Goal: Task Accomplishment & Management: Use online tool/utility

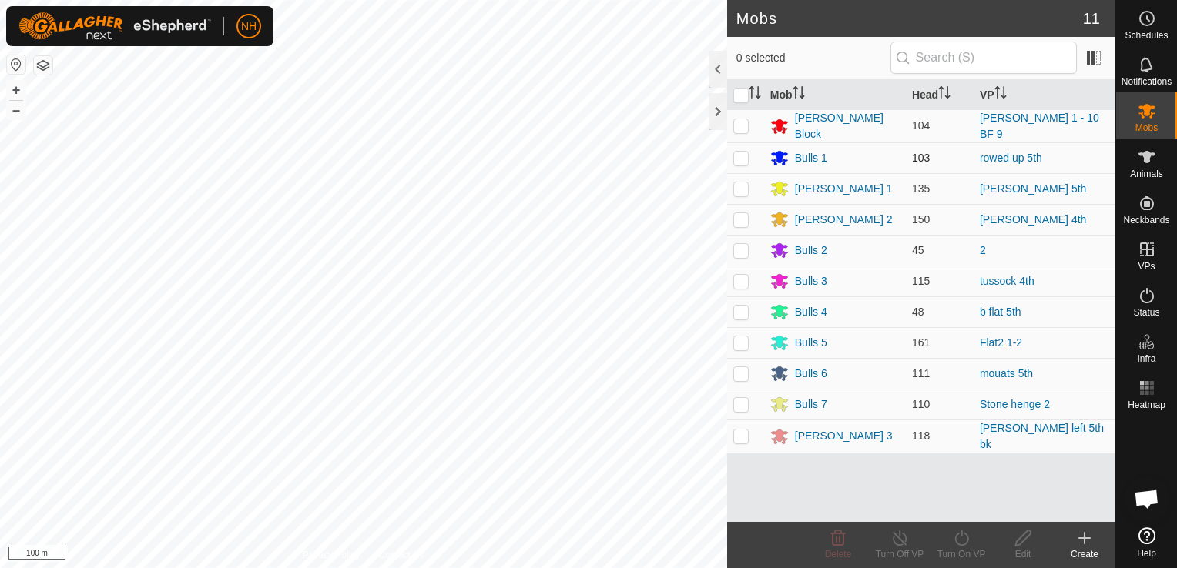
click at [742, 155] on p-checkbox at bounding box center [740, 158] width 15 height 12
checkbox input "true"
click at [961, 538] on icon at bounding box center [961, 538] width 19 height 18
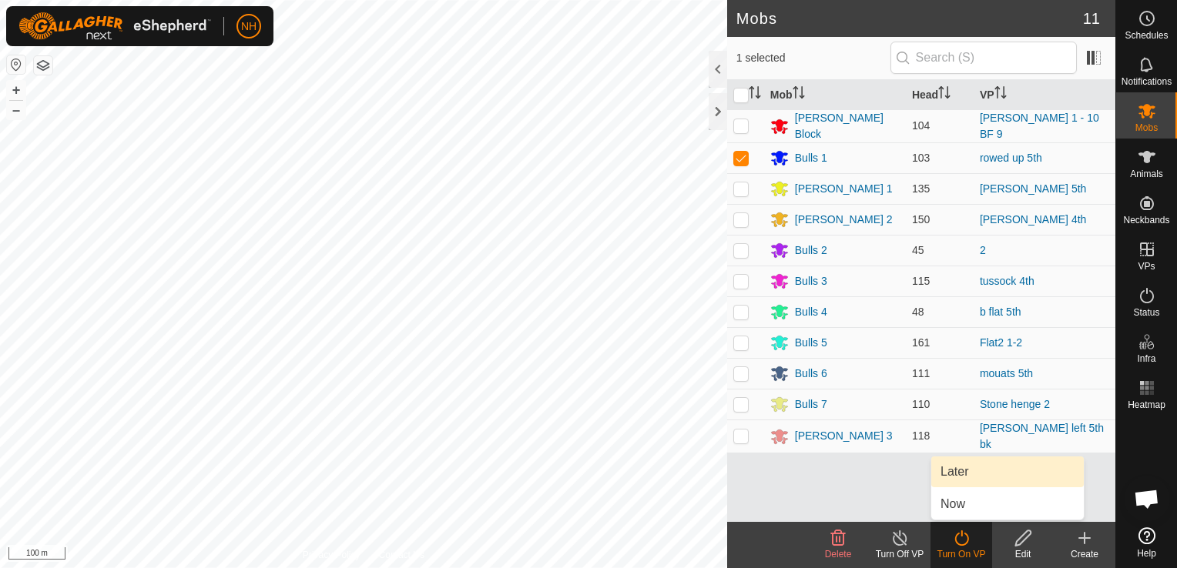
click at [960, 464] on link "Later" at bounding box center [1007, 472] width 152 height 31
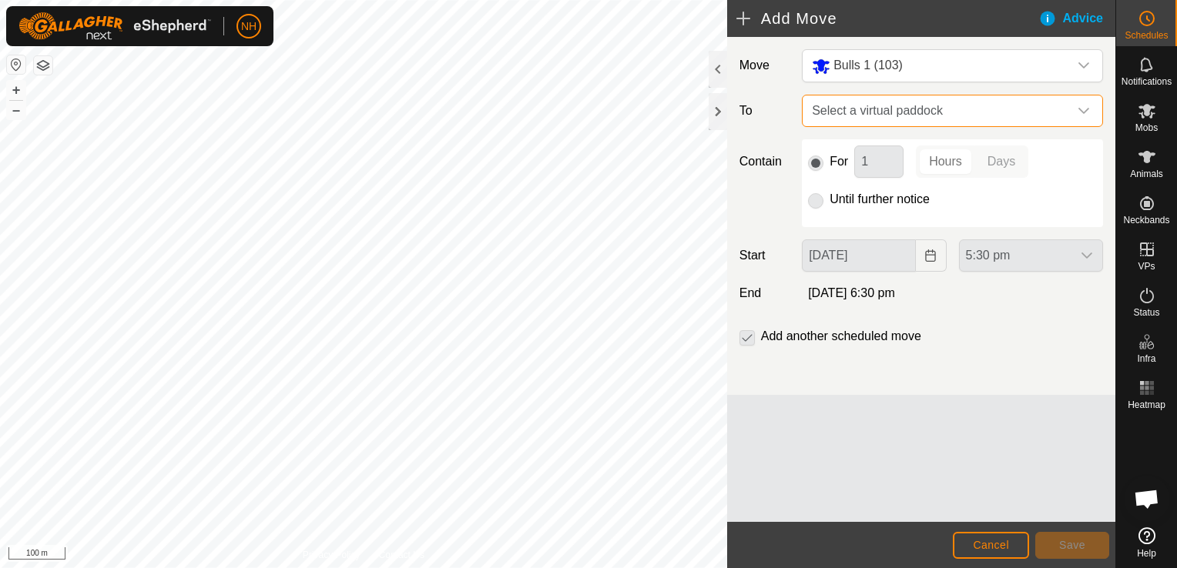
click at [869, 108] on span "Select a virtual paddock" at bounding box center [936, 110] width 263 height 31
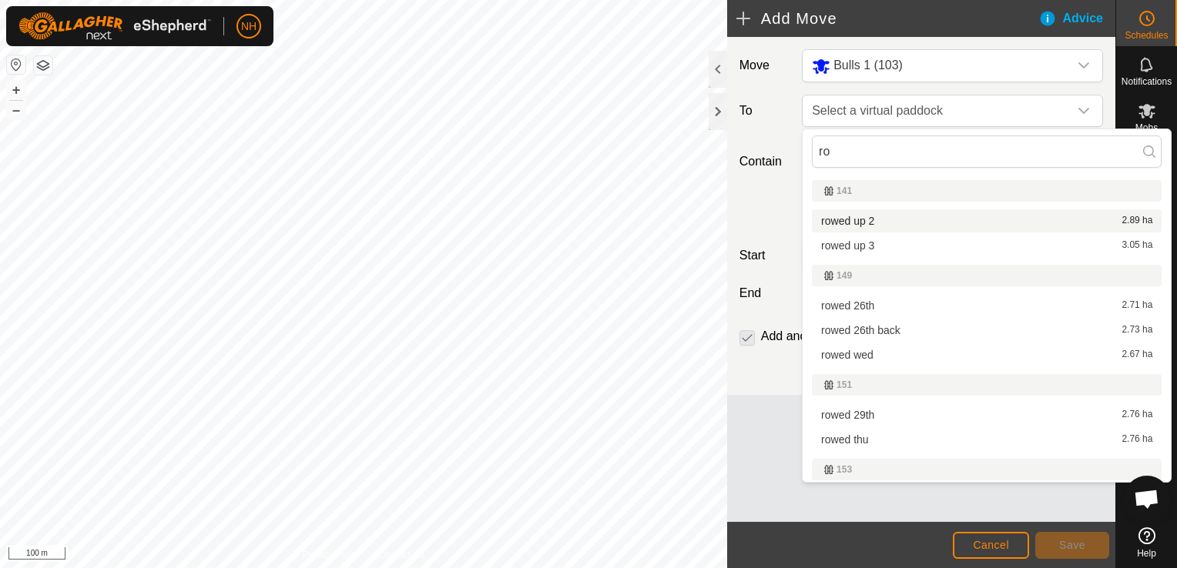
type input "ro"
click at [858, 214] on li "rowed up 2 2.89 ha" at bounding box center [987, 220] width 350 height 23
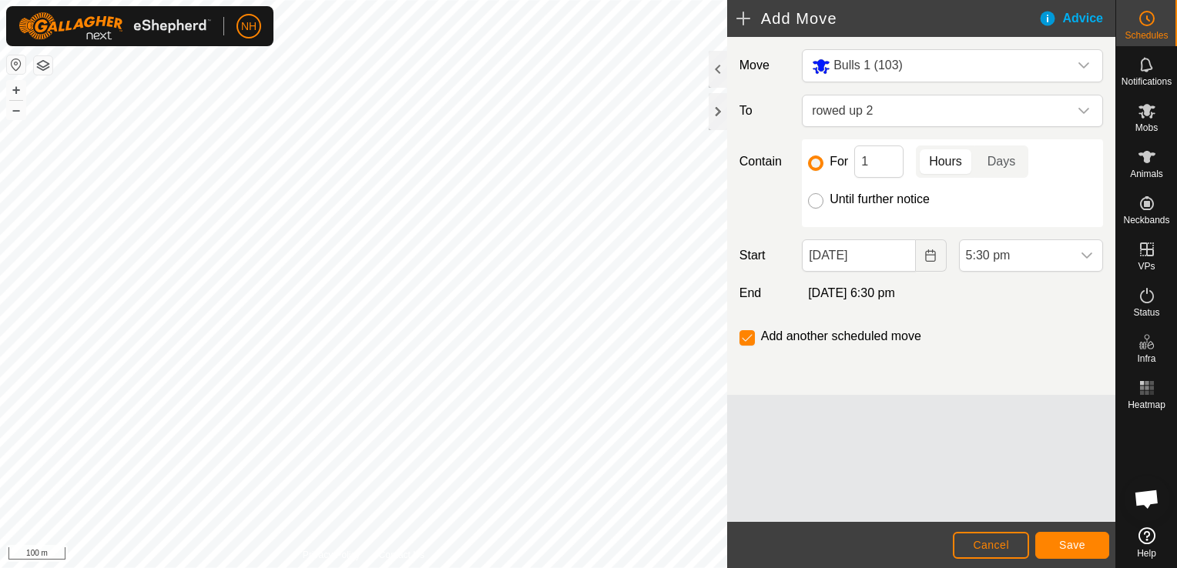
click at [810, 197] on input "Until further notice" at bounding box center [815, 200] width 15 height 15
radio input "true"
checkbox input "false"
click at [871, 161] on input "1" at bounding box center [878, 162] width 49 height 32
click at [849, 263] on input "[DATE]" at bounding box center [858, 255] width 113 height 32
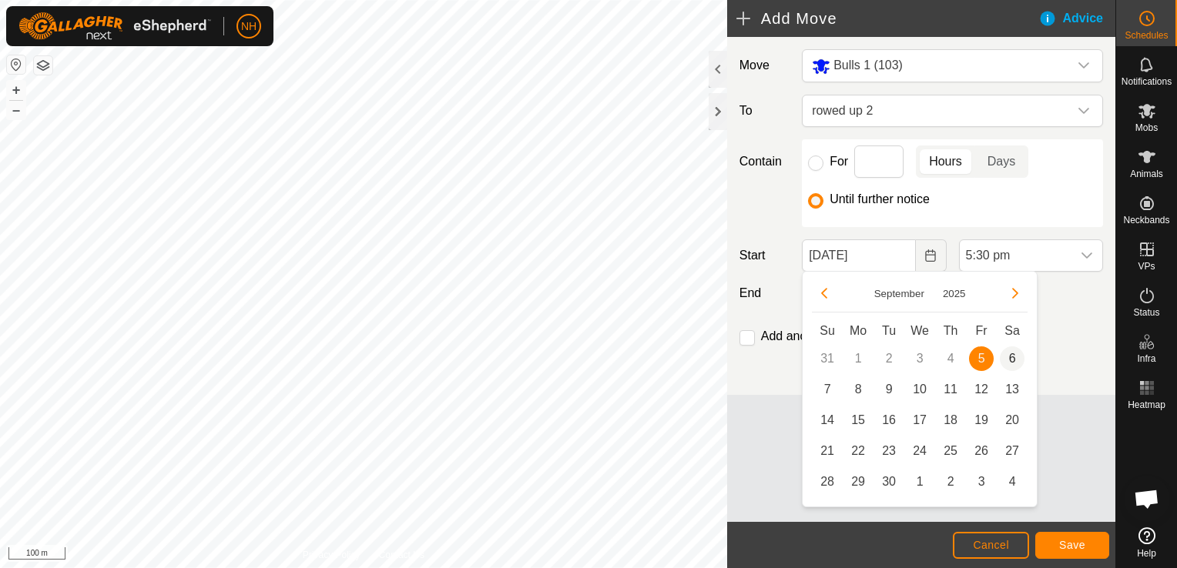
click at [1013, 356] on span "6" at bounding box center [1012, 359] width 25 height 25
type input "[DATE]"
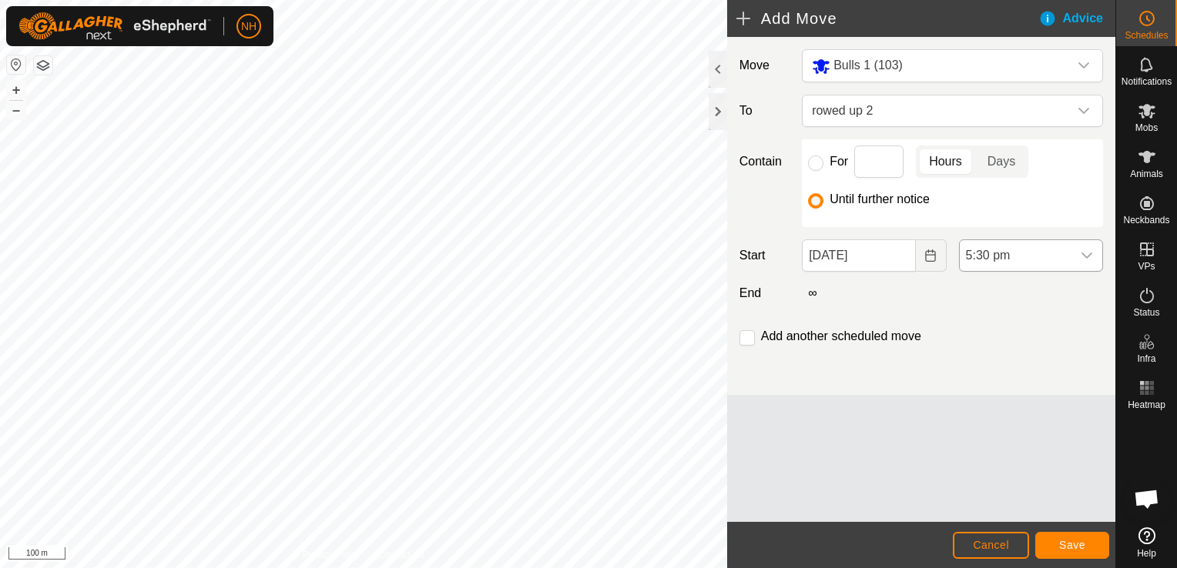
click at [1023, 247] on span "5:30 pm" at bounding box center [1015, 255] width 112 height 31
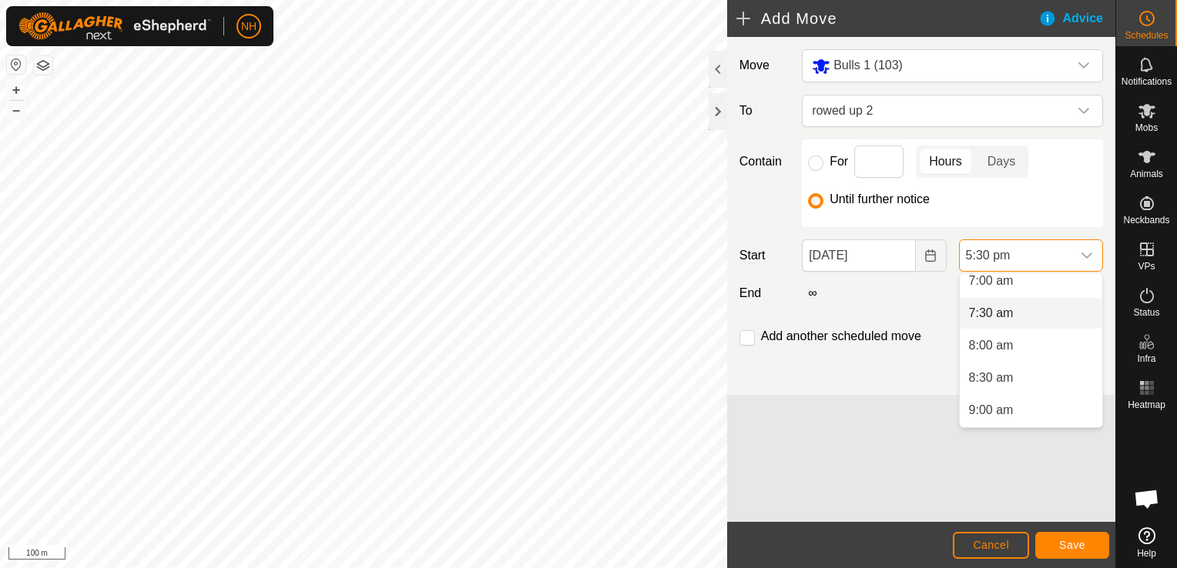
scroll to position [383, 0]
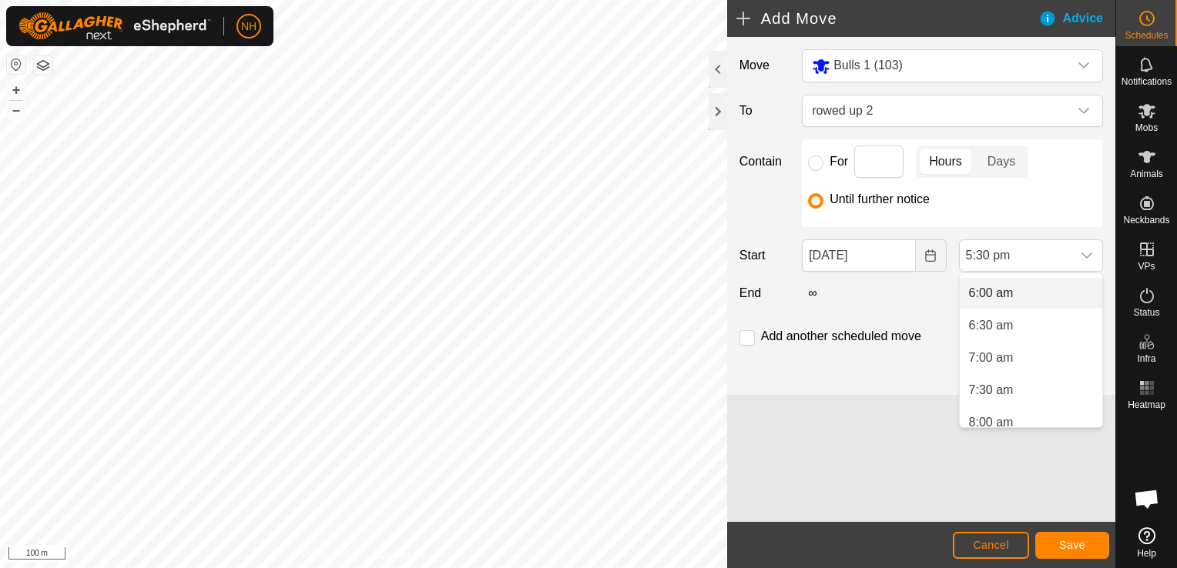
click at [993, 288] on li "6:00 am" at bounding box center [1030, 293] width 142 height 31
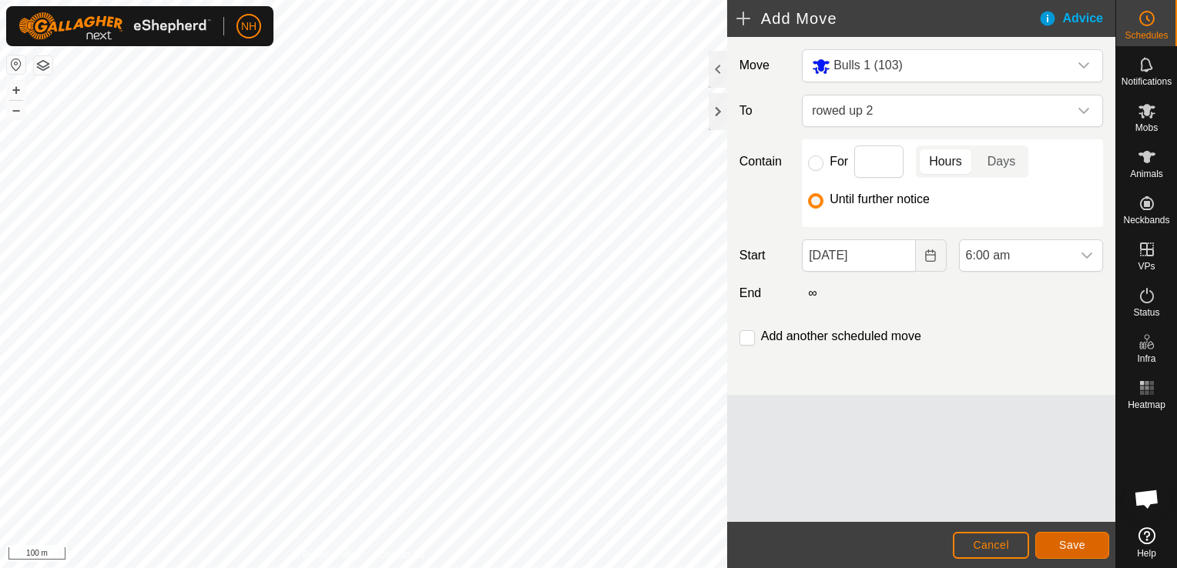
click at [1073, 542] on span "Save" at bounding box center [1072, 545] width 26 height 12
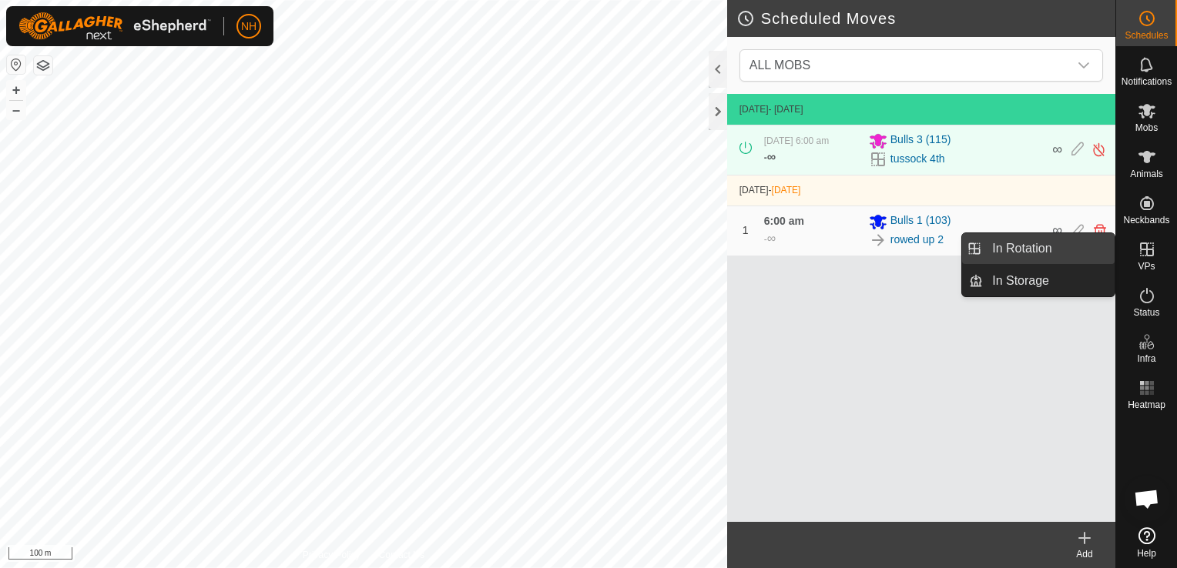
click at [1044, 249] on link "In Rotation" at bounding box center [1049, 248] width 132 height 31
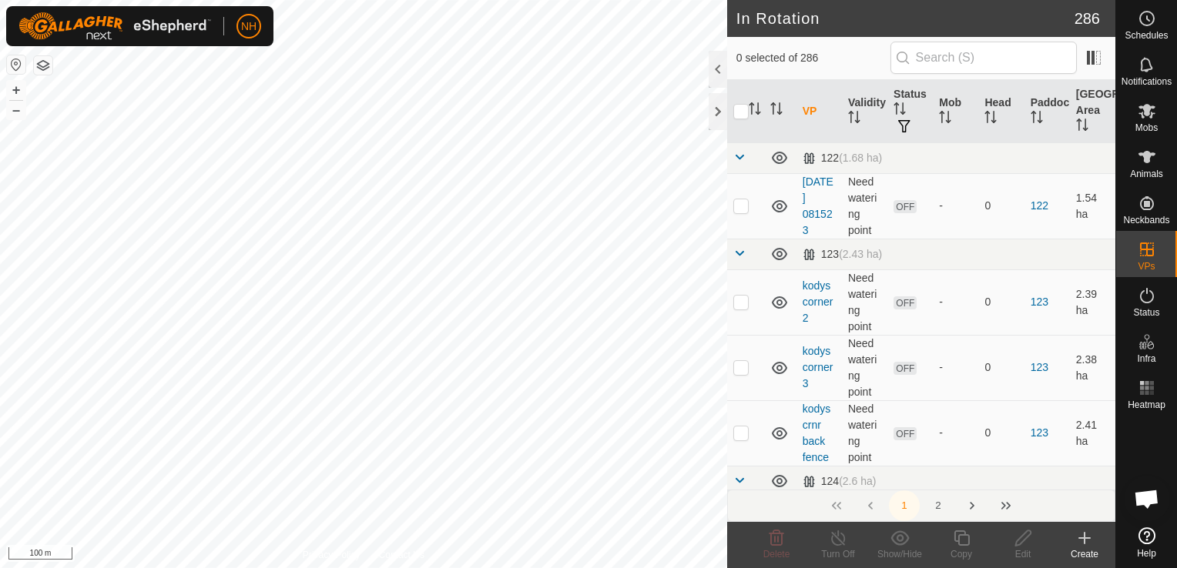
click at [1080, 537] on icon at bounding box center [1084, 538] width 18 height 18
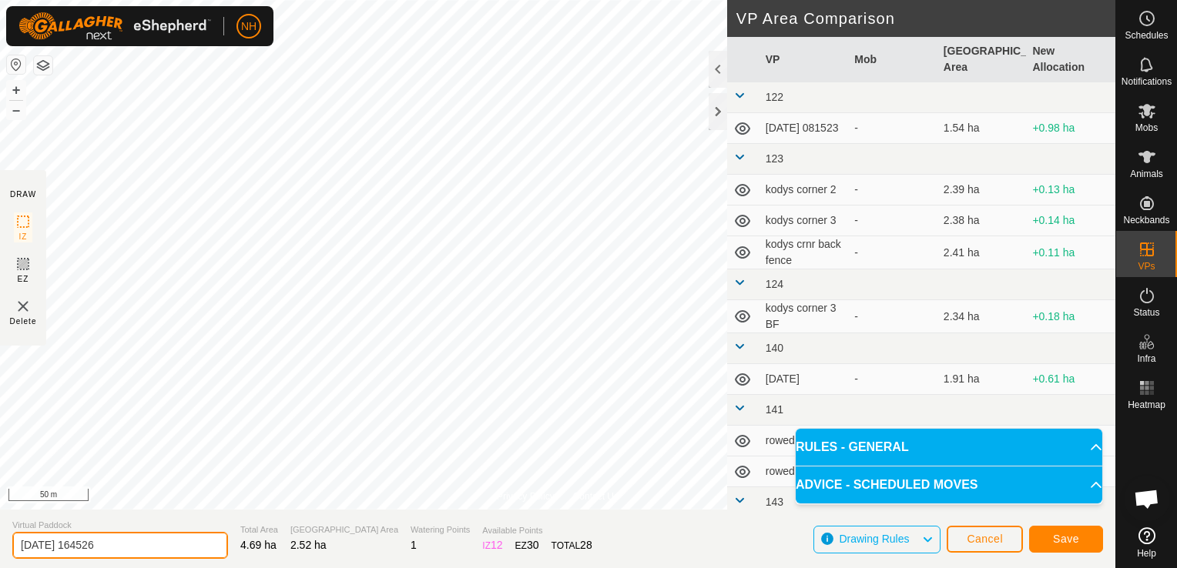
click at [179, 549] on input "[DATE] 164526" at bounding box center [120, 545] width 216 height 27
type input "2"
type input "kodys 6th"
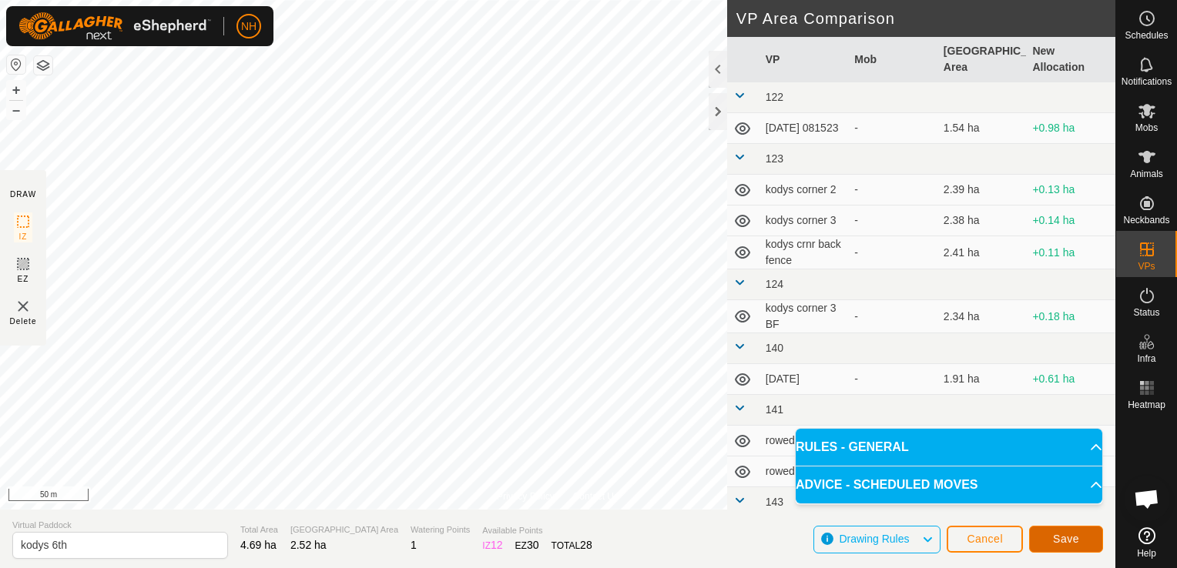
click at [1050, 537] on button "Save" at bounding box center [1066, 539] width 74 height 27
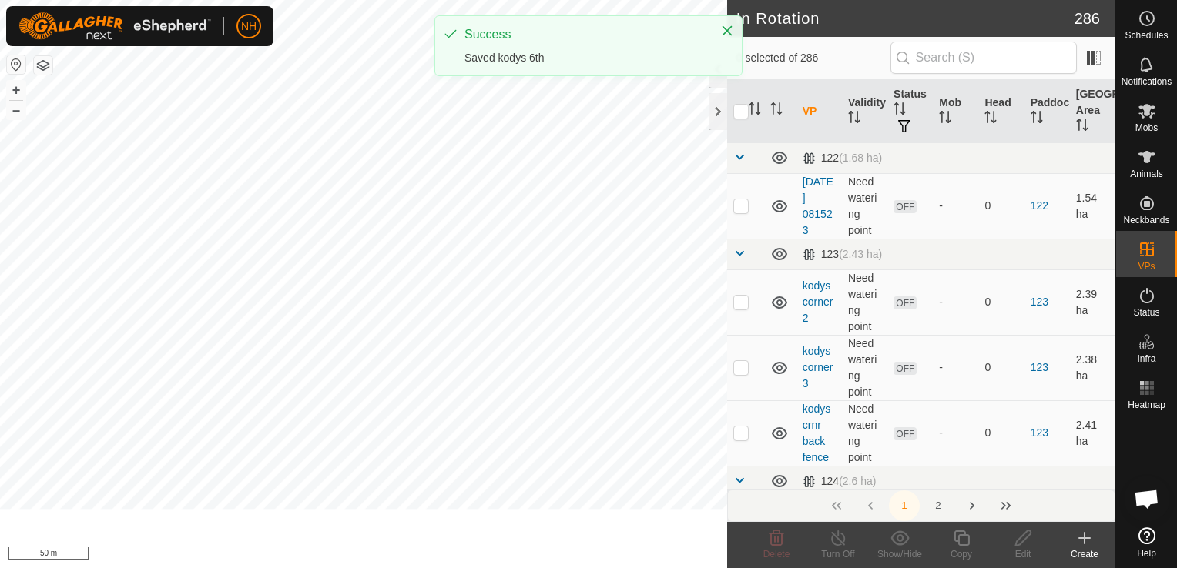
click at [1148, 120] on es-mob-svg-icon at bounding box center [1147, 111] width 28 height 25
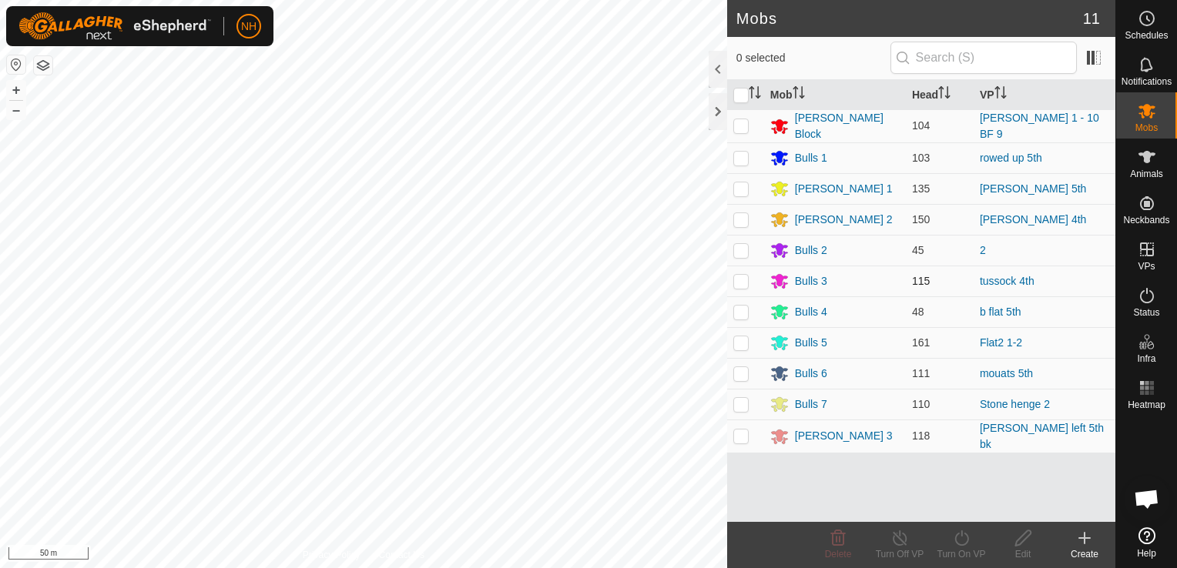
click at [742, 279] on p-checkbox at bounding box center [740, 281] width 15 height 12
checkbox input "true"
click at [961, 542] on icon at bounding box center [961, 538] width 19 height 18
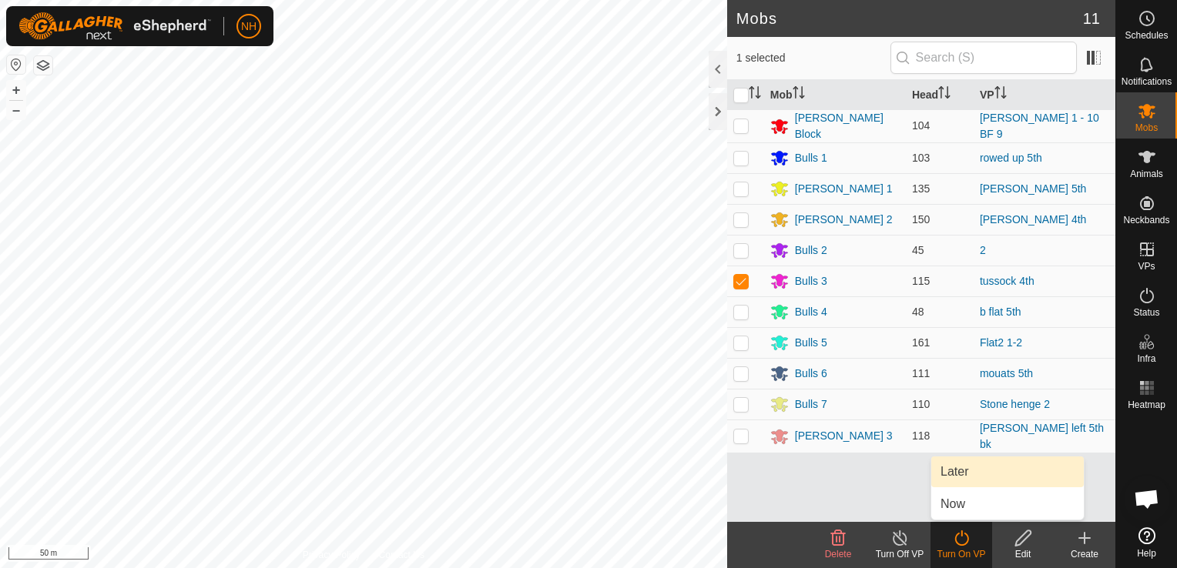
click at [958, 469] on link "Later" at bounding box center [1007, 472] width 152 height 31
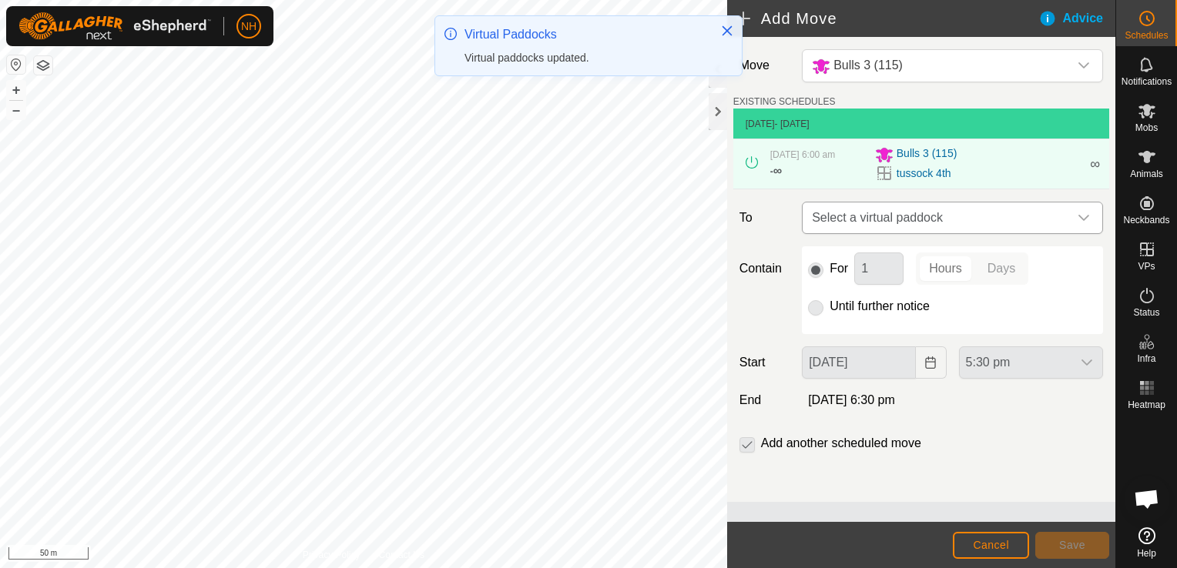
click at [867, 220] on span "Select a virtual paddock" at bounding box center [936, 218] width 263 height 31
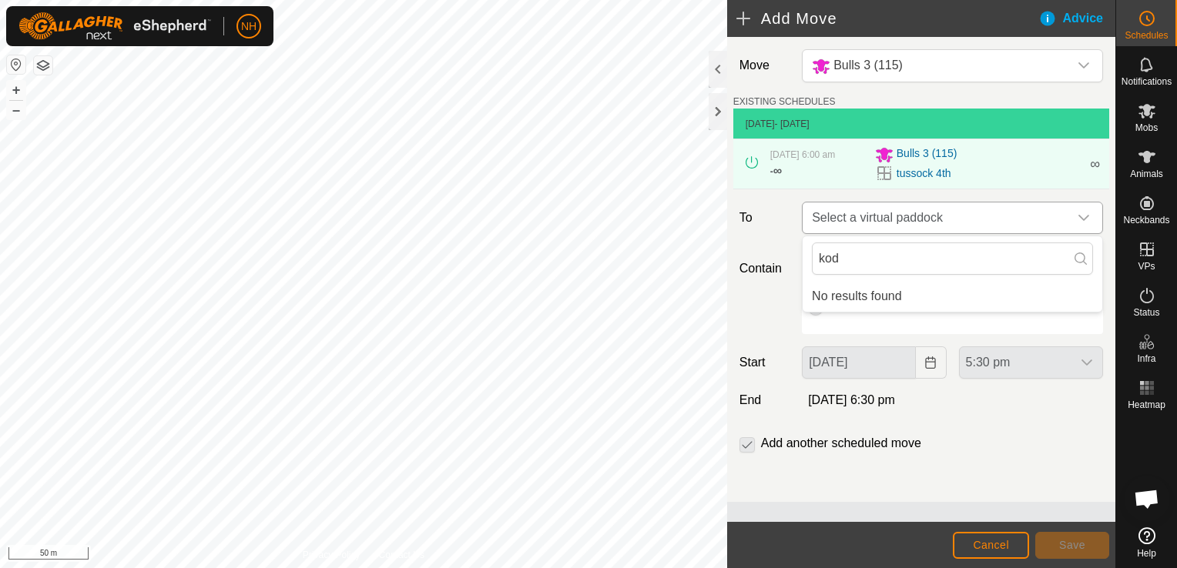
type input "kod"
click at [867, 209] on span "Select a virtual paddock" at bounding box center [936, 218] width 263 height 31
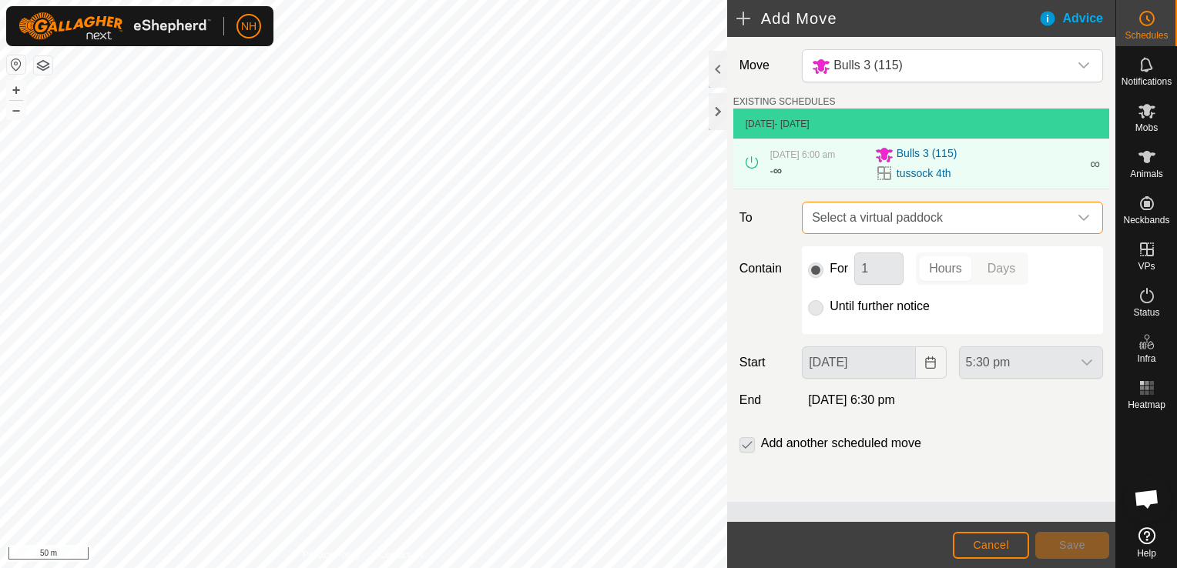
click at [867, 209] on span "Select a virtual paddock" at bounding box center [936, 218] width 263 height 31
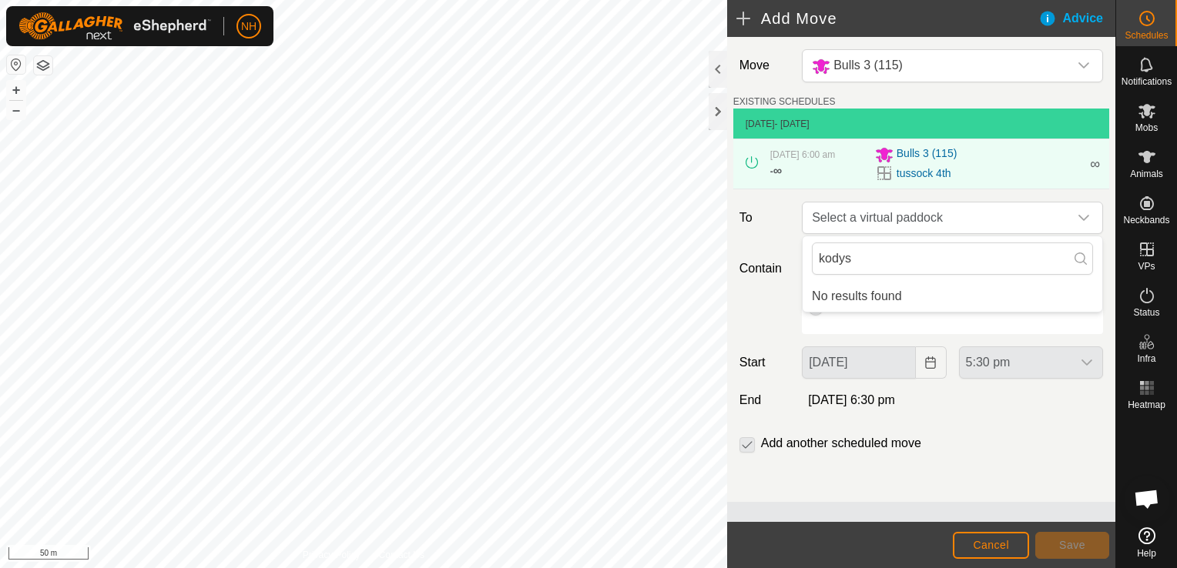
type input "kodys"
click at [1000, 544] on span "Cancel" at bounding box center [991, 545] width 36 height 12
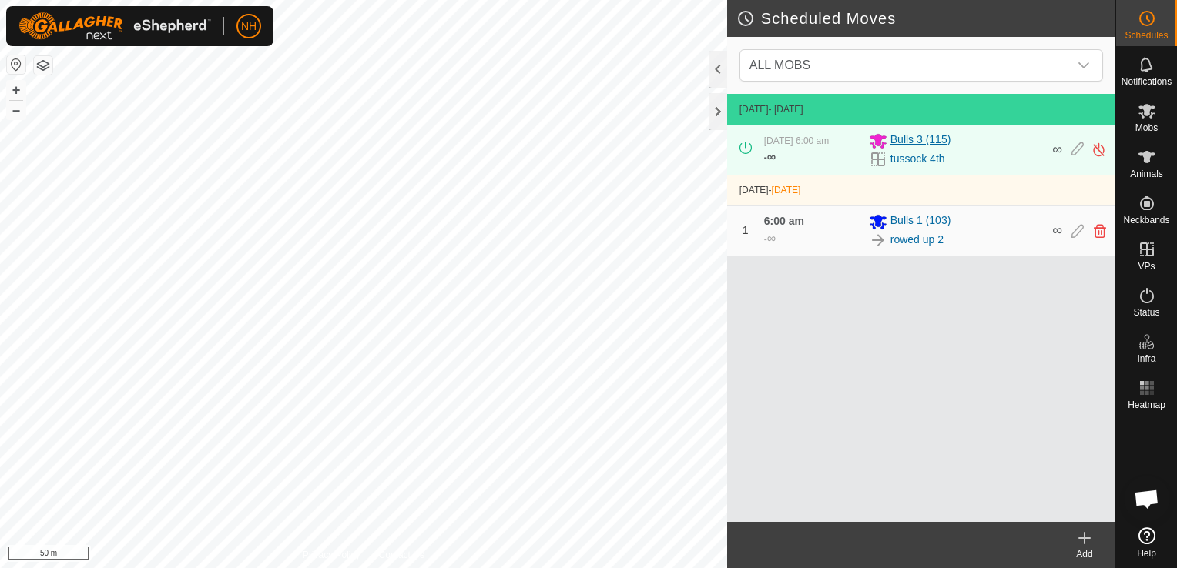
click at [893, 140] on span "Bulls 3 (115)" at bounding box center [920, 141] width 61 height 18
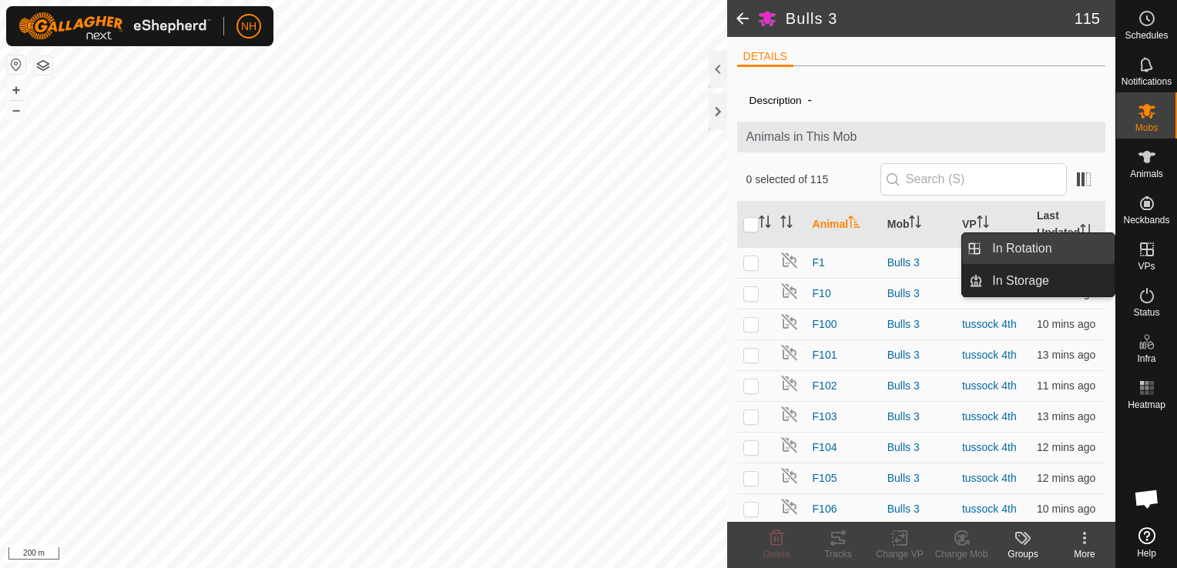
click at [1068, 245] on link "In Rotation" at bounding box center [1049, 248] width 132 height 31
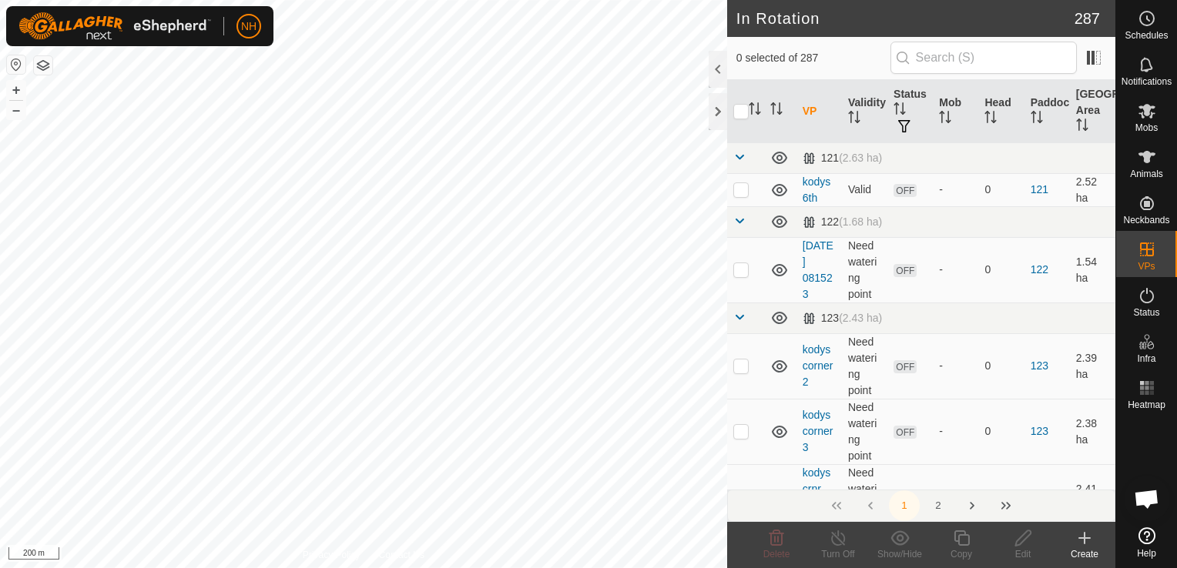
click at [1077, 541] on icon at bounding box center [1084, 538] width 18 height 18
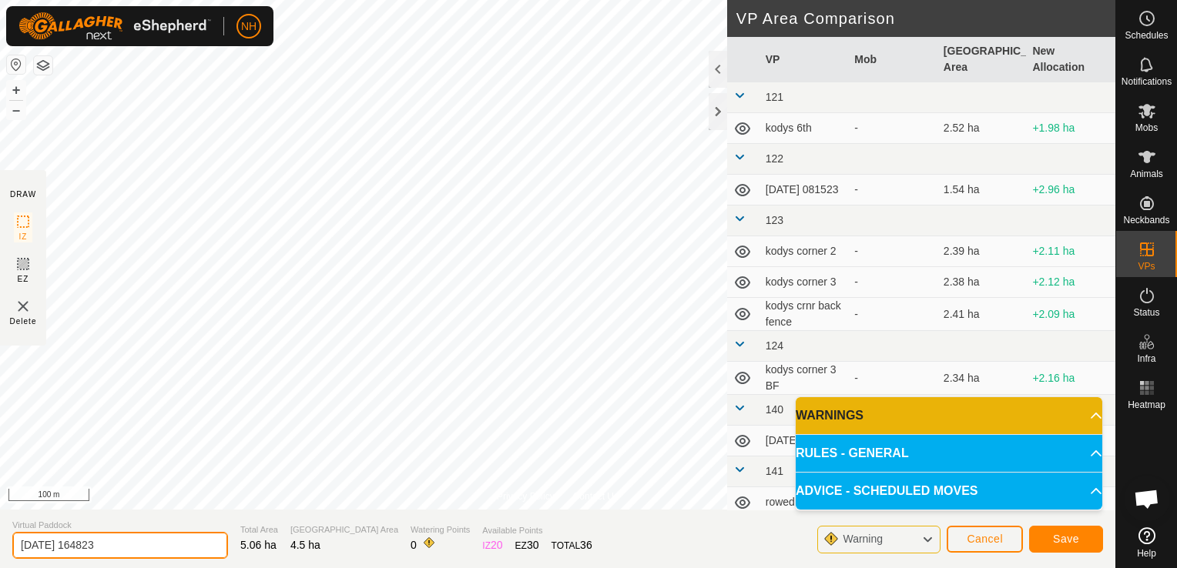
click at [161, 549] on input "[DATE] 164823" at bounding box center [120, 545] width 216 height 27
type input "2"
type input "[PERSON_NAME] 6th"
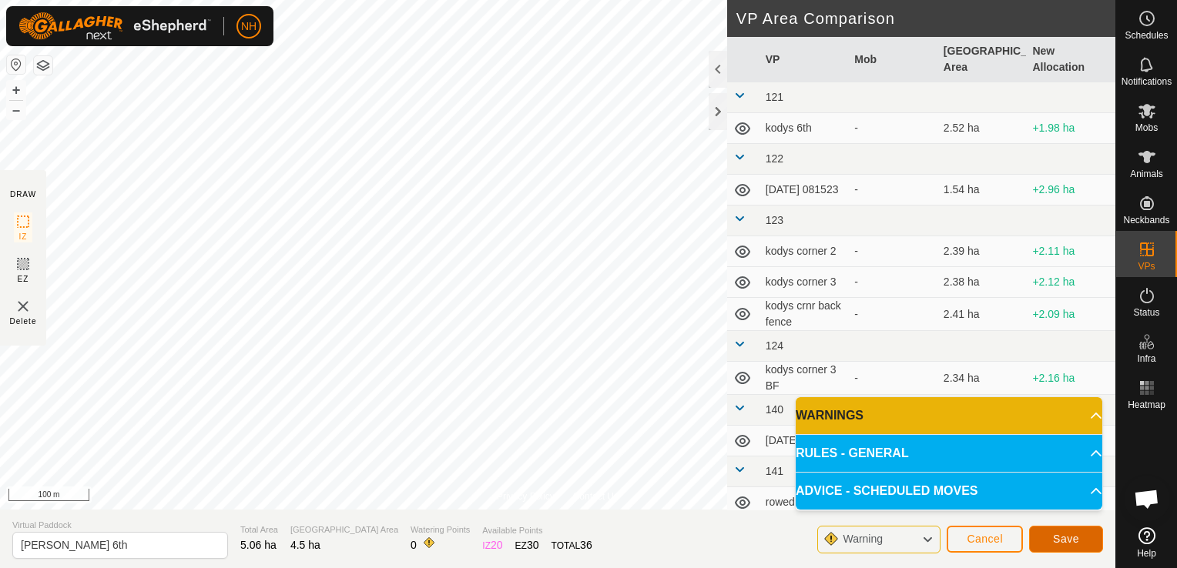
click at [1053, 535] on button "Save" at bounding box center [1066, 539] width 74 height 27
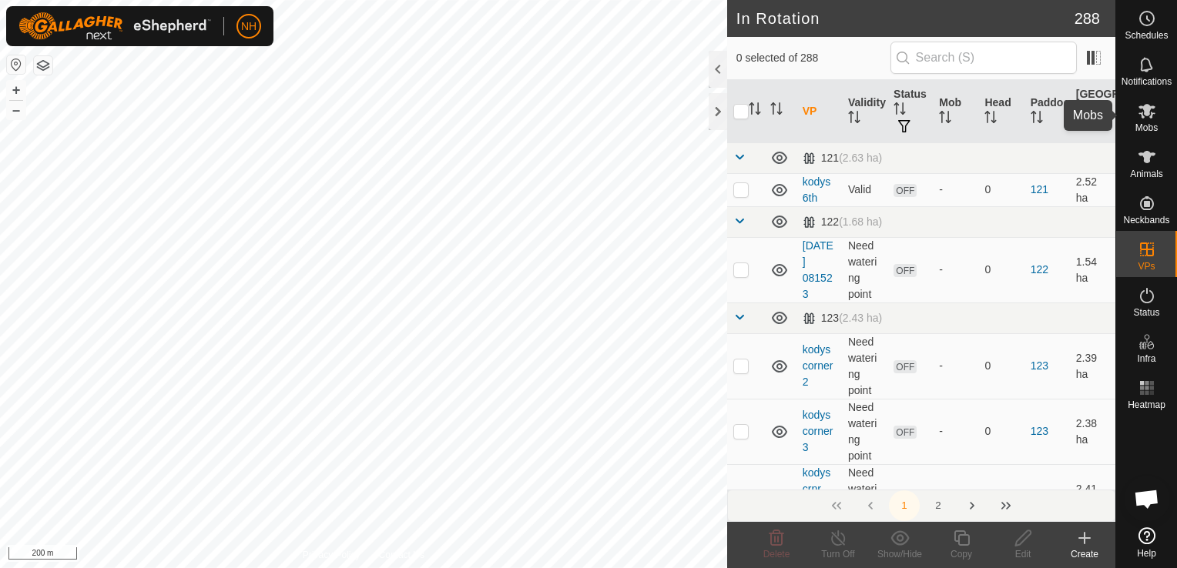
click at [1141, 109] on icon at bounding box center [1146, 111] width 18 height 18
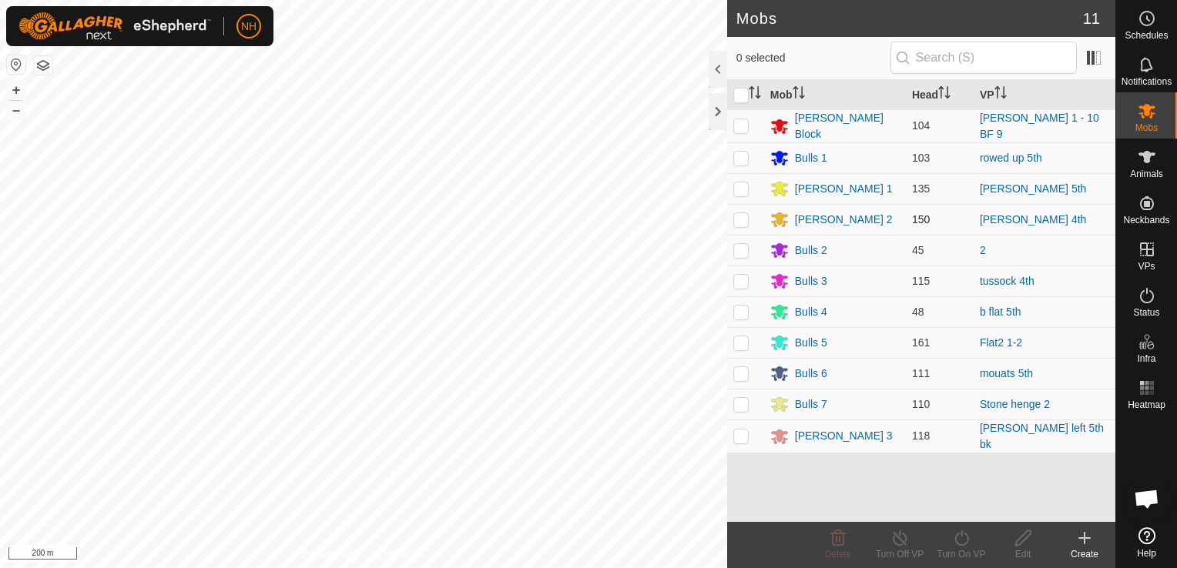
click at [739, 220] on p-checkbox at bounding box center [740, 219] width 15 height 12
checkbox input "true"
click at [957, 543] on icon at bounding box center [961, 538] width 19 height 18
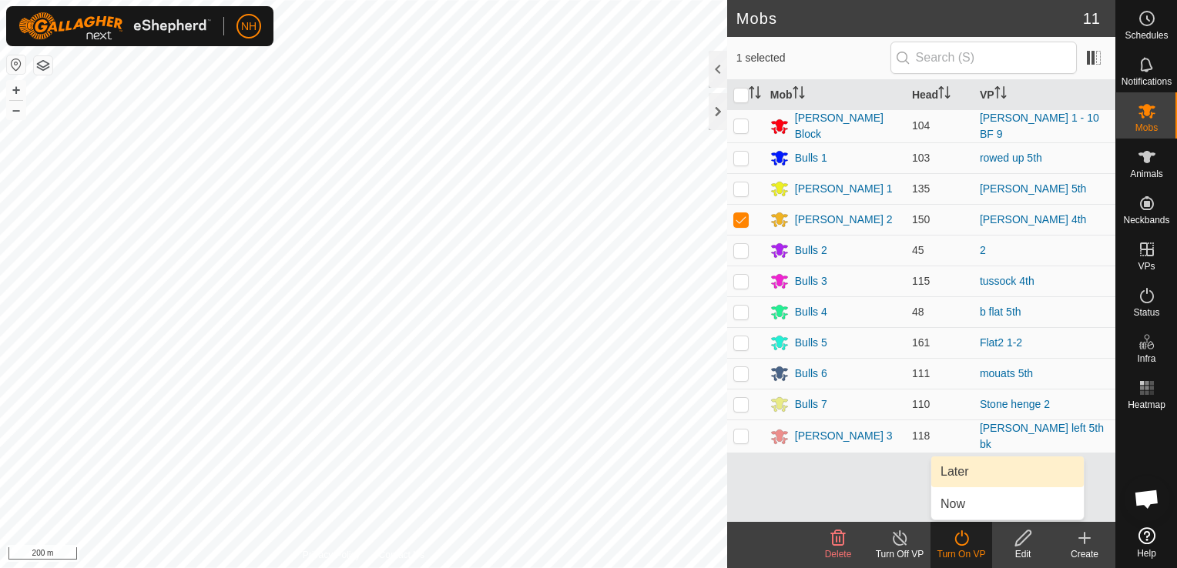
click at [963, 475] on link "Later" at bounding box center [1007, 472] width 152 height 31
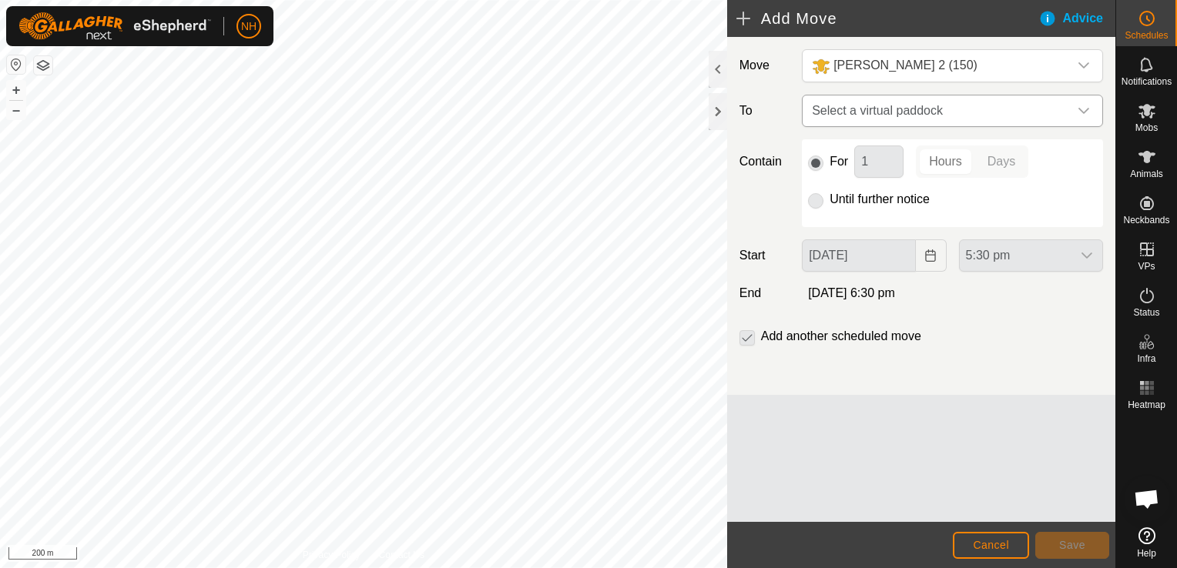
click at [852, 115] on span "Select a virtual paddock" at bounding box center [936, 110] width 263 height 31
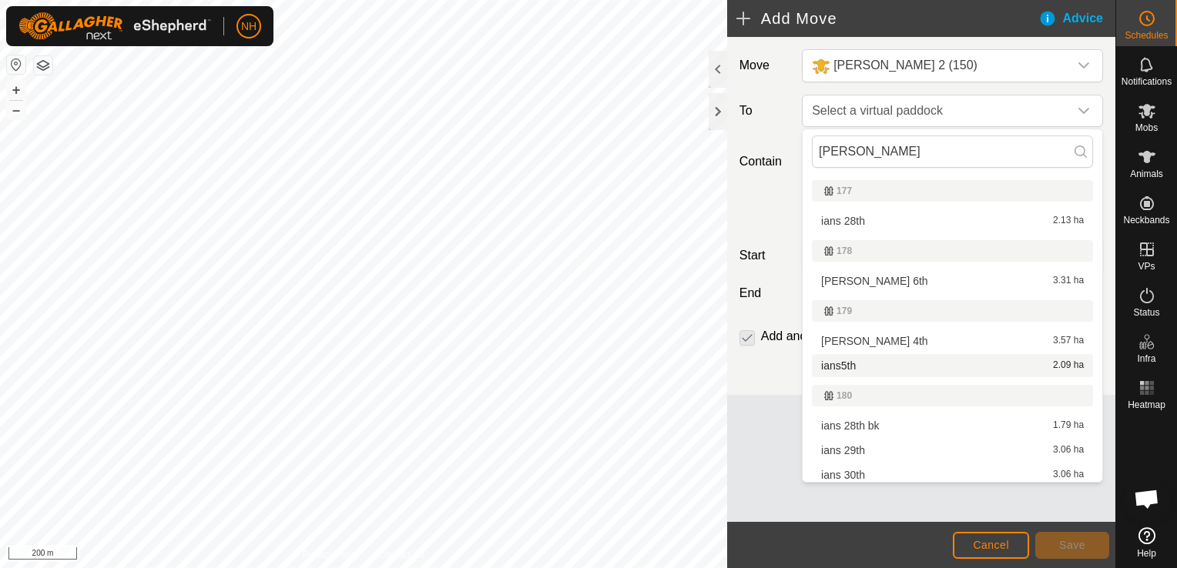
type input "[PERSON_NAME]"
click at [847, 366] on li "ians5th 2.09 ha" at bounding box center [952, 365] width 281 height 23
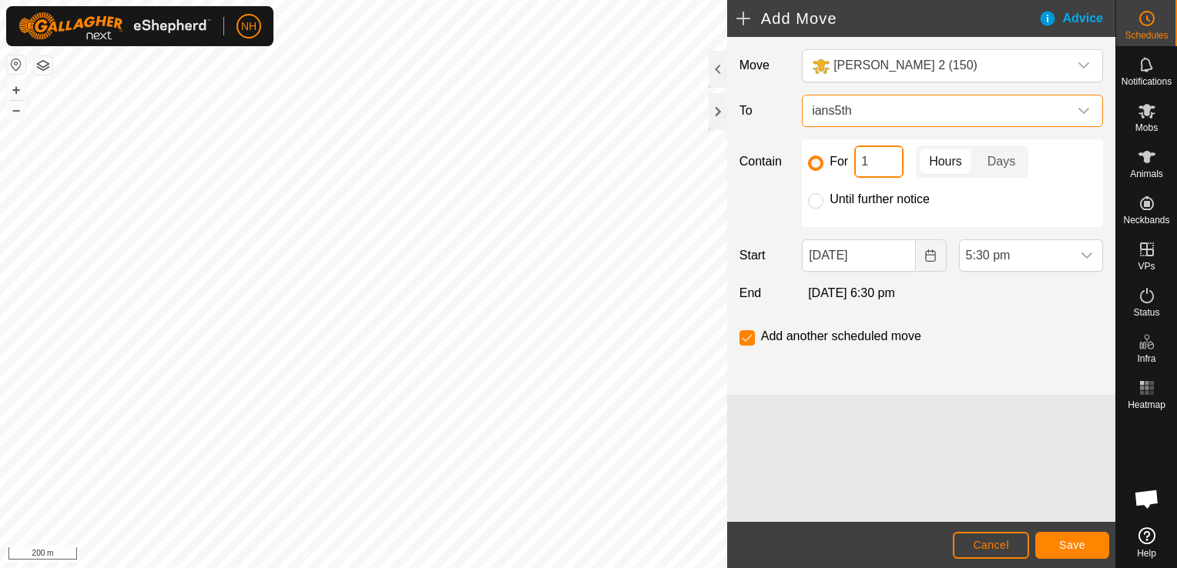
click at [869, 154] on input "1" at bounding box center [878, 162] width 49 height 32
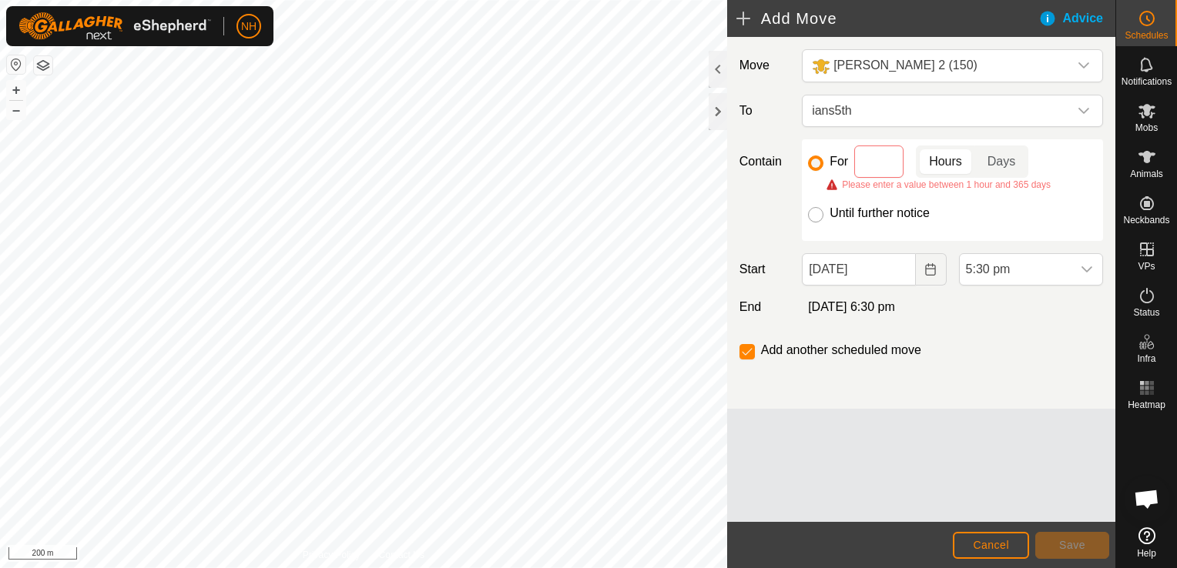
click at [811, 213] on input "Until further notice" at bounding box center [815, 214] width 15 height 15
radio input "true"
checkbox input "false"
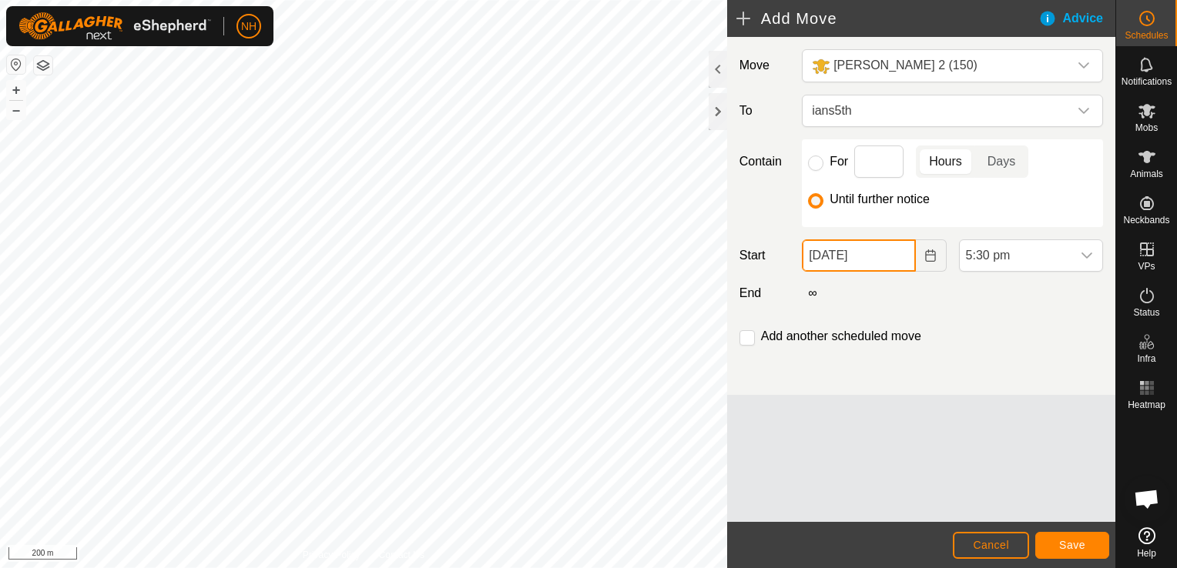
click at [869, 251] on input "[DATE]" at bounding box center [858, 255] width 113 height 32
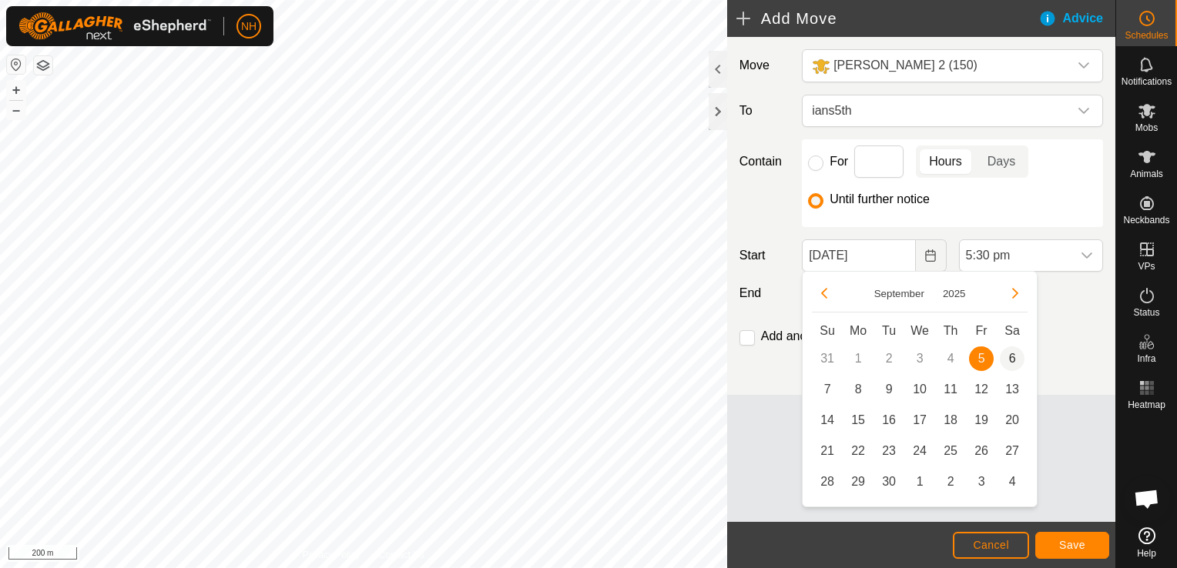
click at [1006, 353] on span "6" at bounding box center [1012, 359] width 25 height 25
type input "[DATE]"
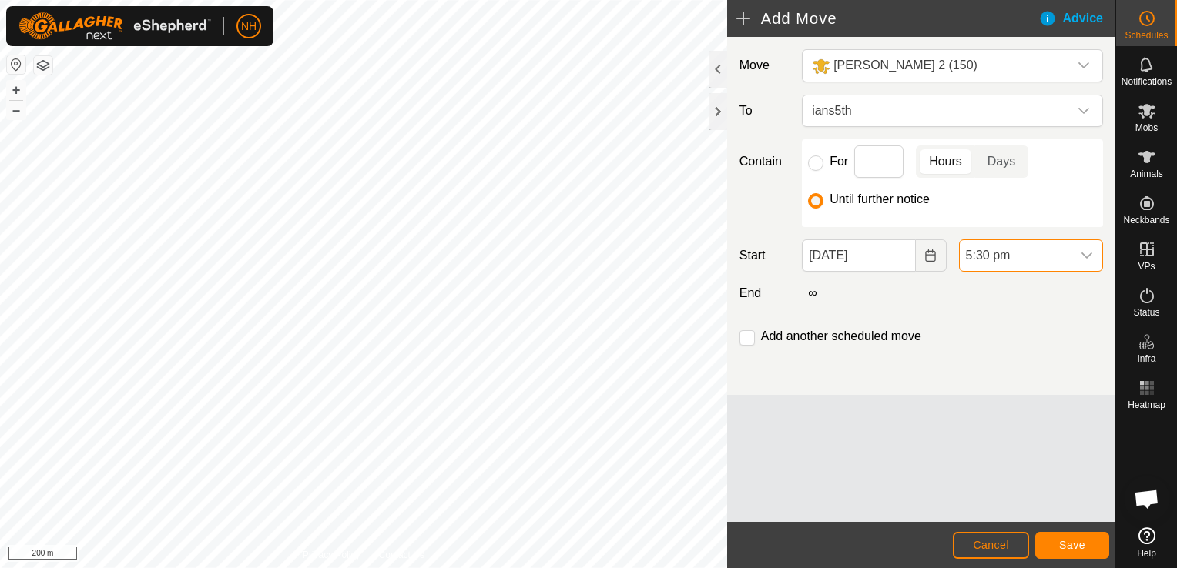
click at [1010, 251] on span "5:30 pm" at bounding box center [1015, 255] width 112 height 31
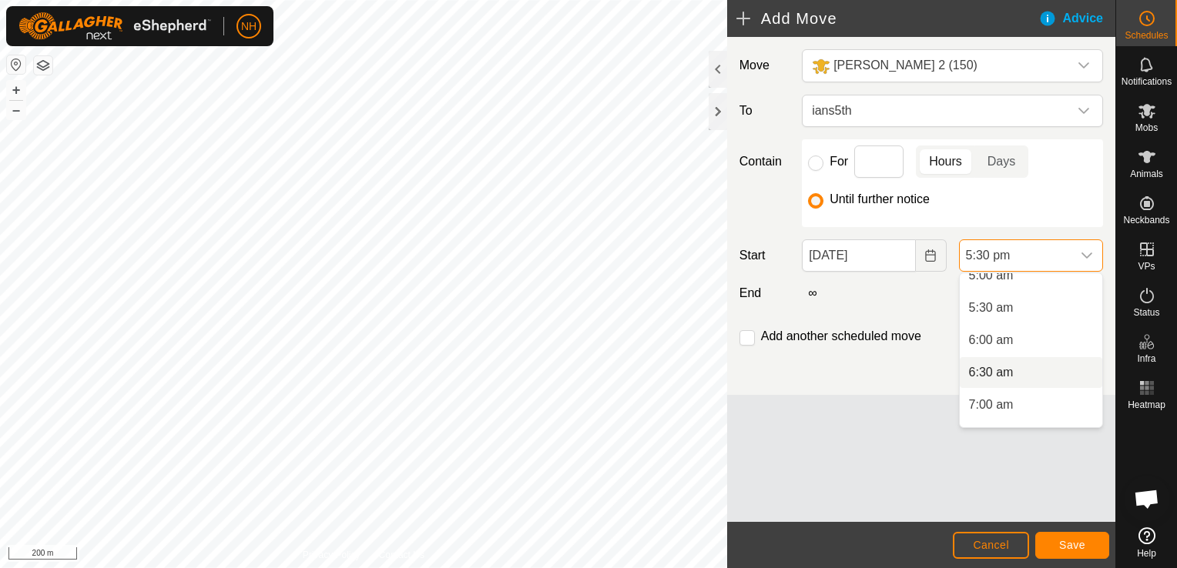
scroll to position [310, 0]
click at [985, 359] on li "6:00 am" at bounding box center [1030, 367] width 142 height 31
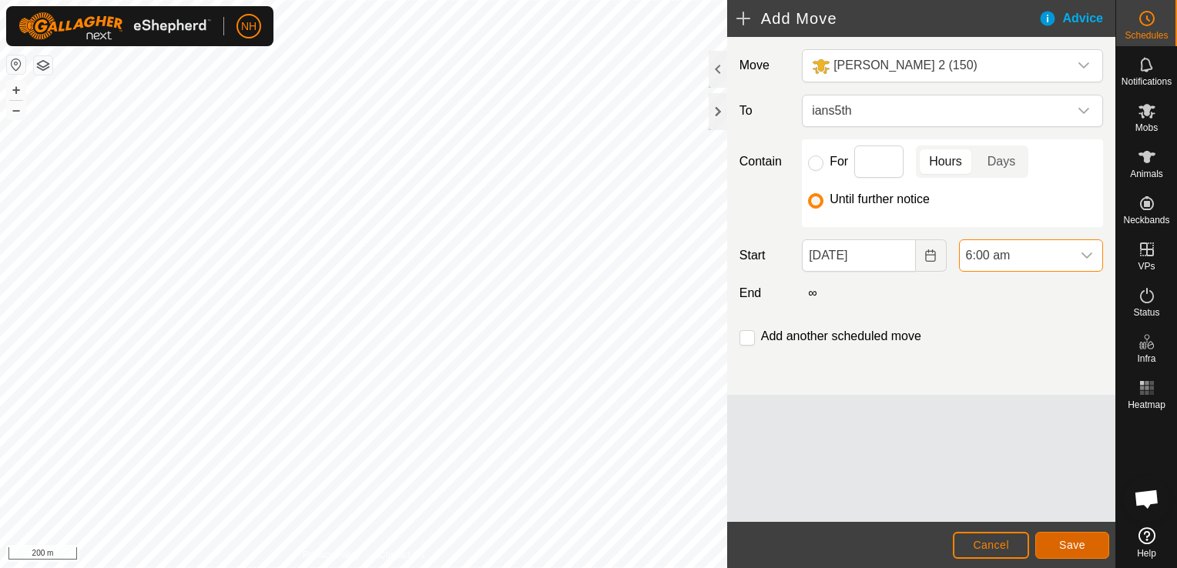
click at [1068, 546] on span "Save" at bounding box center [1072, 545] width 26 height 12
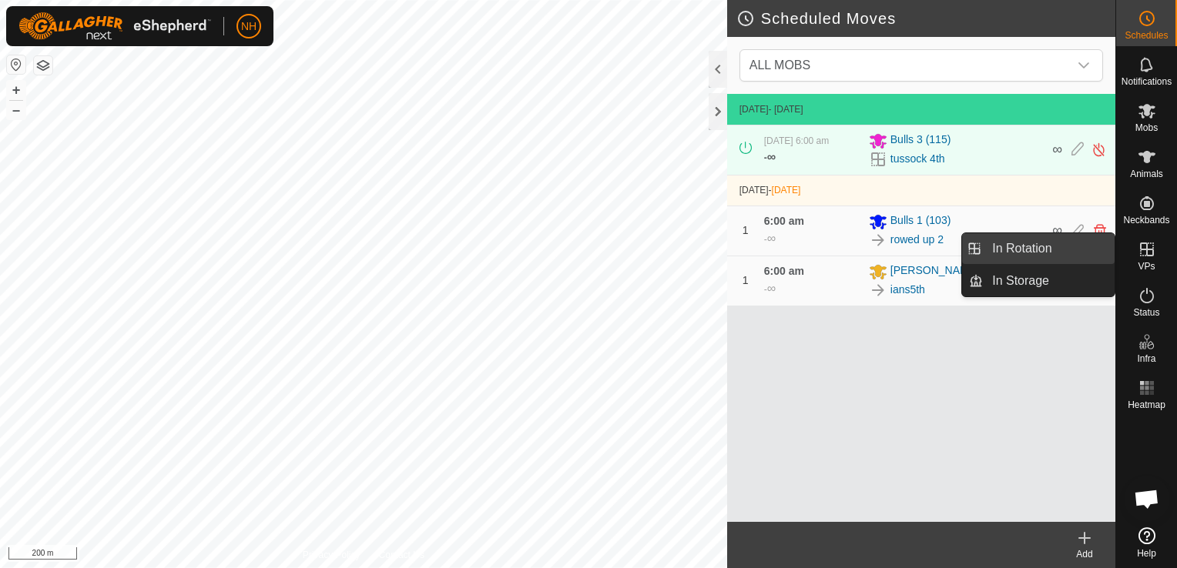
click at [1026, 245] on link "In Rotation" at bounding box center [1049, 248] width 132 height 31
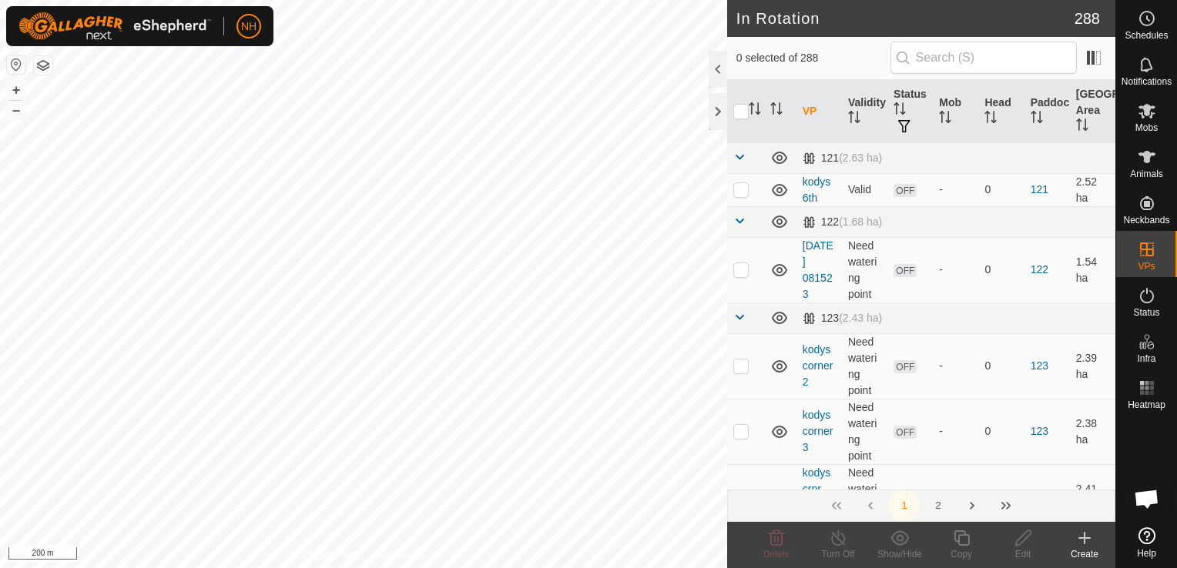
click at [1088, 536] on icon at bounding box center [1084, 538] width 18 height 18
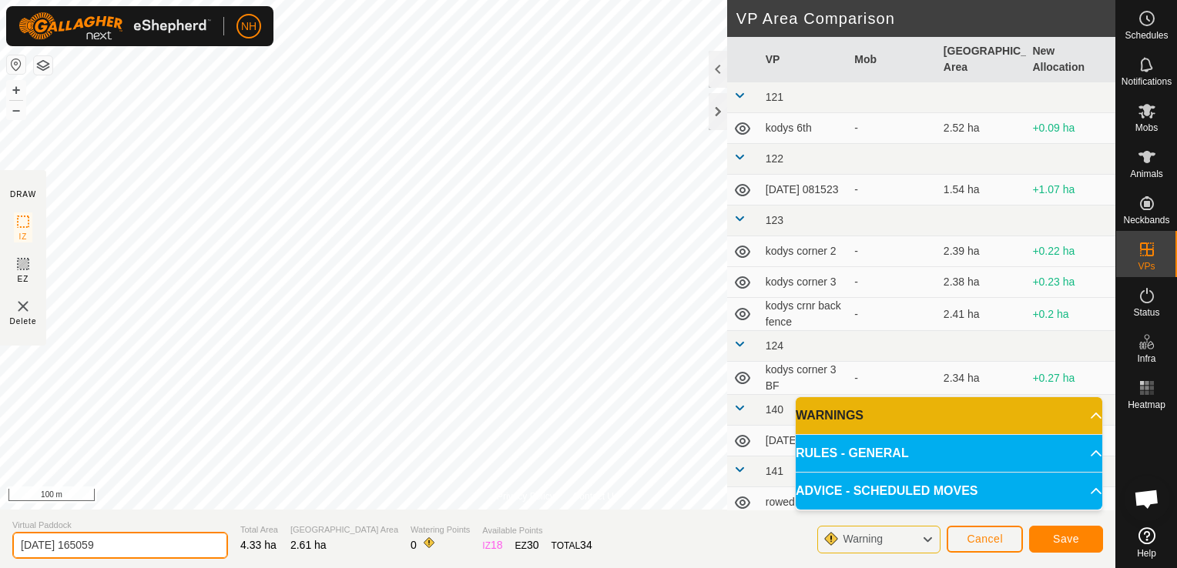
click at [169, 545] on input "[DATE] 165059" at bounding box center [120, 545] width 216 height 27
type input "2"
type input "mouats 6th"
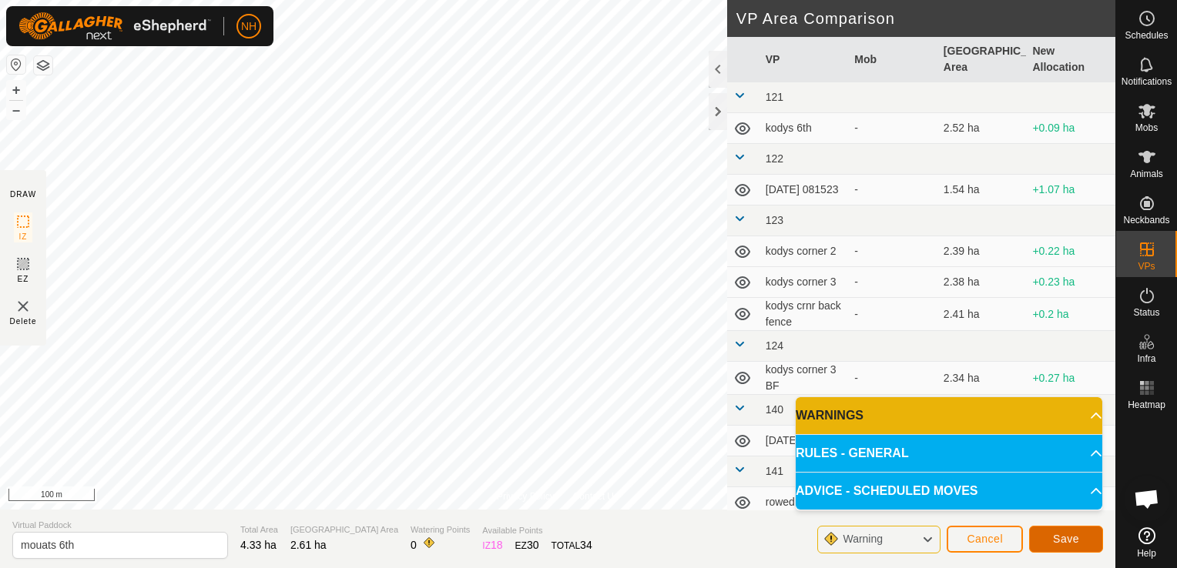
click at [1049, 537] on button "Save" at bounding box center [1066, 539] width 74 height 27
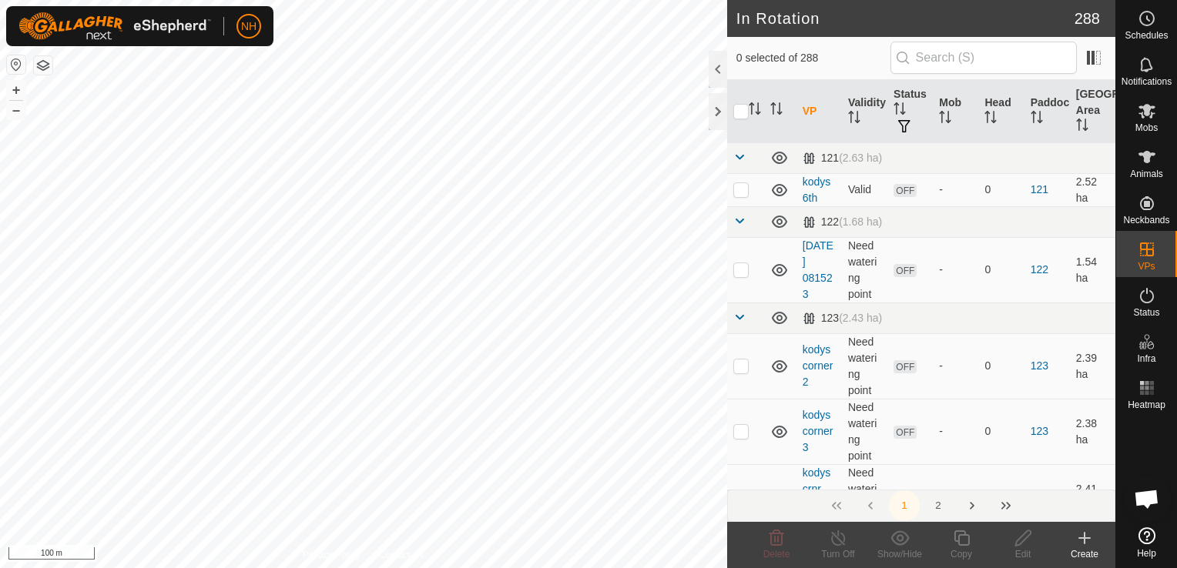
click at [1084, 536] on icon at bounding box center [1084, 538] width 0 height 11
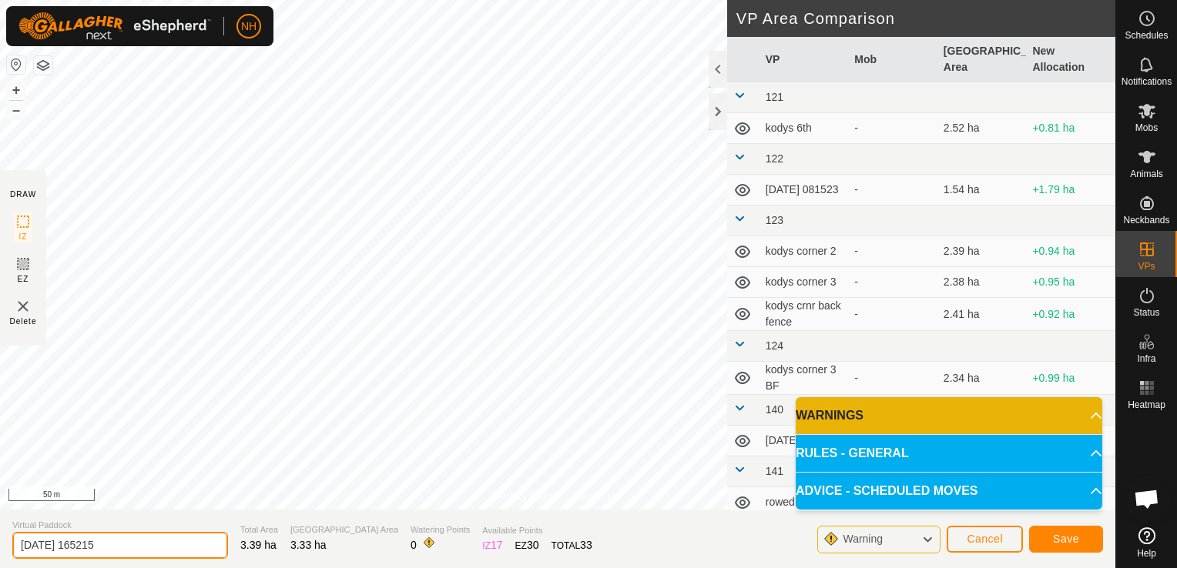
click at [158, 548] on input "[DATE] 165215" at bounding box center [120, 545] width 216 height 27
type input "2"
type input "mouats 7th"
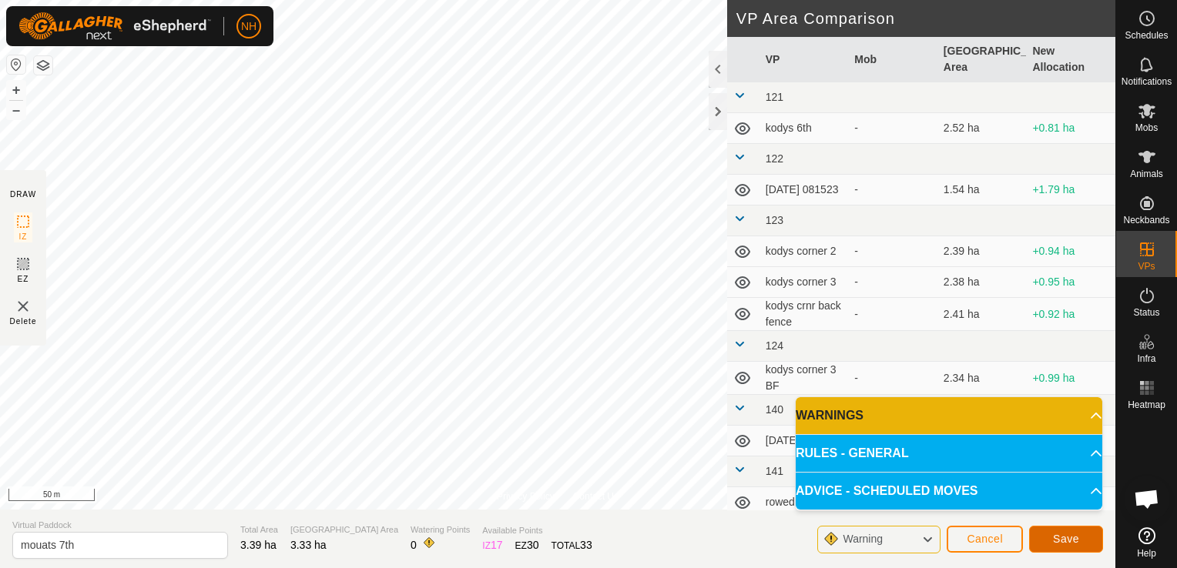
click at [1061, 538] on span "Save" at bounding box center [1066, 539] width 26 height 12
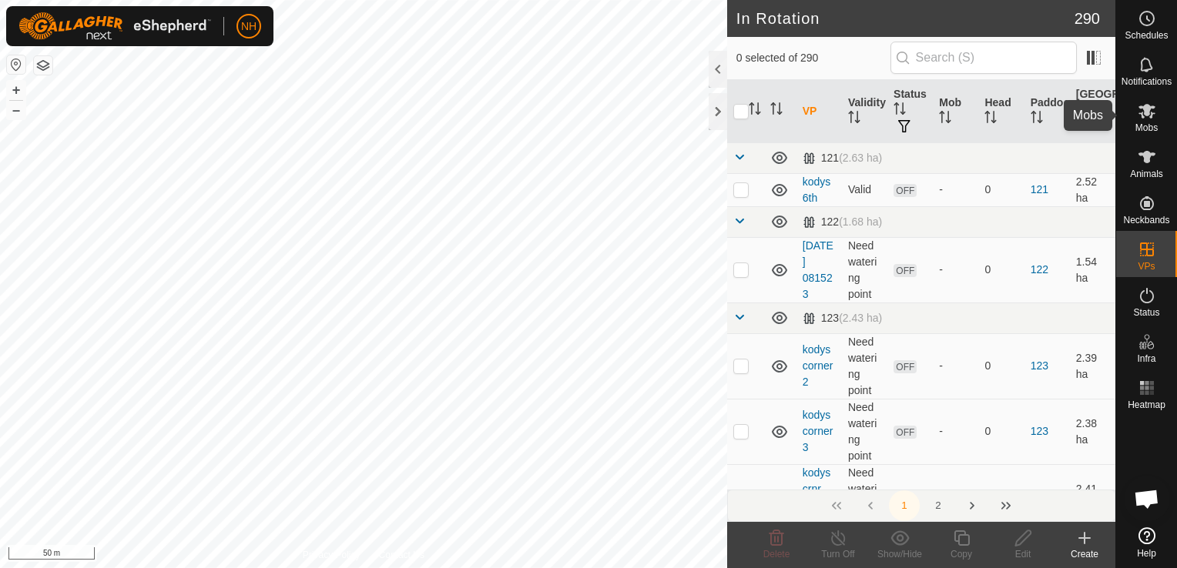
click at [1137, 120] on es-mob-svg-icon at bounding box center [1147, 111] width 28 height 25
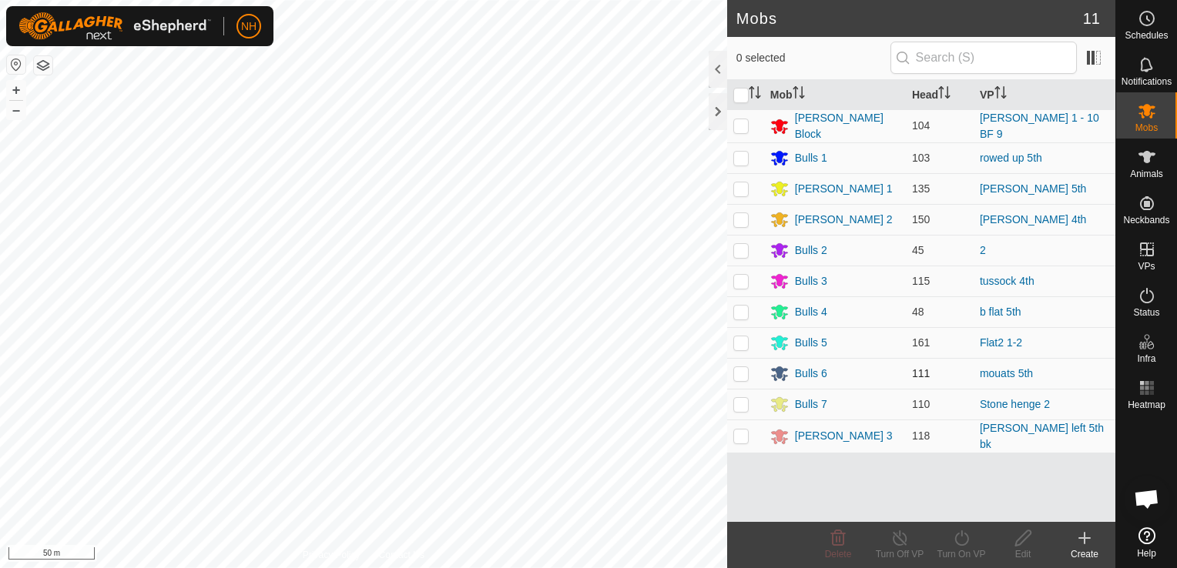
click at [739, 371] on p-checkbox at bounding box center [740, 373] width 15 height 12
checkbox input "true"
click at [960, 542] on icon at bounding box center [961, 538] width 19 height 18
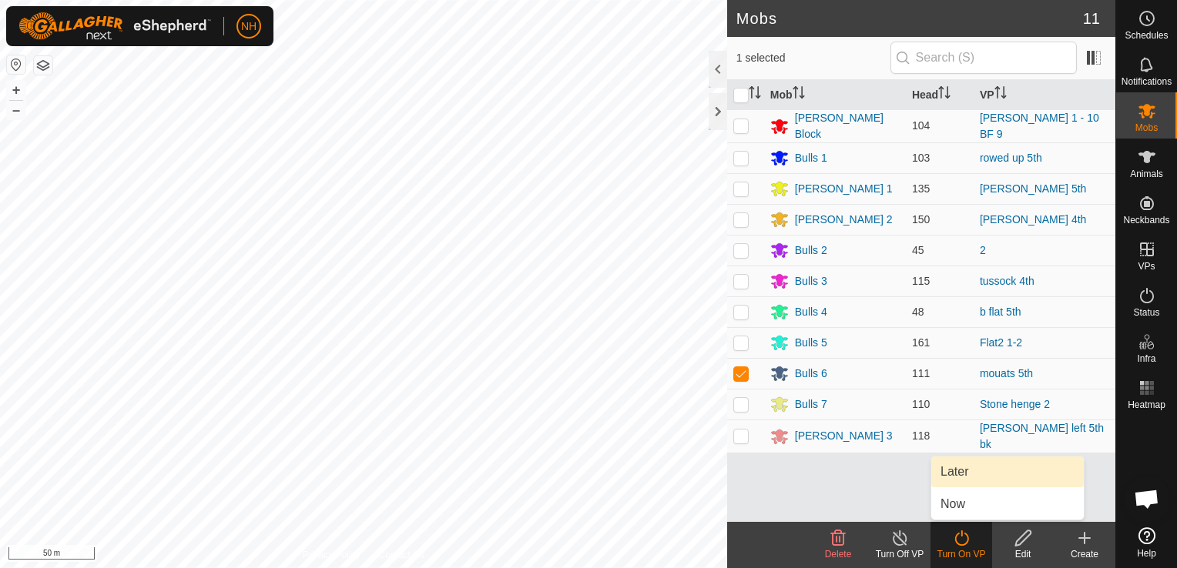
click at [955, 476] on link "Later" at bounding box center [1007, 472] width 152 height 31
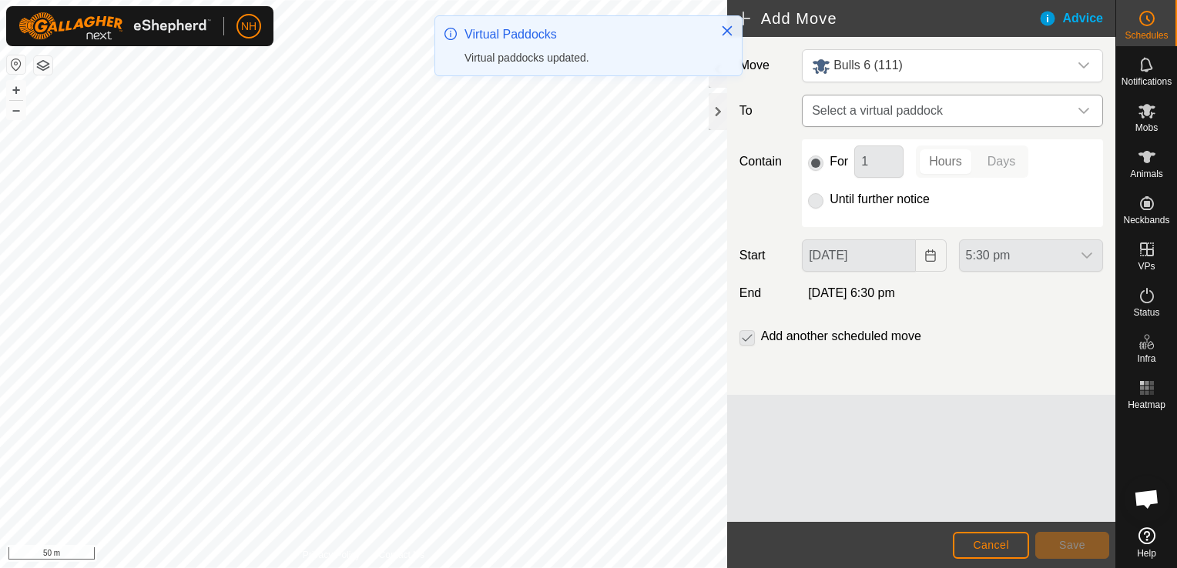
click at [847, 112] on span "Select a virtual paddock" at bounding box center [936, 110] width 263 height 31
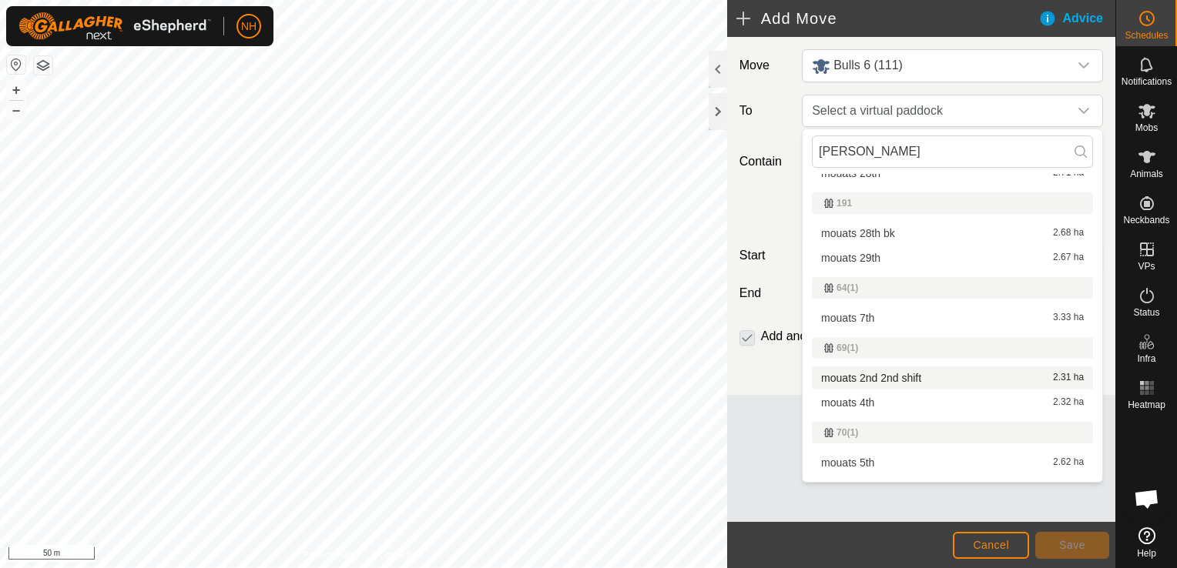
scroll to position [308, 0]
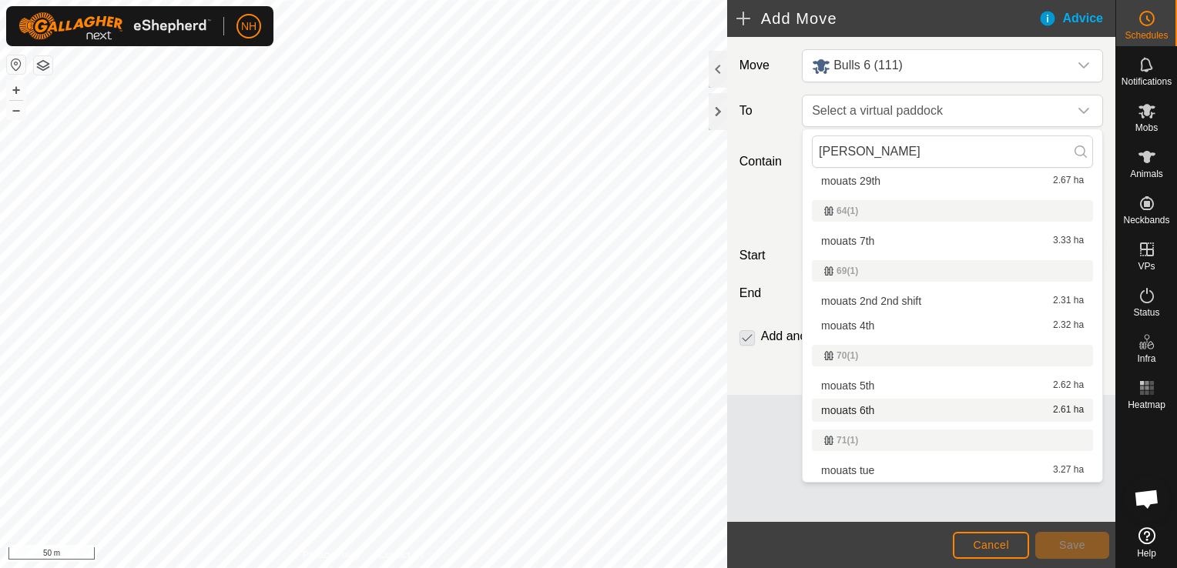
type input "[PERSON_NAME]"
click at [850, 409] on li "mouats 6th 2.61 ha" at bounding box center [952, 410] width 281 height 23
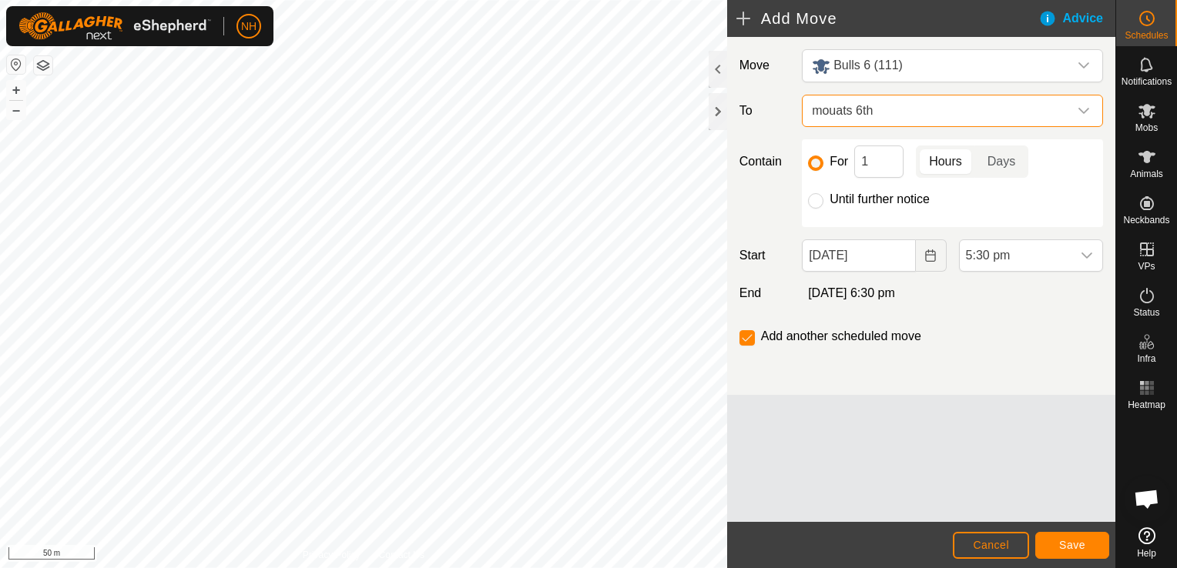
click at [812, 208] on div at bounding box center [815, 200] width 15 height 15
click at [812, 199] on input "Until further notice" at bounding box center [815, 200] width 15 height 15
radio input "true"
checkbox input "false"
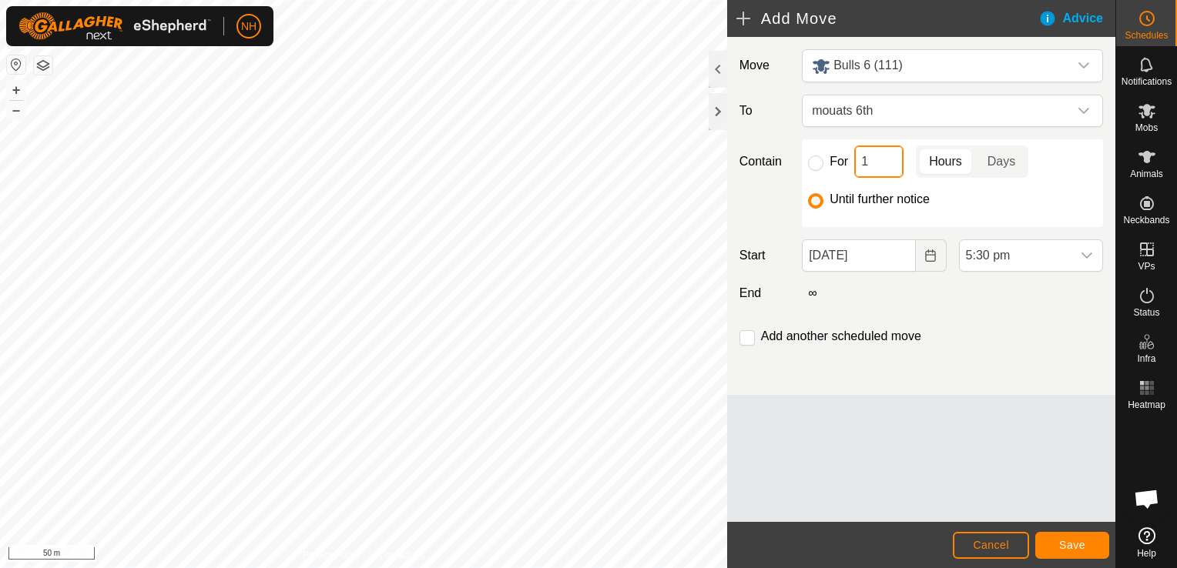
click at [869, 158] on input "1" at bounding box center [878, 162] width 49 height 32
click at [853, 256] on input "[DATE]" at bounding box center [858, 255] width 113 height 32
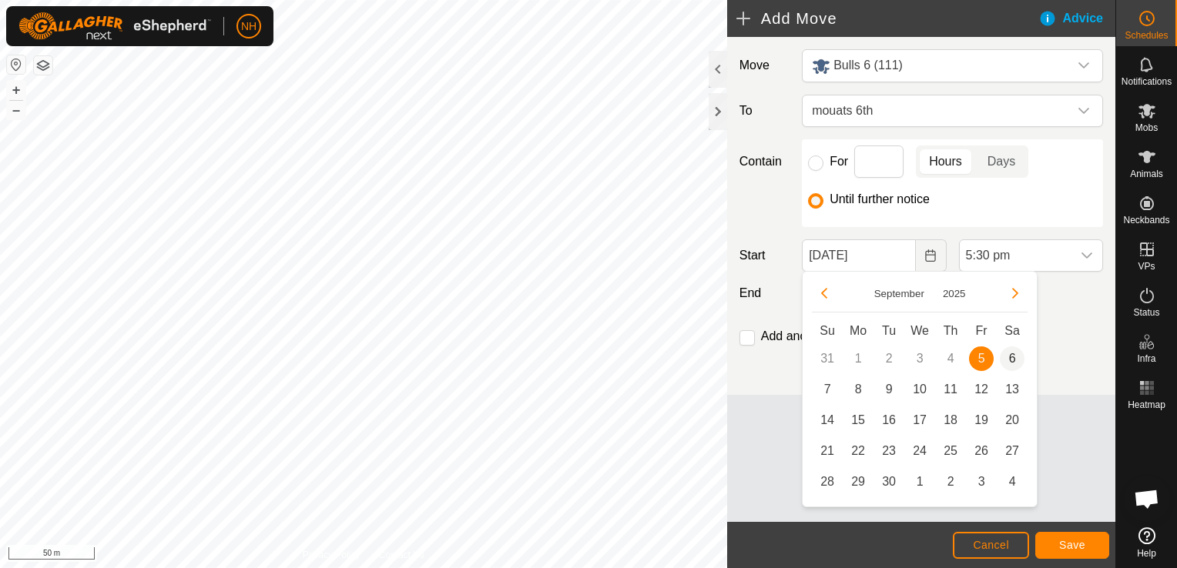
click at [1006, 356] on span "6" at bounding box center [1012, 359] width 25 height 25
type input "[DATE]"
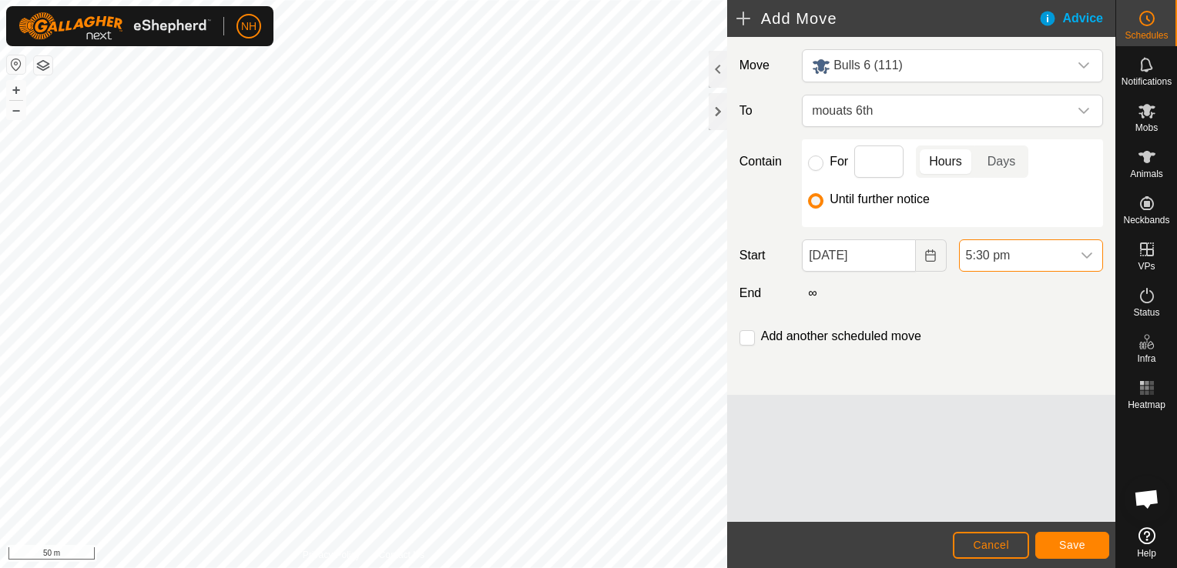
click at [1013, 251] on span "5:30 pm" at bounding box center [1015, 255] width 112 height 31
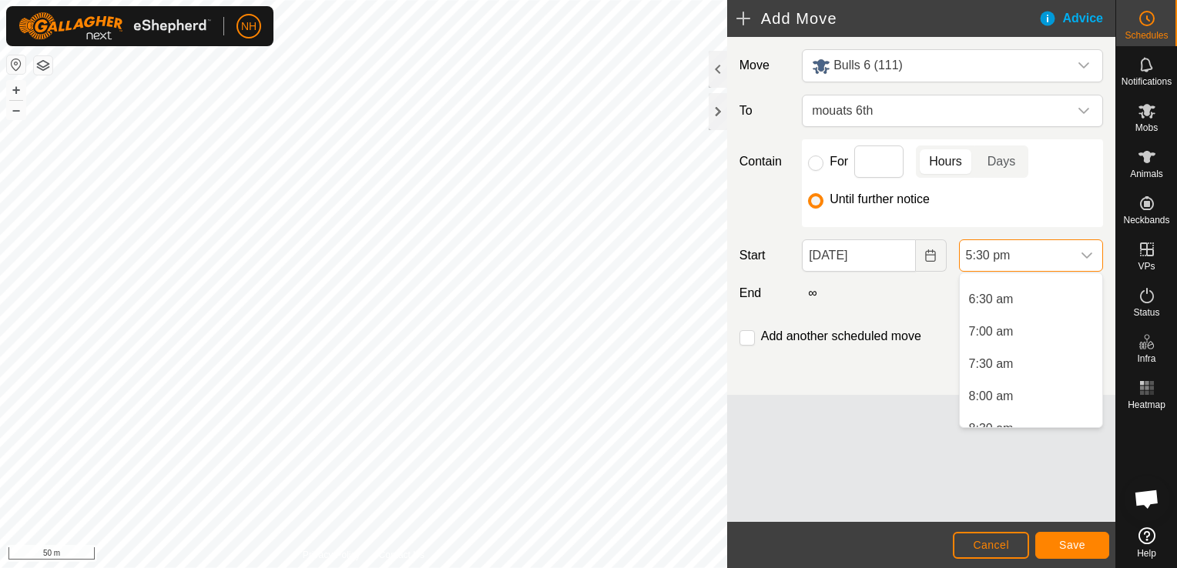
scroll to position [387, 0]
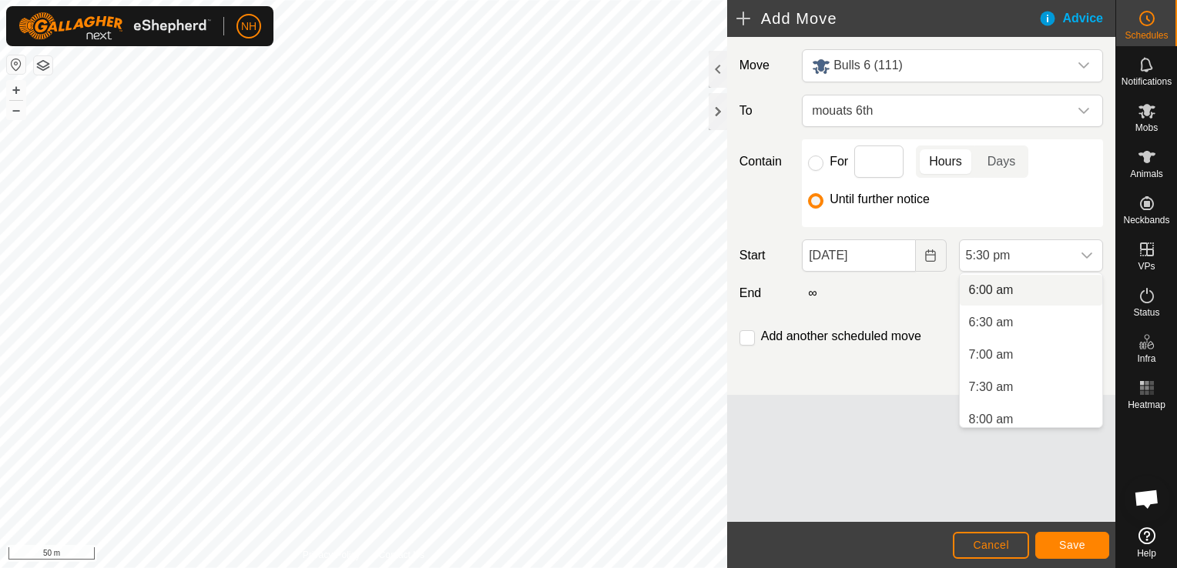
click at [994, 289] on li "6:00 am" at bounding box center [1030, 290] width 142 height 31
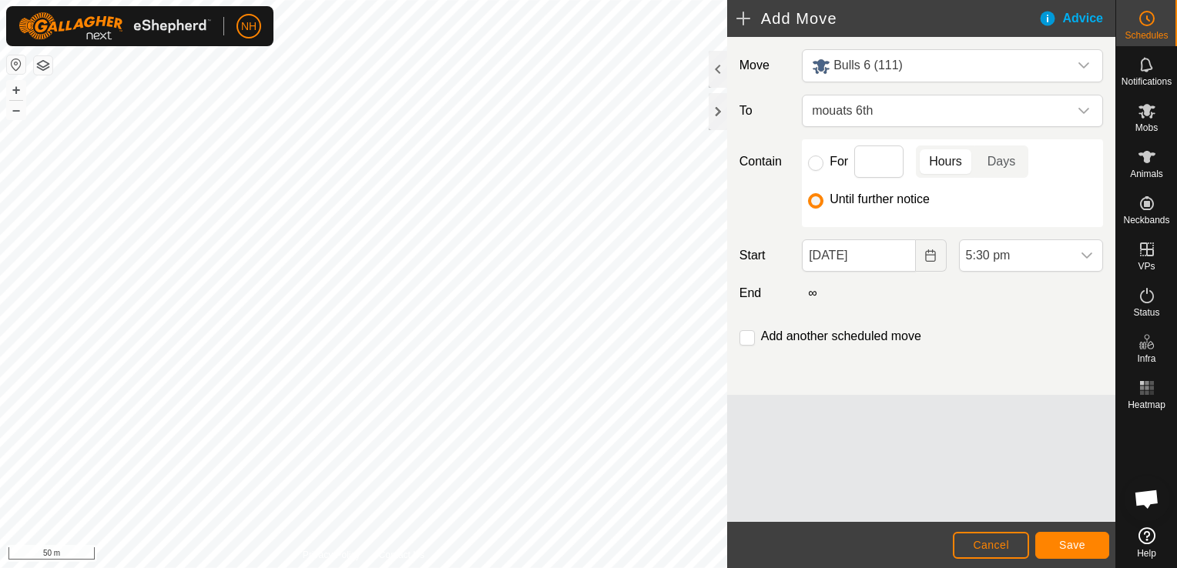
scroll to position [1009, 0]
click at [1071, 541] on span "Save" at bounding box center [1072, 545] width 26 height 12
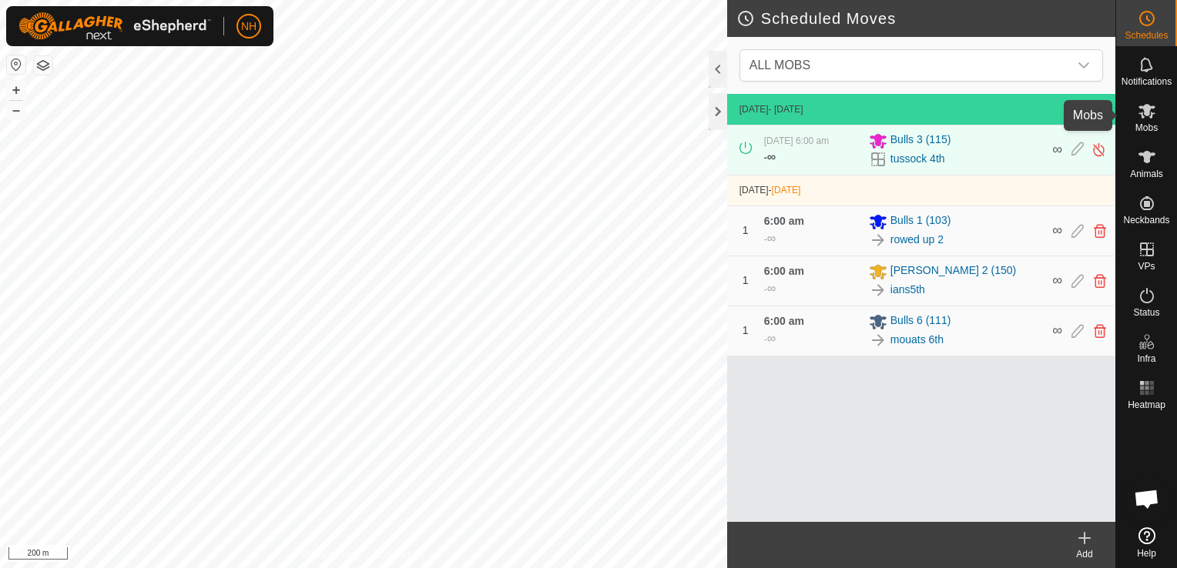
click at [1151, 112] on icon at bounding box center [1146, 111] width 17 height 15
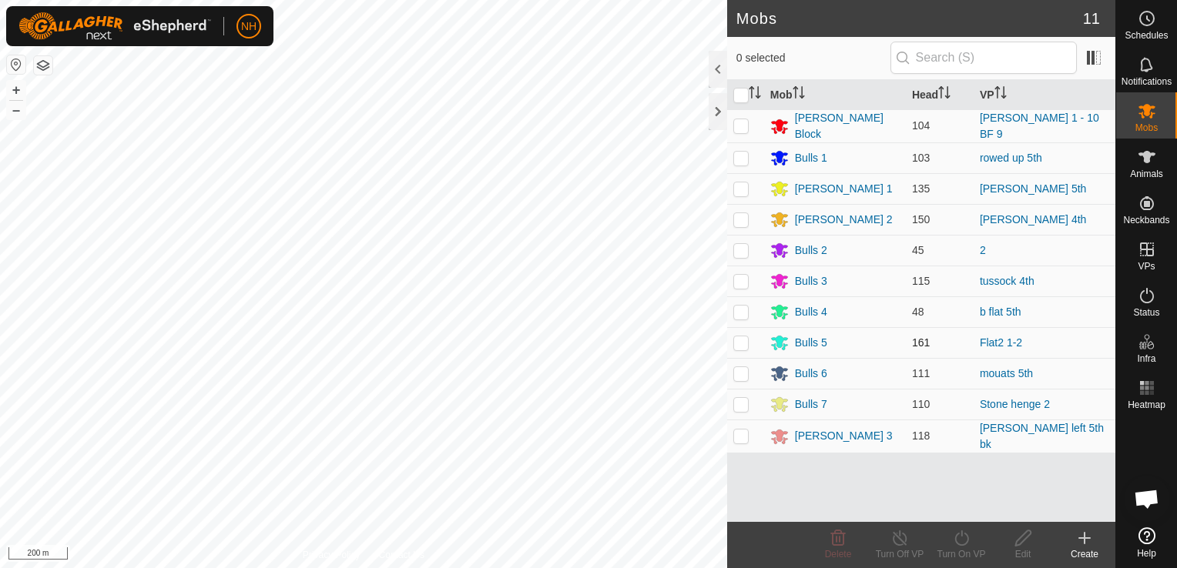
click at [743, 340] on p-checkbox at bounding box center [740, 343] width 15 height 12
checkbox input "true"
click at [966, 541] on icon at bounding box center [961, 538] width 19 height 18
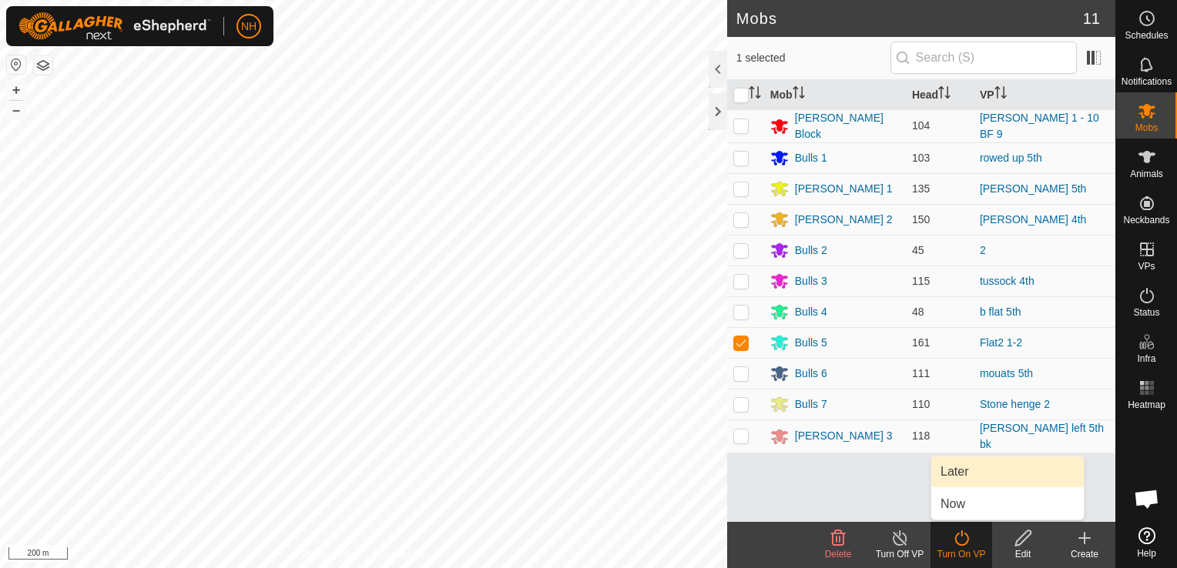
click at [953, 471] on link "Later" at bounding box center [1007, 472] width 152 height 31
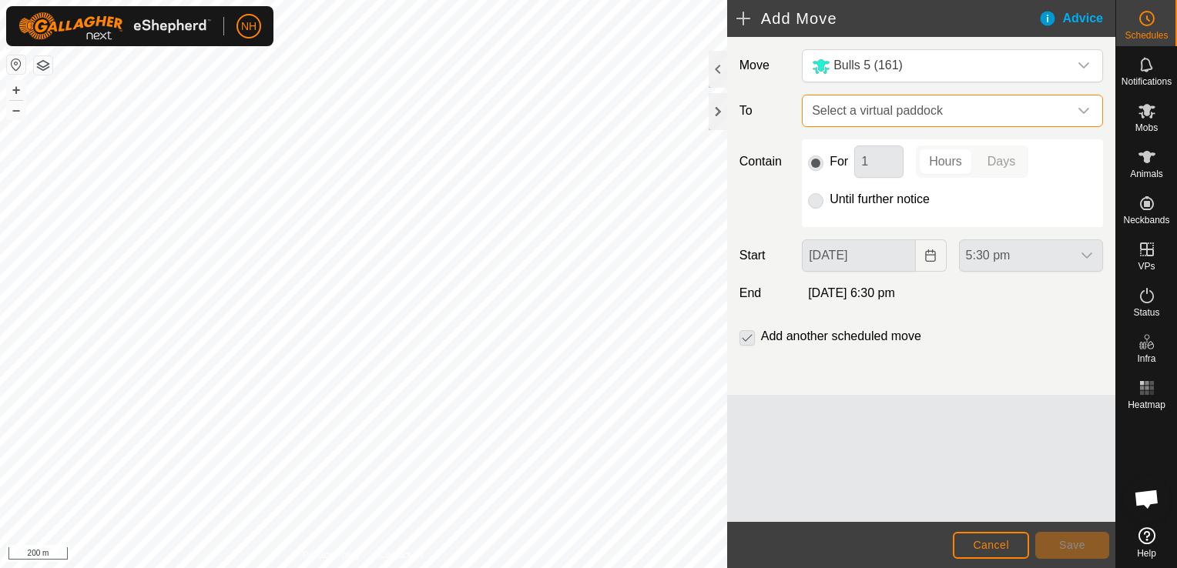
click at [867, 104] on span "Select a virtual paddock" at bounding box center [936, 110] width 263 height 31
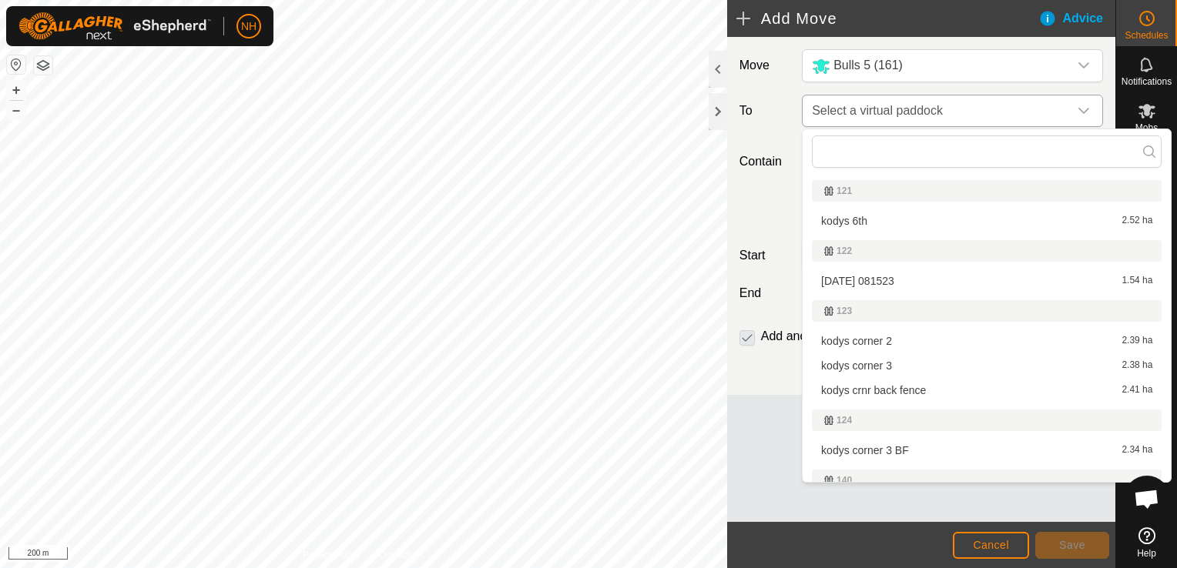
type input "b"
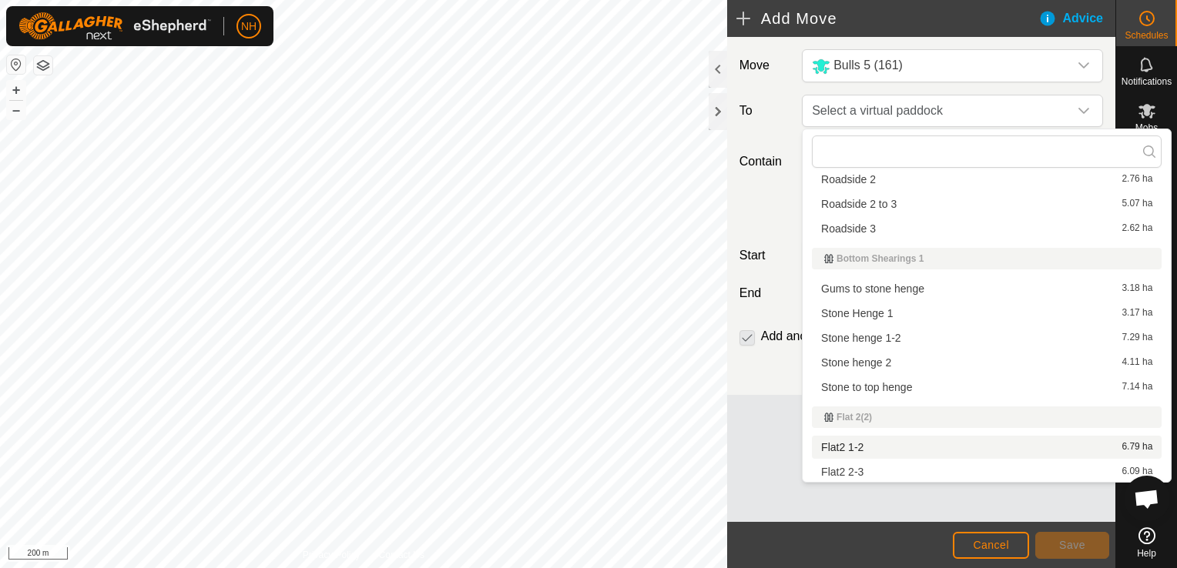
scroll to position [5621, 0]
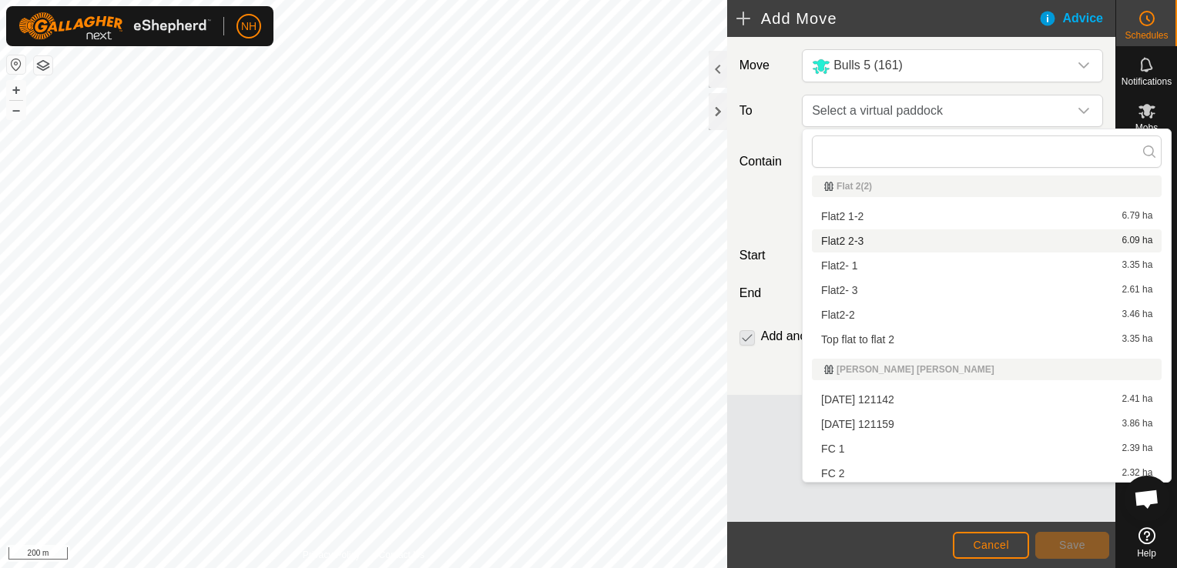
click at [837, 238] on span "Flat2 2-3" at bounding box center [842, 241] width 42 height 11
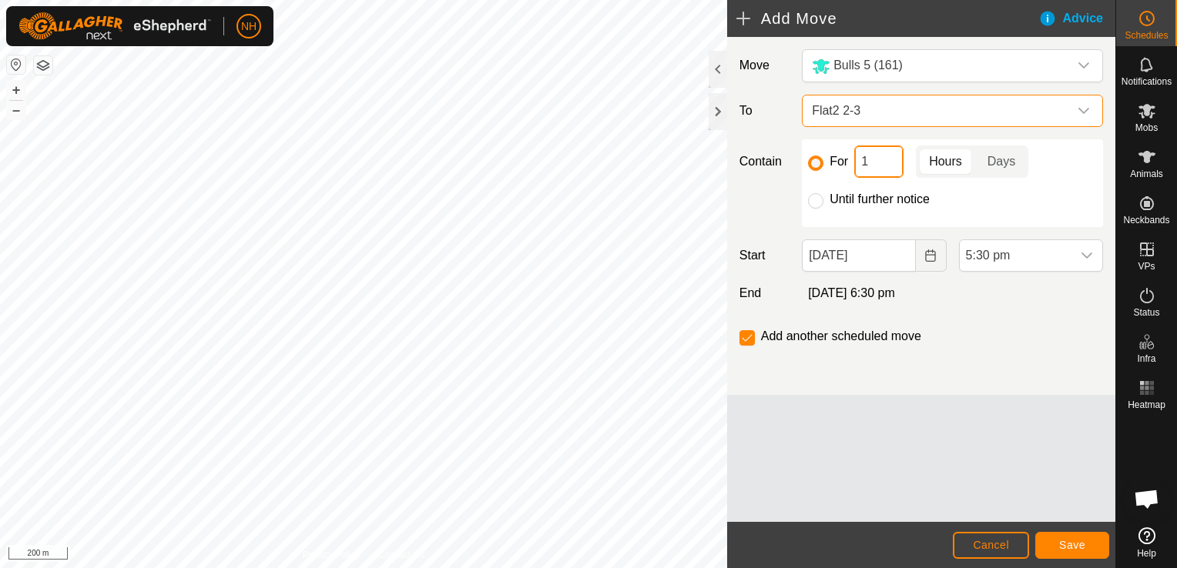
click at [869, 162] on input "1" at bounding box center [878, 162] width 49 height 32
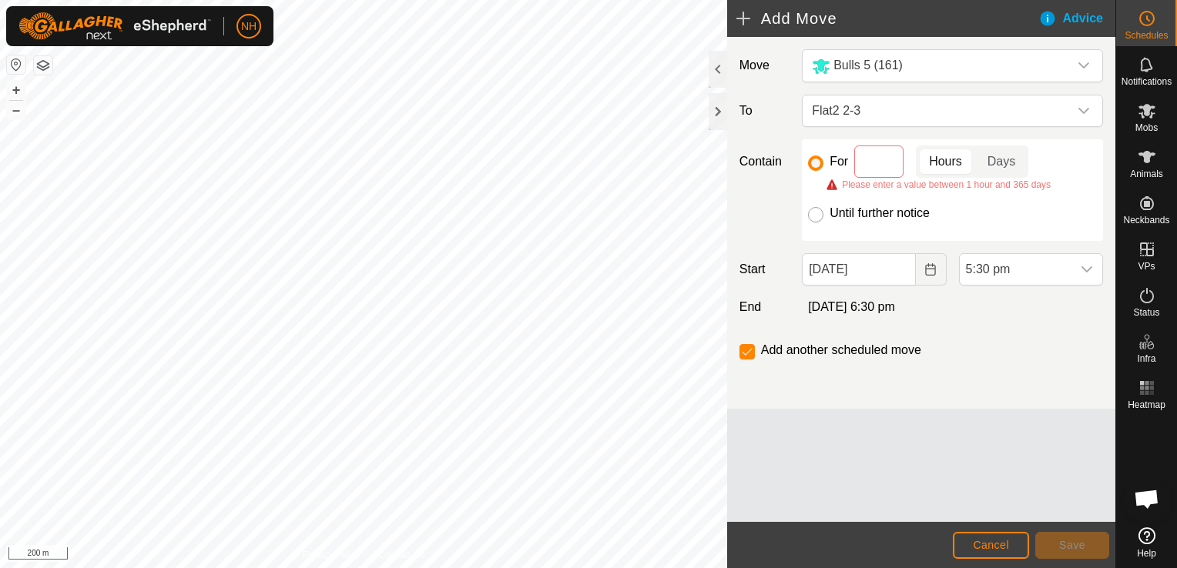
click at [813, 211] on input "Until further notice" at bounding box center [815, 214] width 15 height 15
radio input "true"
checkbox input "false"
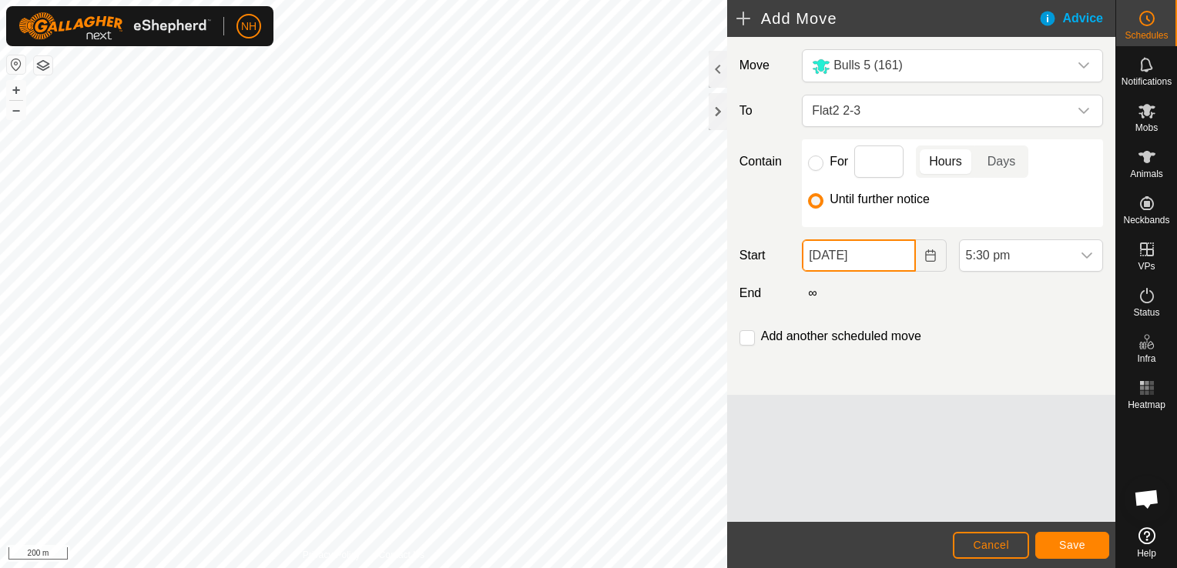
click at [869, 253] on input "[DATE]" at bounding box center [858, 255] width 113 height 32
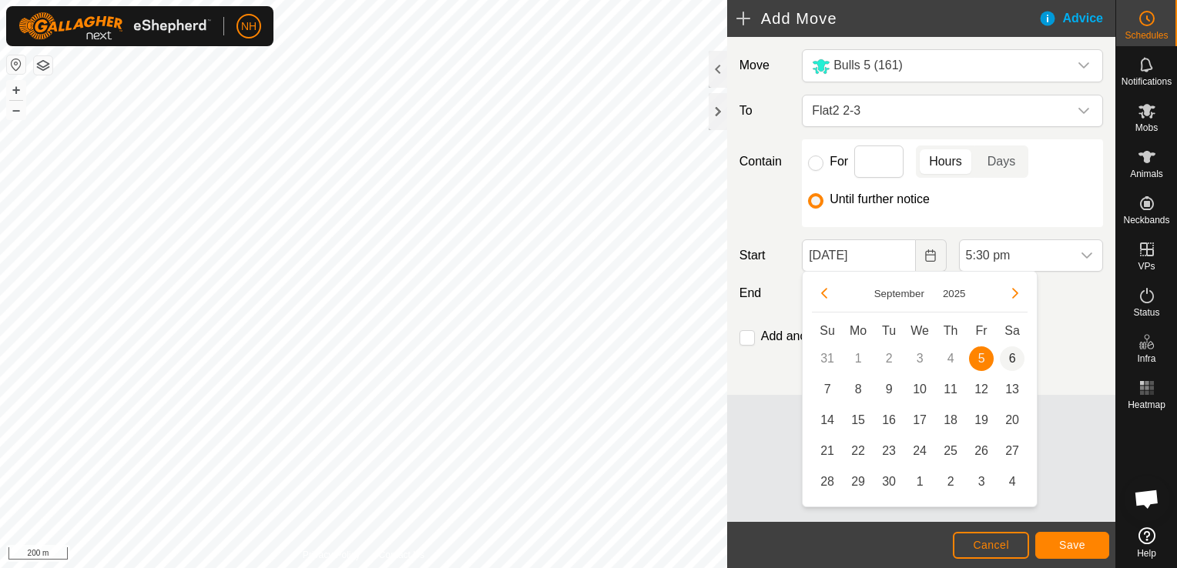
click at [1005, 356] on span "6" at bounding box center [1012, 359] width 25 height 25
type input "[DATE]"
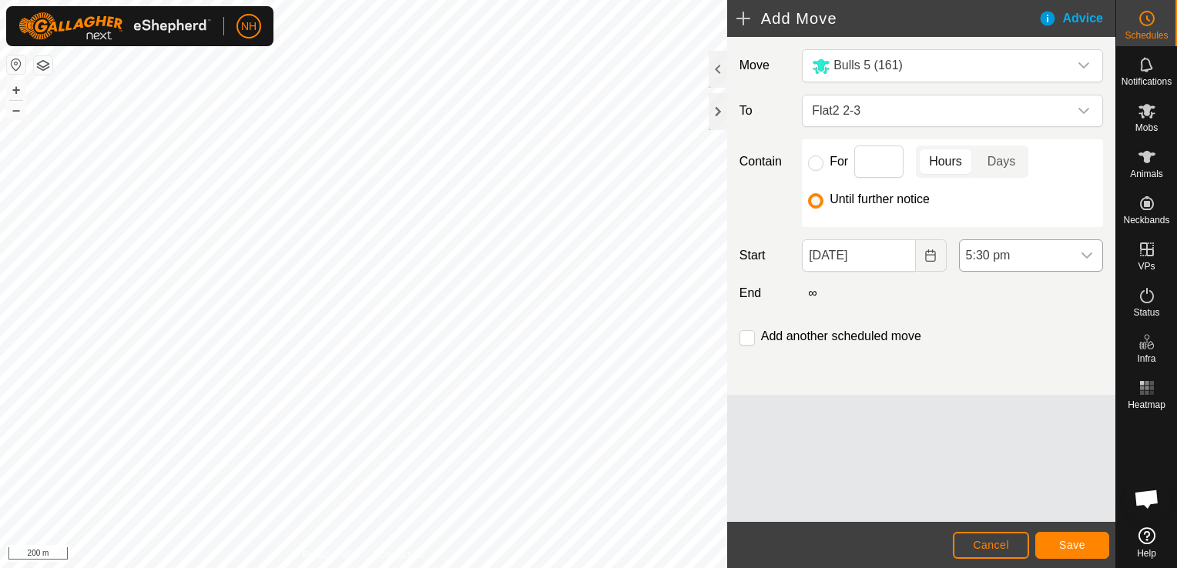
click at [1026, 256] on span "5:30 pm" at bounding box center [1015, 255] width 112 height 31
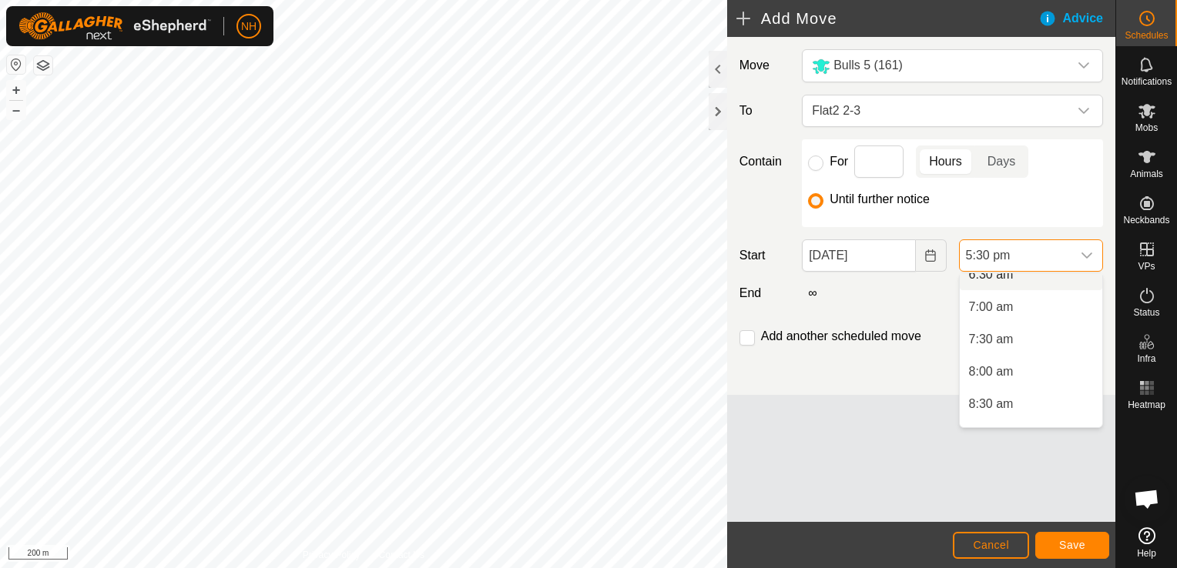
scroll to position [462, 0]
click at [1000, 343] on li "8:00 am" at bounding box center [1030, 344] width 142 height 31
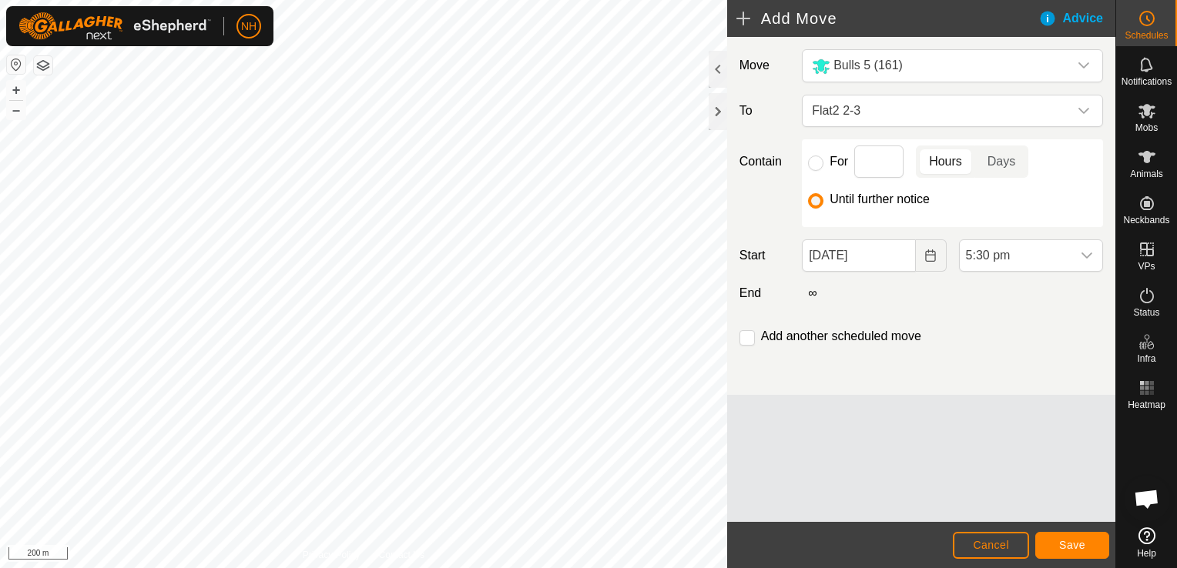
scroll to position [1009, 0]
click at [1069, 547] on span "Save" at bounding box center [1072, 545] width 26 height 12
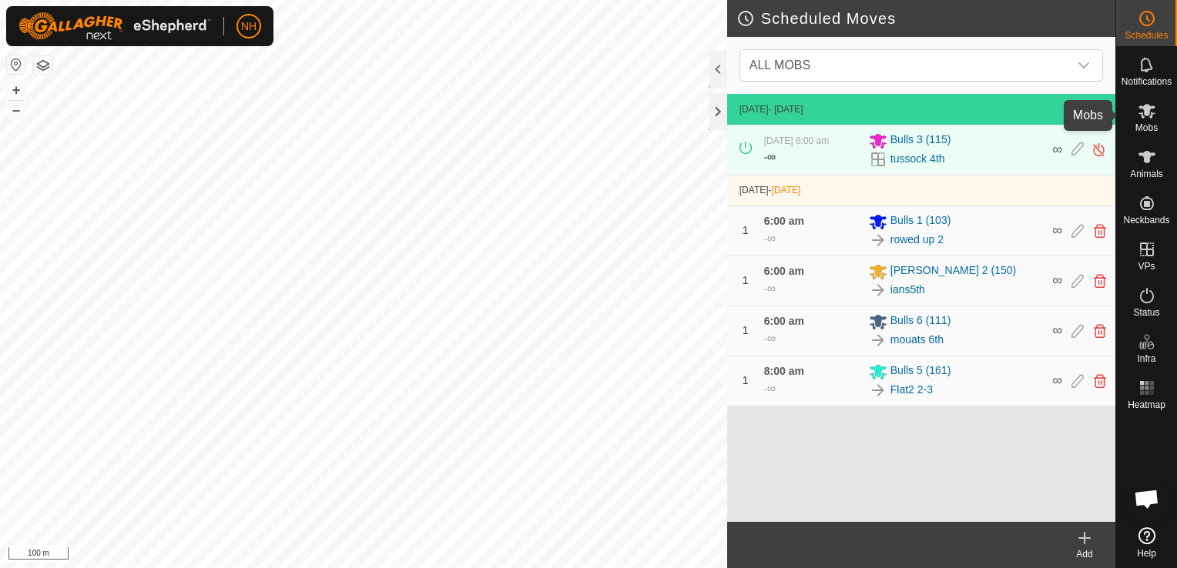
click at [1147, 119] on icon at bounding box center [1146, 111] width 18 height 18
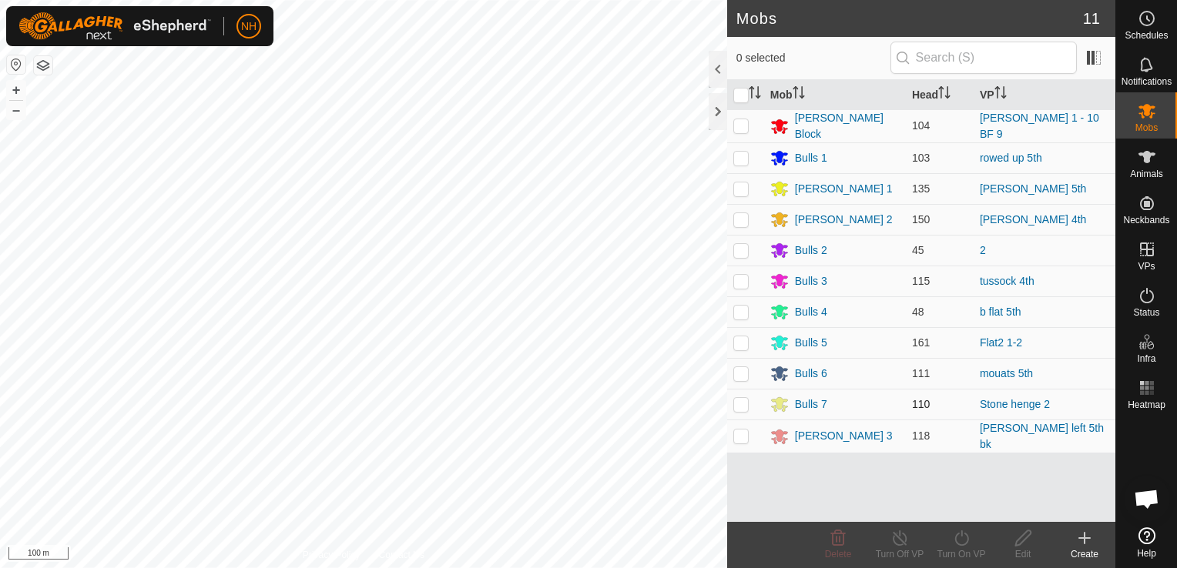
click at [745, 402] on p-checkbox at bounding box center [740, 404] width 15 height 12
checkbox input "true"
click at [961, 535] on icon at bounding box center [961, 538] width 14 height 15
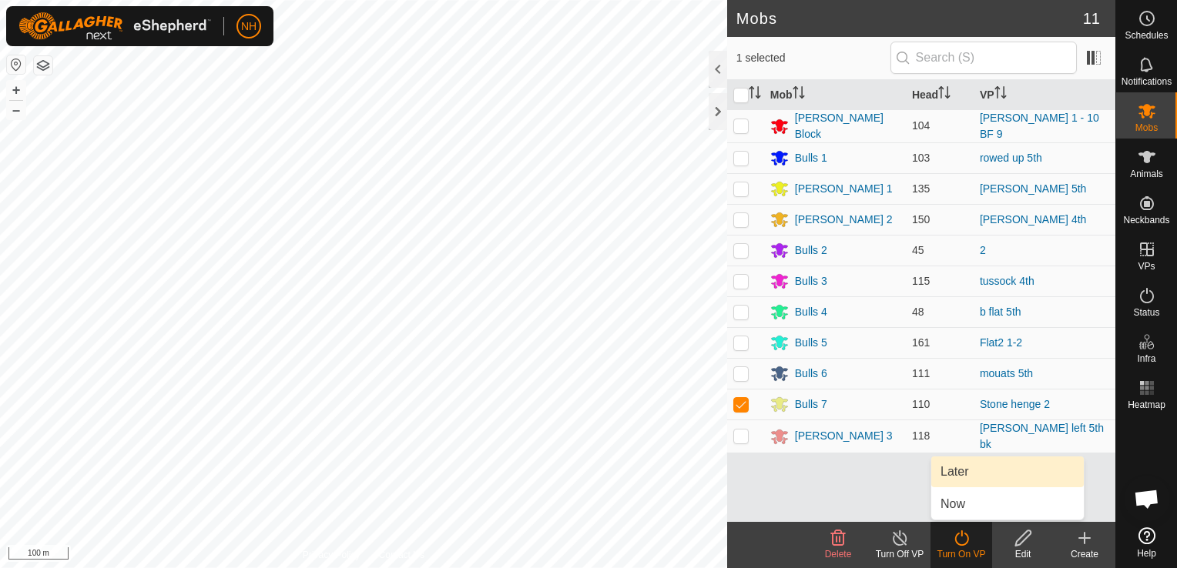
click at [964, 470] on link "Later" at bounding box center [1007, 472] width 152 height 31
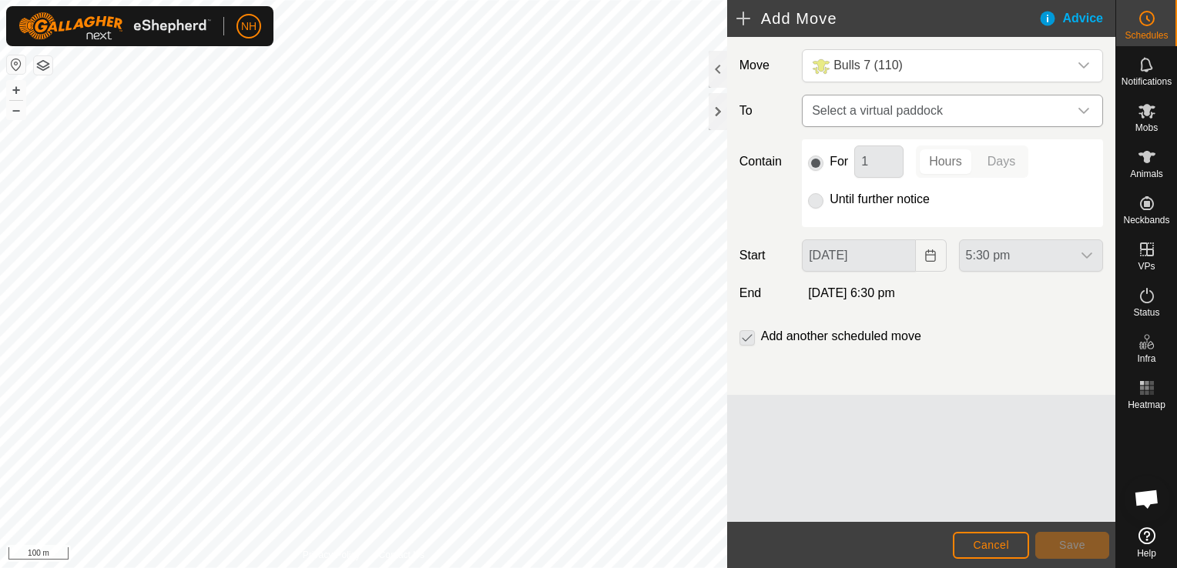
click at [890, 104] on span "Select a virtual paddock" at bounding box center [936, 110] width 263 height 31
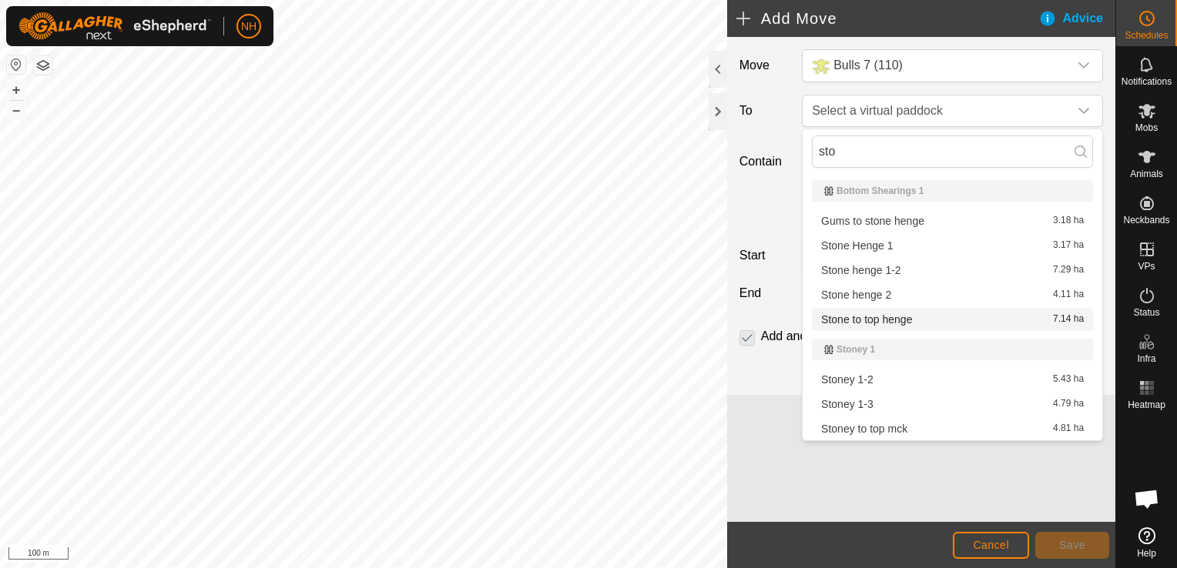
type input "sto"
click at [859, 319] on li "Stone to top henge 7.14 ha" at bounding box center [952, 319] width 281 height 23
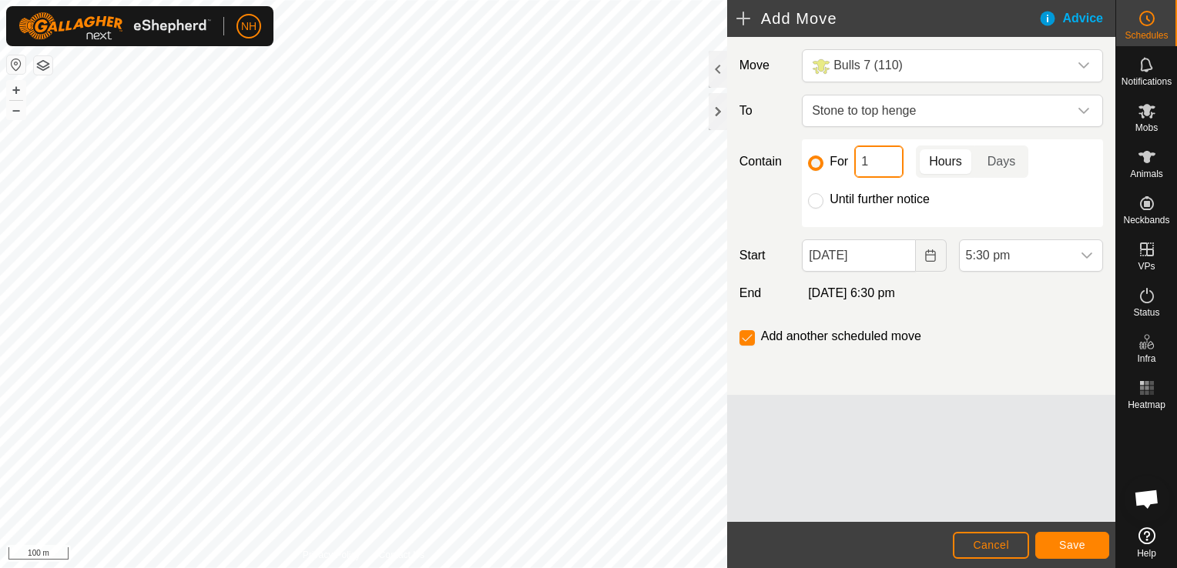
click at [866, 162] on input "1" at bounding box center [878, 162] width 49 height 32
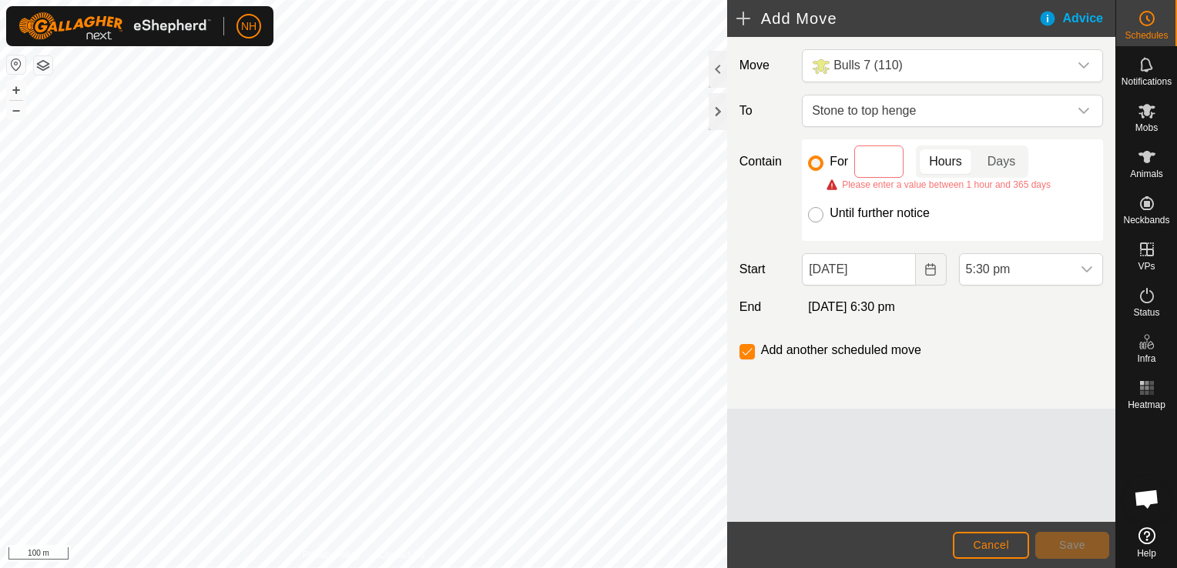
click at [812, 214] on input "Until further notice" at bounding box center [815, 214] width 15 height 15
radio input "true"
checkbox input "false"
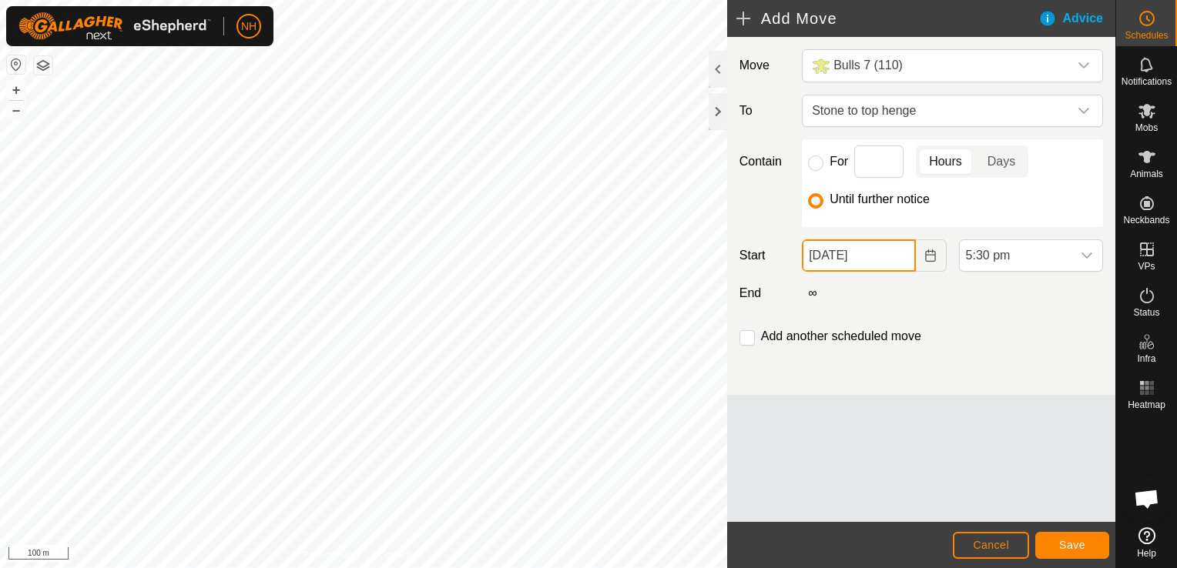
click at [884, 256] on input "[DATE]" at bounding box center [858, 255] width 113 height 32
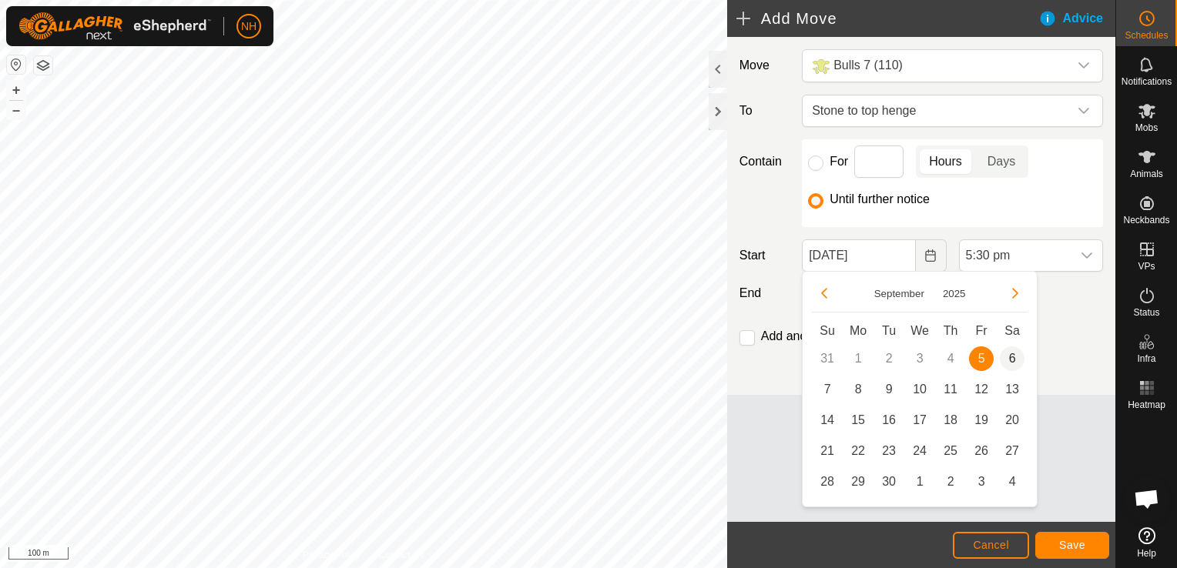
click at [1016, 359] on span "6" at bounding box center [1012, 359] width 25 height 25
type input "[DATE]"
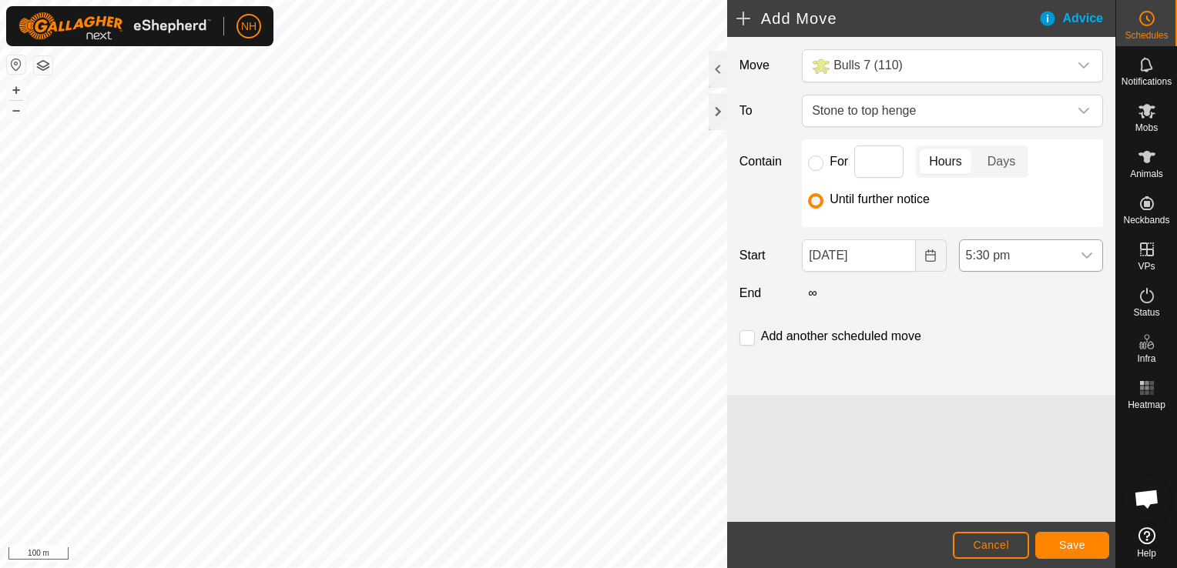
click at [1029, 254] on span "5:30 pm" at bounding box center [1015, 255] width 112 height 31
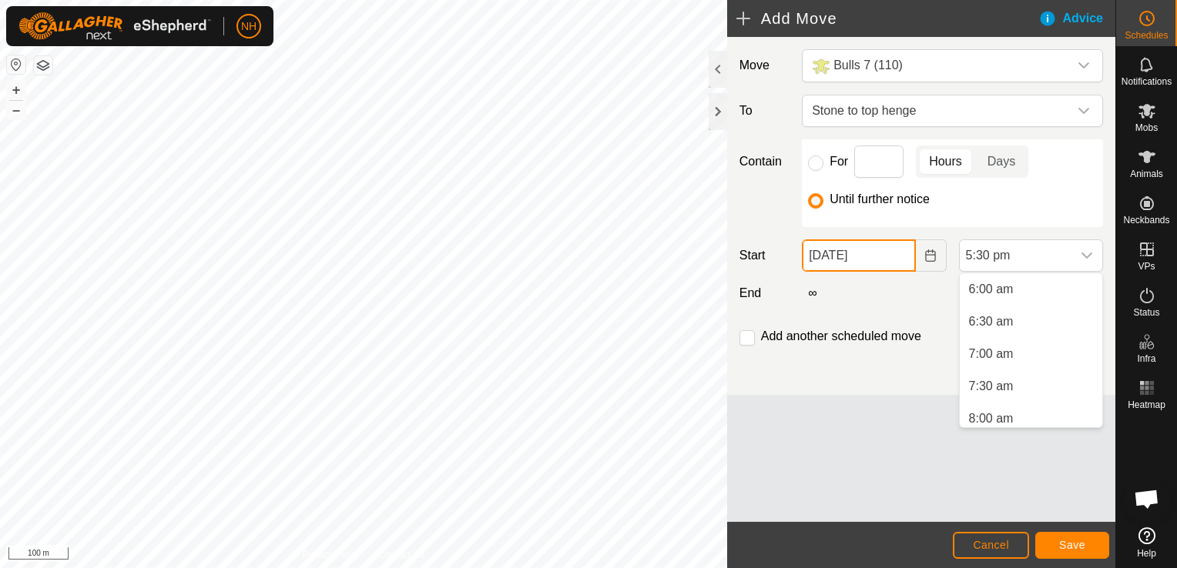
scroll to position [387, 0]
click at [1010, 290] on li "6:00 am" at bounding box center [1030, 290] width 142 height 31
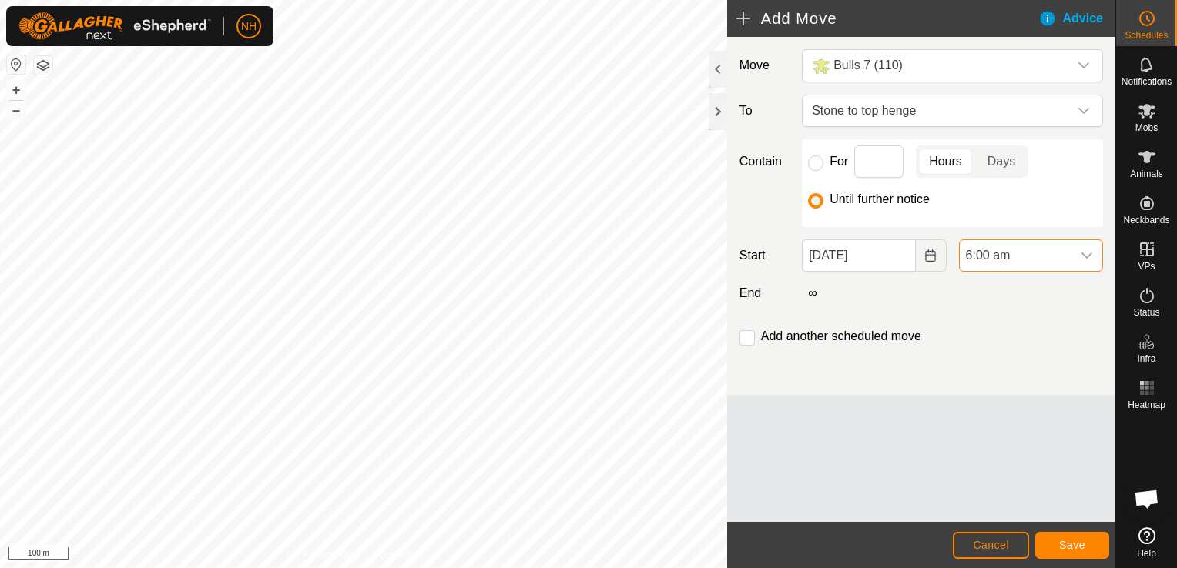
scroll to position [1009, 0]
click at [1066, 541] on span "Save" at bounding box center [1072, 545] width 26 height 12
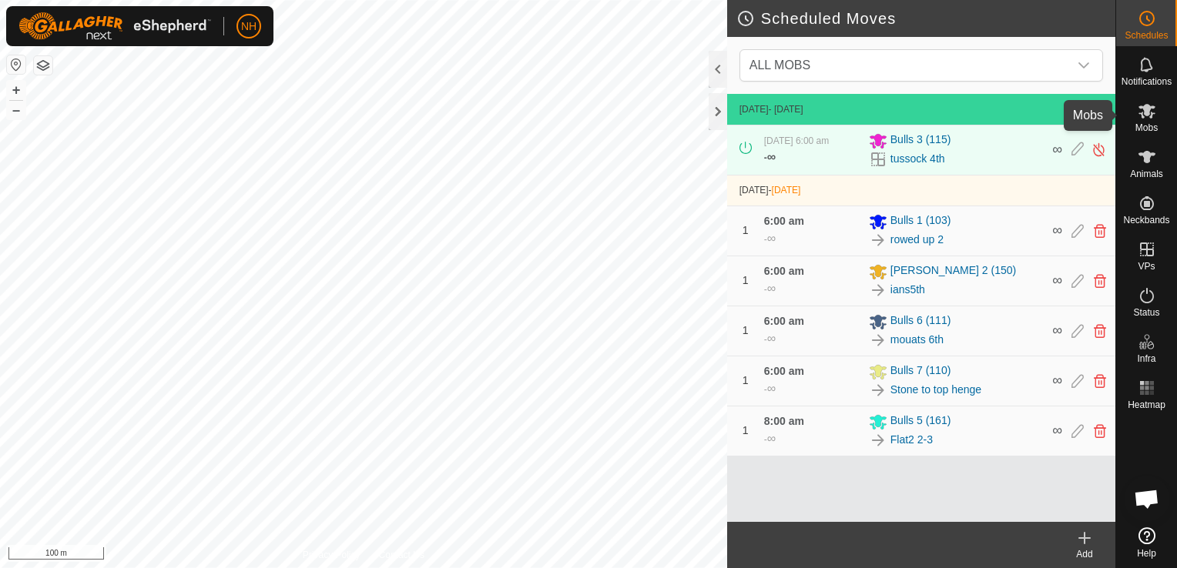
click at [1144, 109] on icon at bounding box center [1146, 111] width 17 height 15
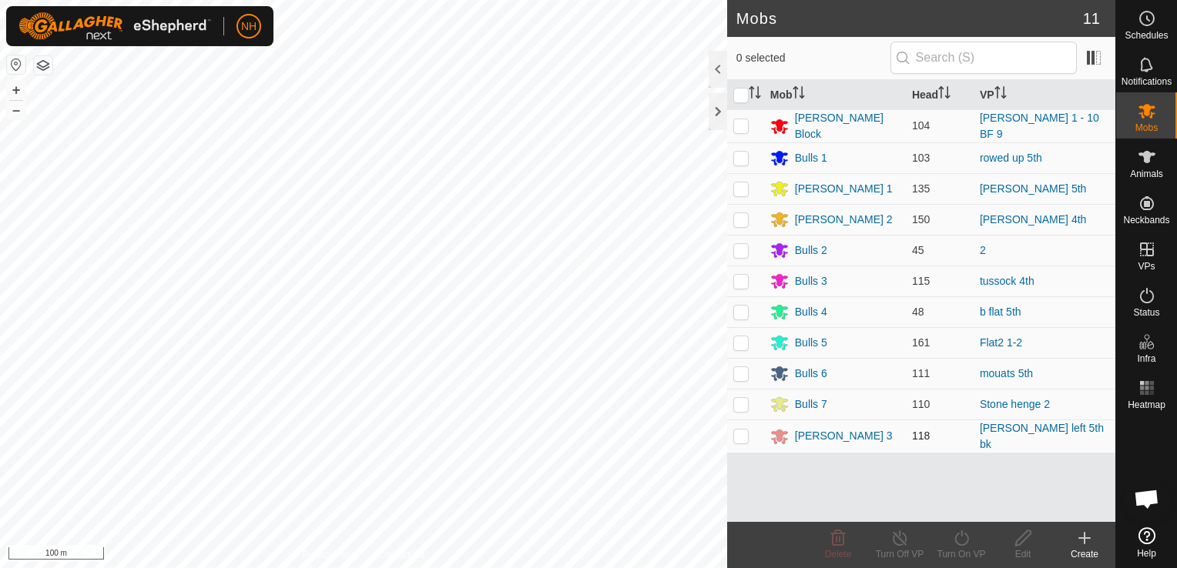
click at [738, 430] on p-checkbox at bounding box center [740, 436] width 15 height 12
checkbox input "true"
click at [966, 544] on icon at bounding box center [961, 538] width 19 height 18
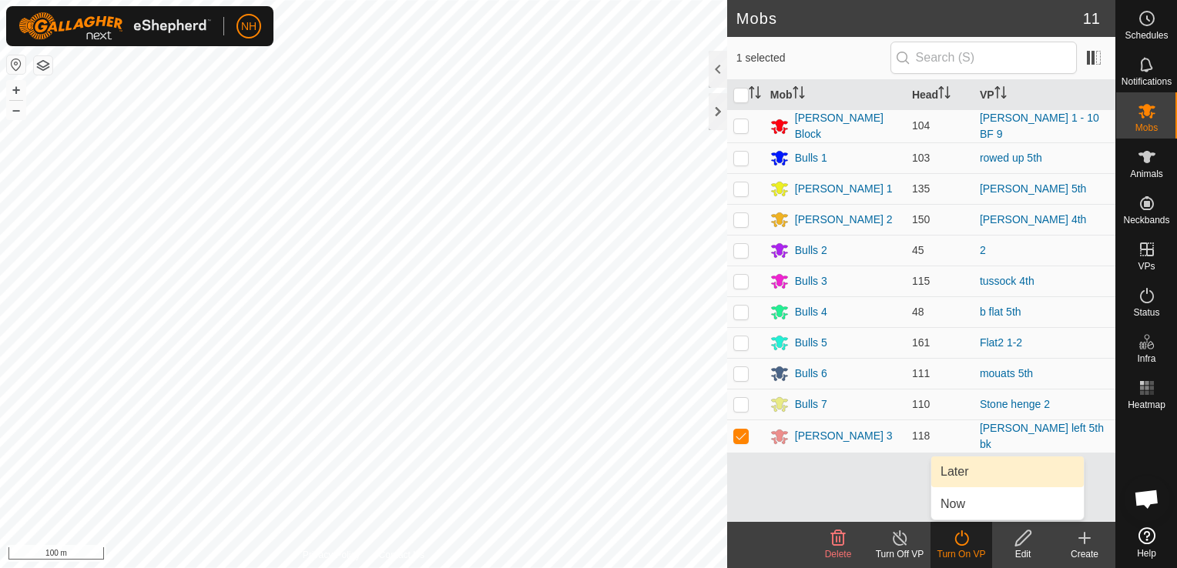
click at [967, 469] on link "Later" at bounding box center [1007, 472] width 152 height 31
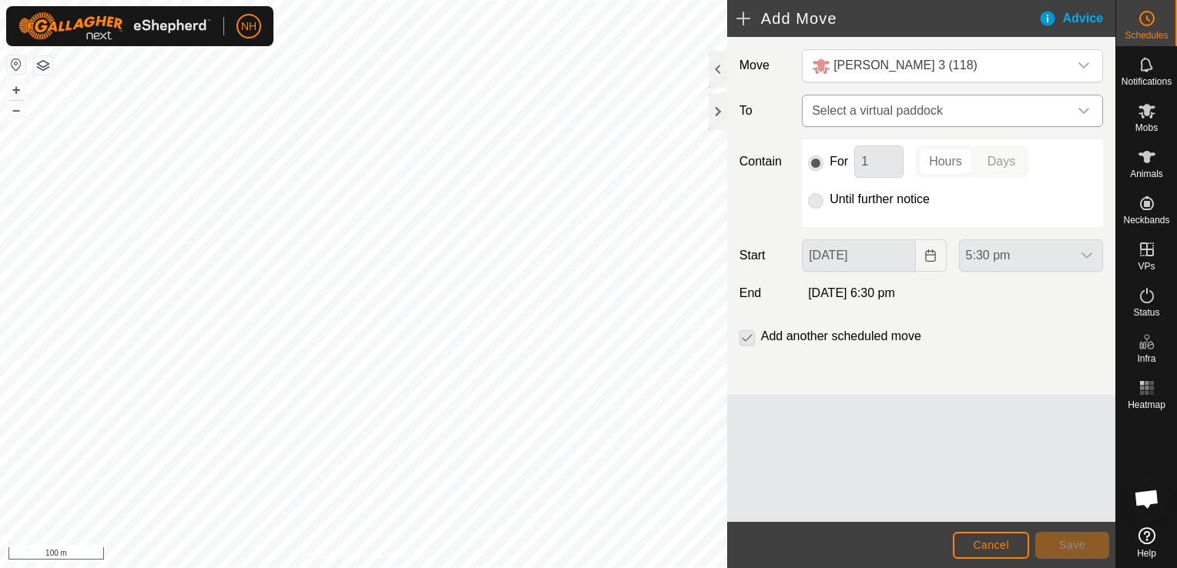
click at [877, 111] on span "Select a virtual paddock" at bounding box center [936, 110] width 263 height 31
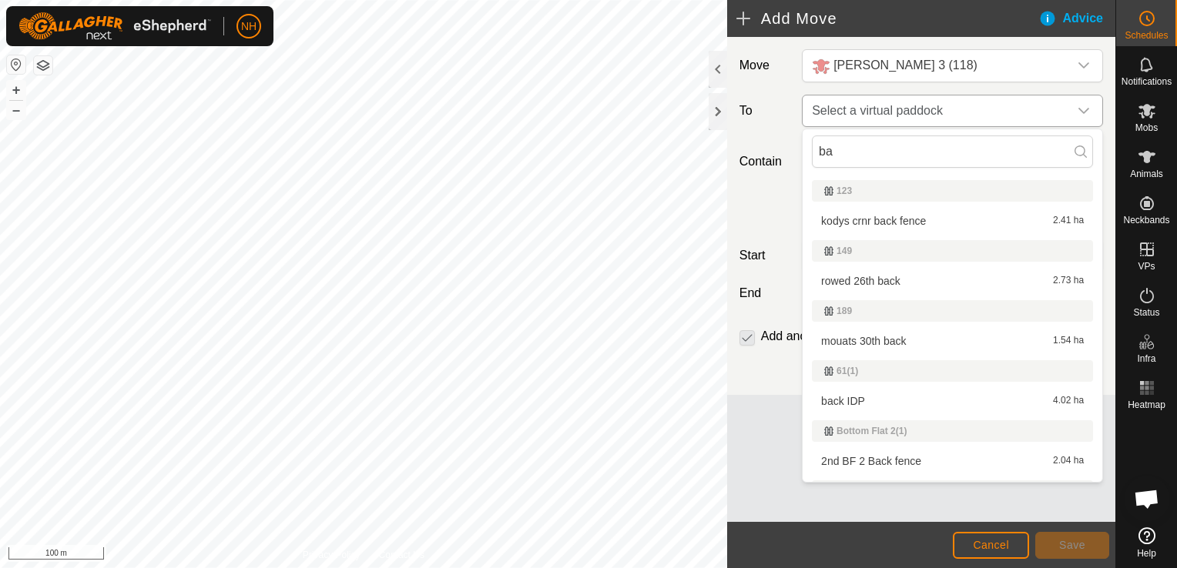
type input "b"
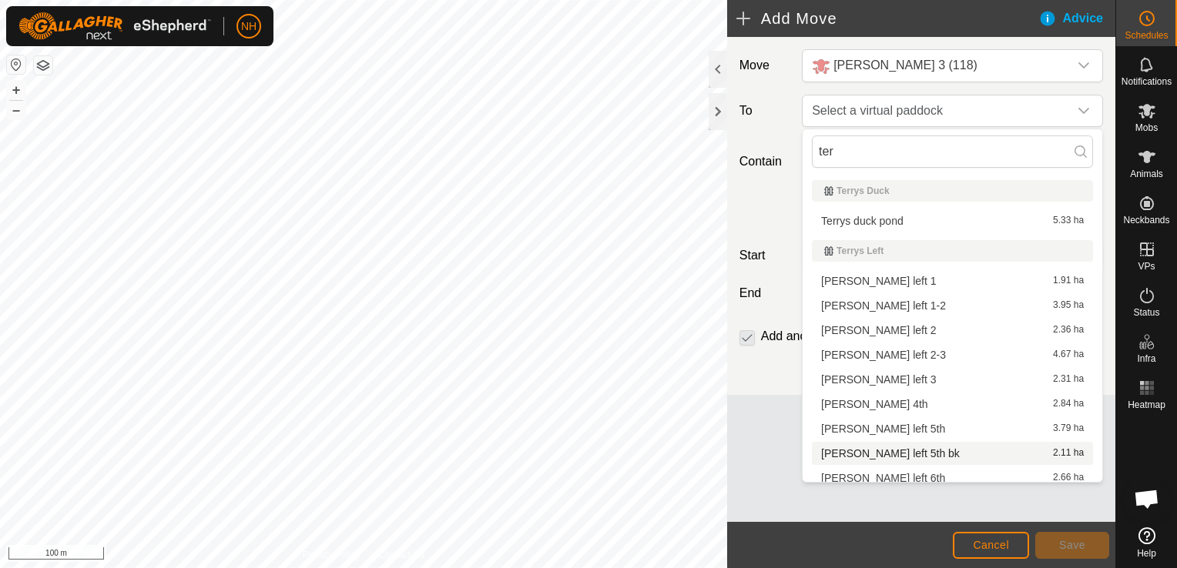
scroll to position [8, 0]
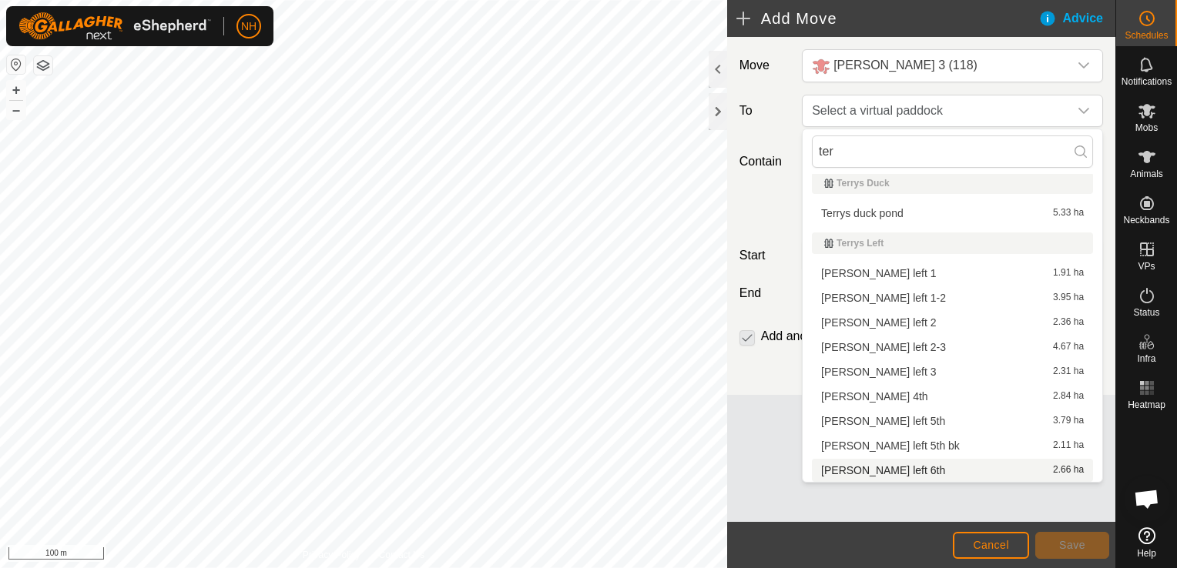
type input "ter"
click at [849, 467] on li "[PERSON_NAME] left 6th 2.66 ha" at bounding box center [952, 470] width 281 height 23
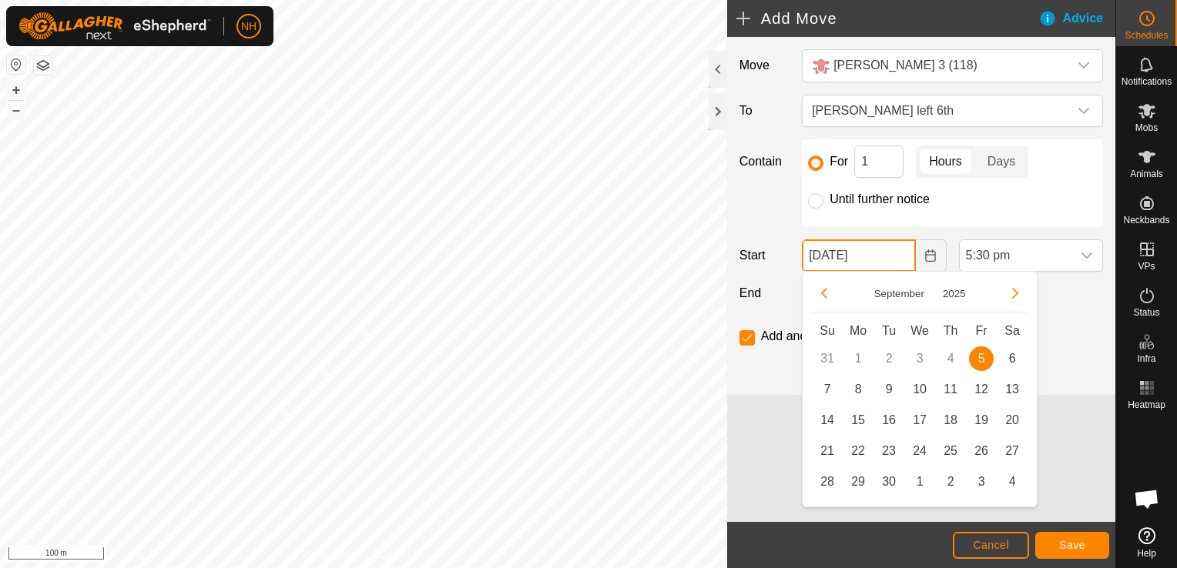
click at [866, 248] on input "[DATE]" at bounding box center [858, 255] width 113 height 32
click at [1006, 351] on span "6" at bounding box center [1012, 359] width 25 height 25
type input "[DATE]"
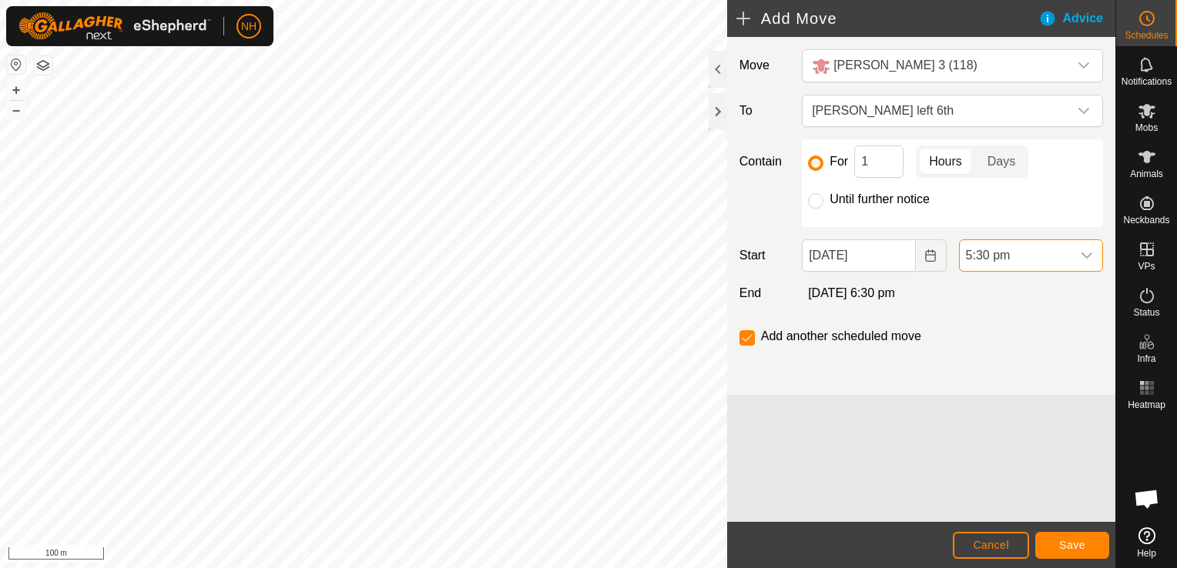
click at [1027, 257] on span "5:30 pm" at bounding box center [1015, 255] width 112 height 31
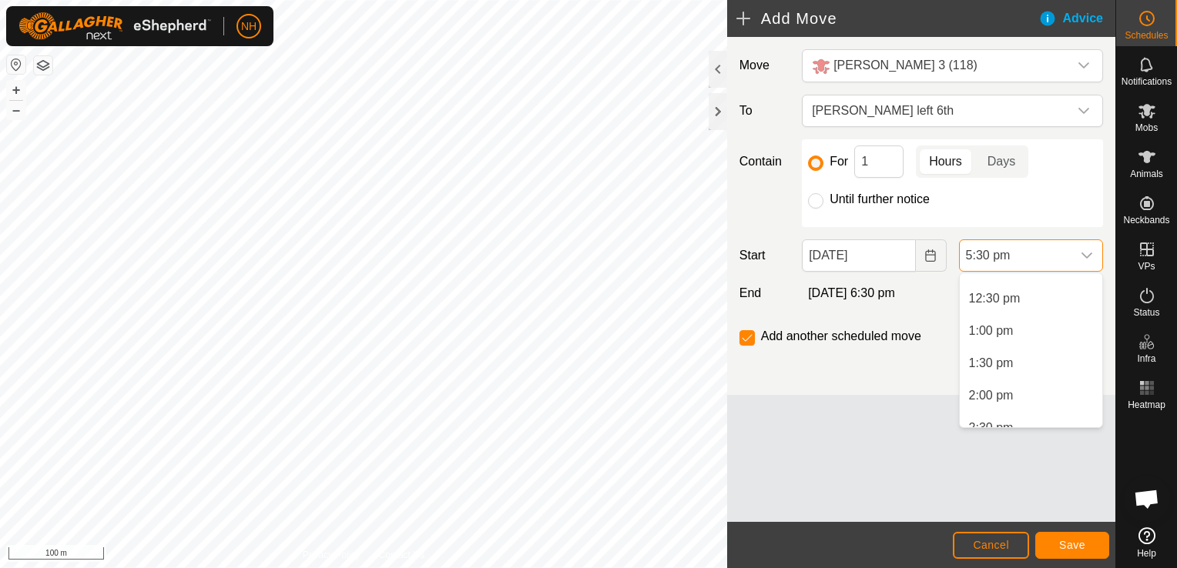
scroll to position [464, 0]
click at [1000, 342] on li "8:00 am" at bounding box center [1030, 342] width 142 height 31
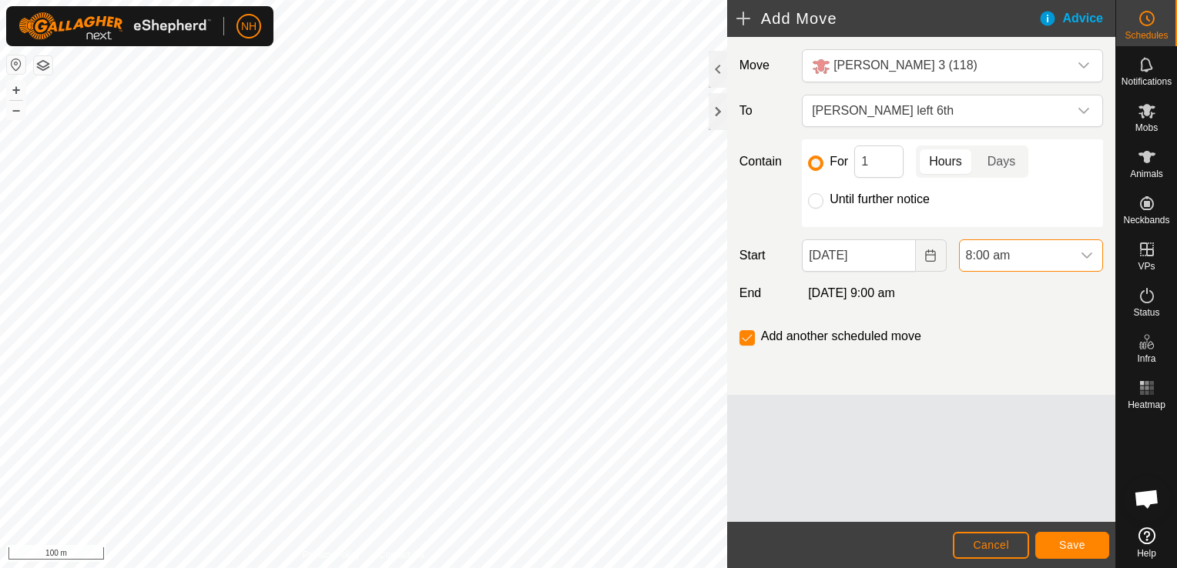
scroll to position [1009, 0]
click at [812, 202] on input "Until further notice" at bounding box center [815, 200] width 15 height 15
radio input "true"
checkbox input "false"
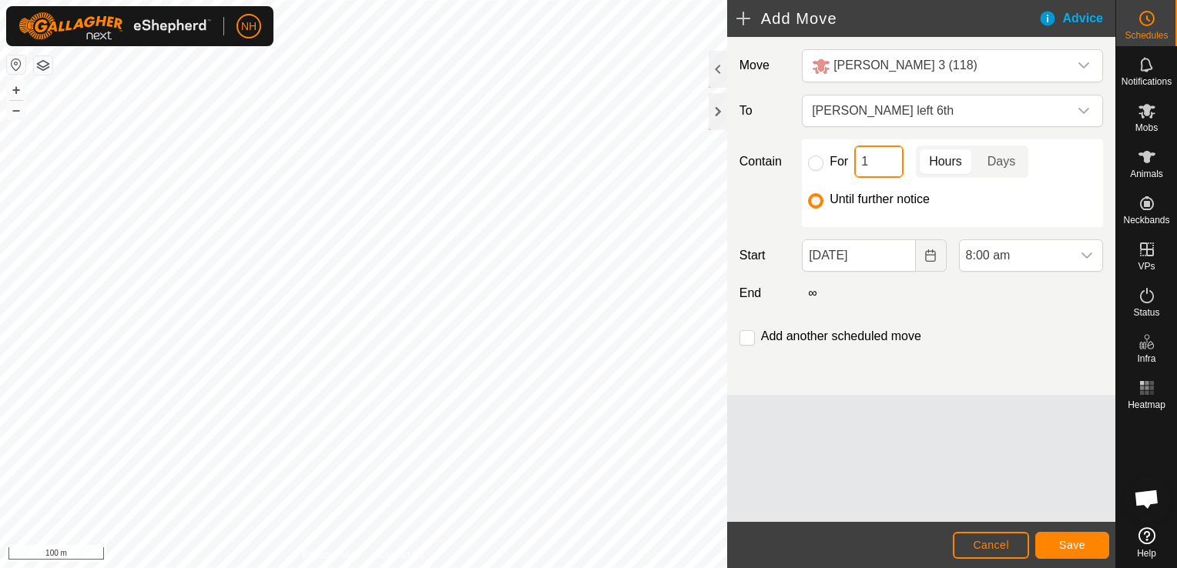
click at [869, 162] on input "1" at bounding box center [878, 162] width 49 height 32
click at [1090, 549] on button "Save" at bounding box center [1072, 545] width 74 height 27
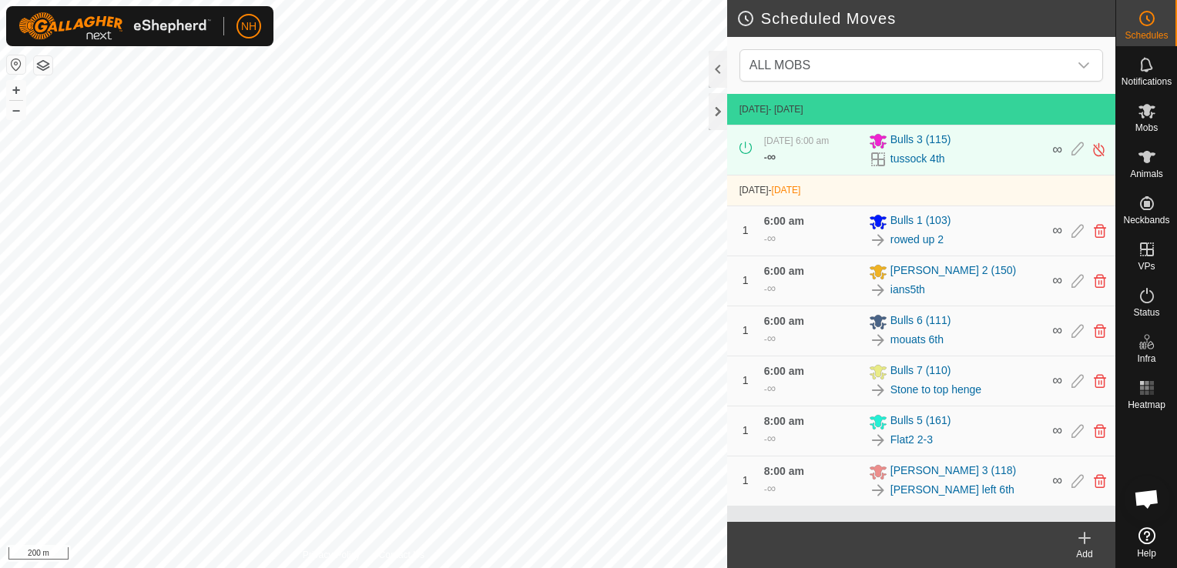
click at [758, 275] on div "Scheduled Moves ALL MOBS [DATE] - [DATE] [DATE] 6:00 am - ∞ Bulls 3 (115) tusso…" at bounding box center [557, 284] width 1115 height 568
click at [1140, 109] on icon at bounding box center [1146, 111] width 18 height 18
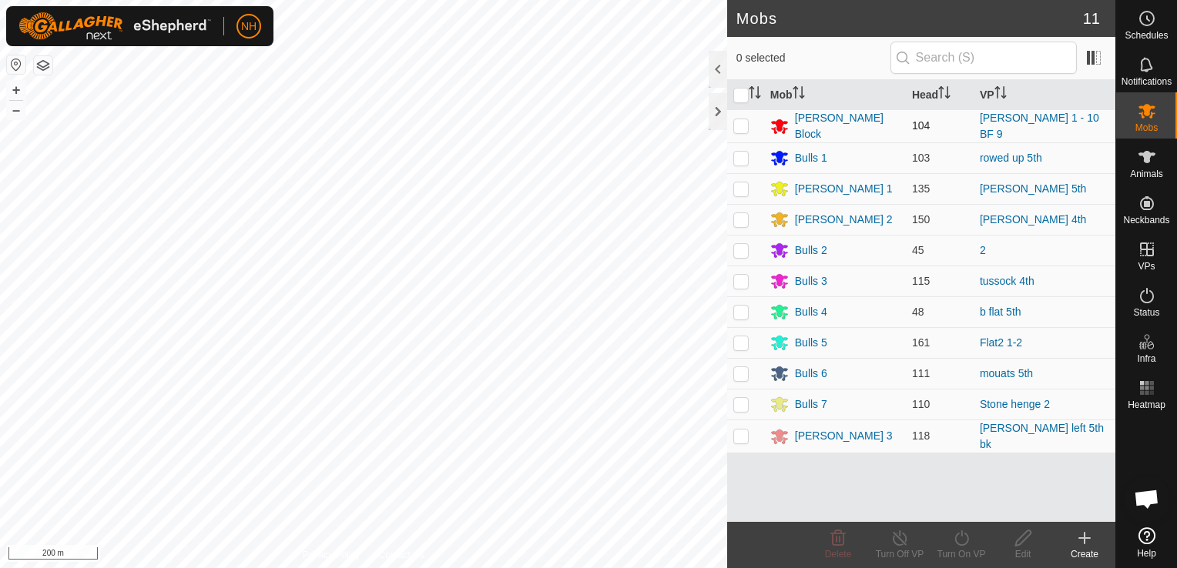
click at [736, 126] on p-checkbox at bounding box center [740, 125] width 15 height 12
checkbox input "true"
click at [955, 544] on icon at bounding box center [961, 538] width 19 height 18
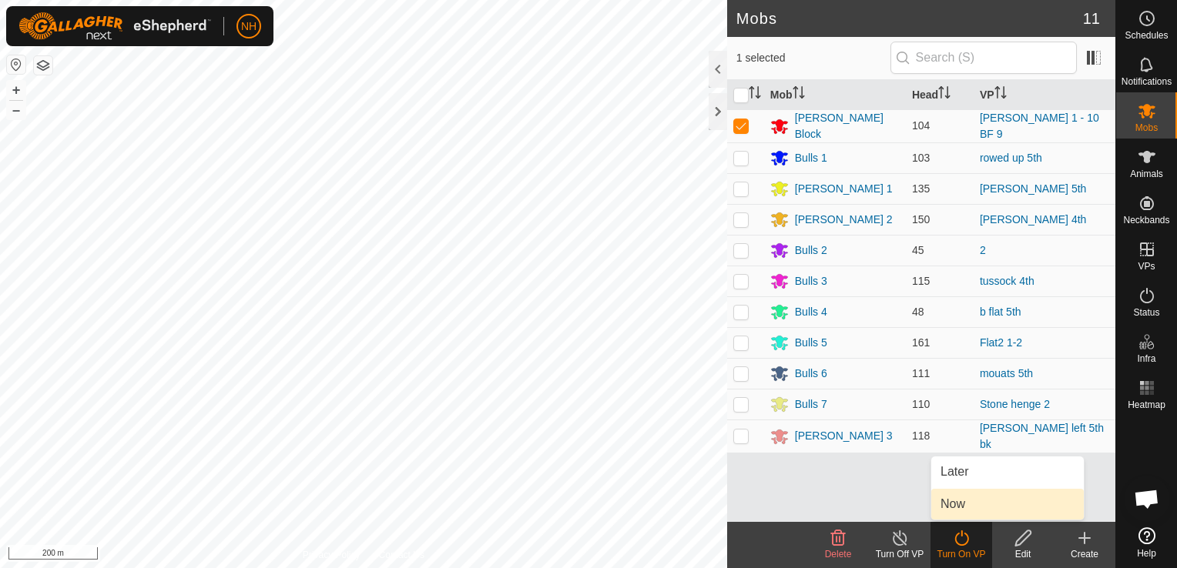
click at [952, 504] on link "Now" at bounding box center [1007, 504] width 152 height 31
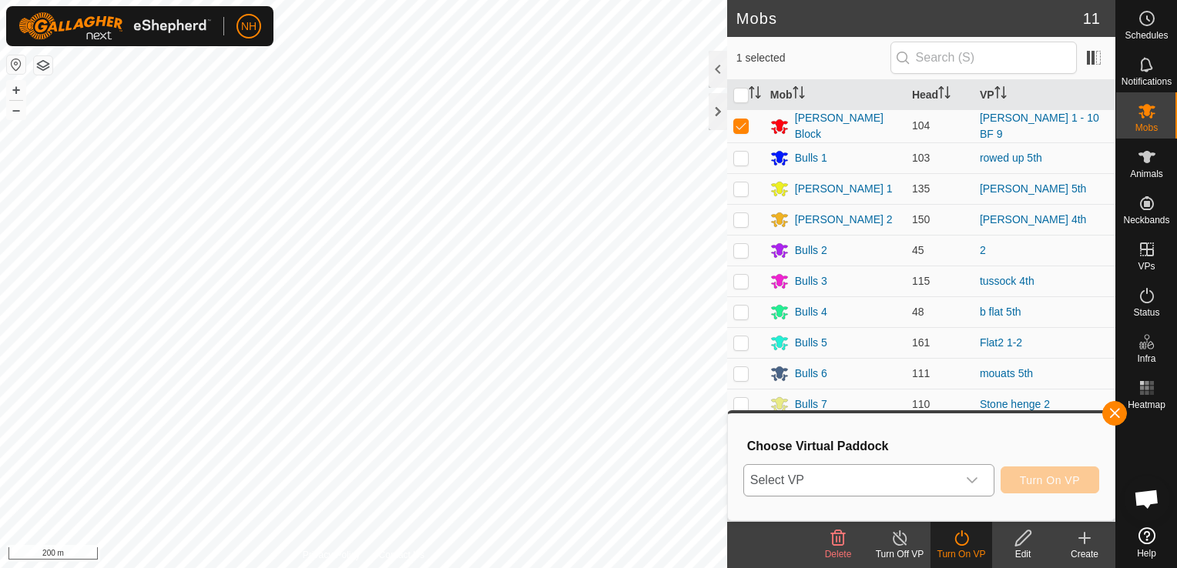
click at [898, 483] on span "Select VP" at bounding box center [850, 480] width 213 height 31
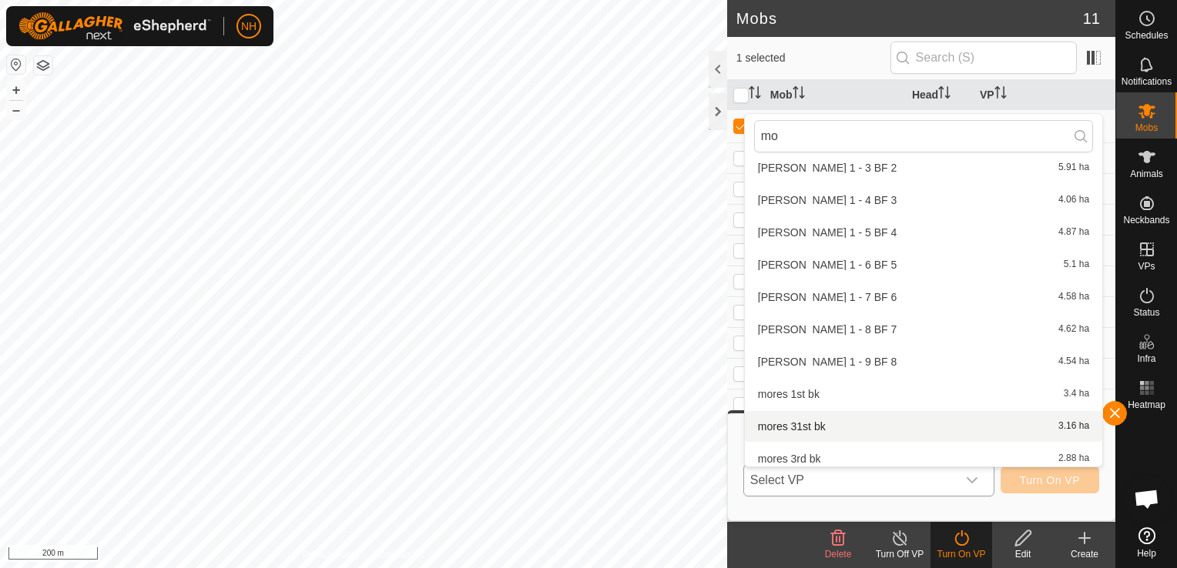
scroll to position [2048, 0]
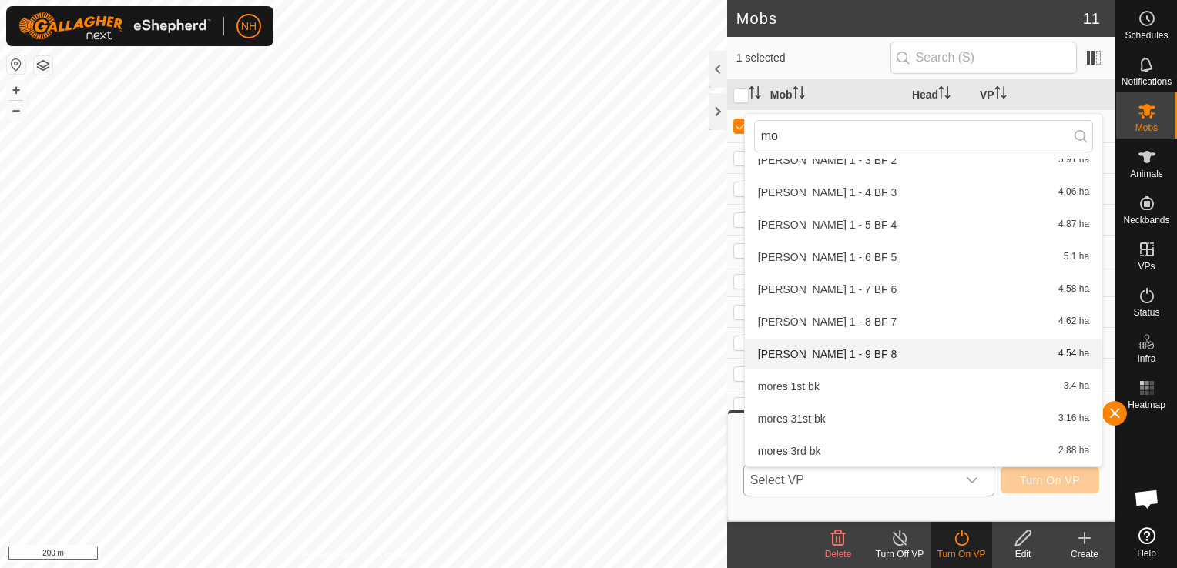
type input "m"
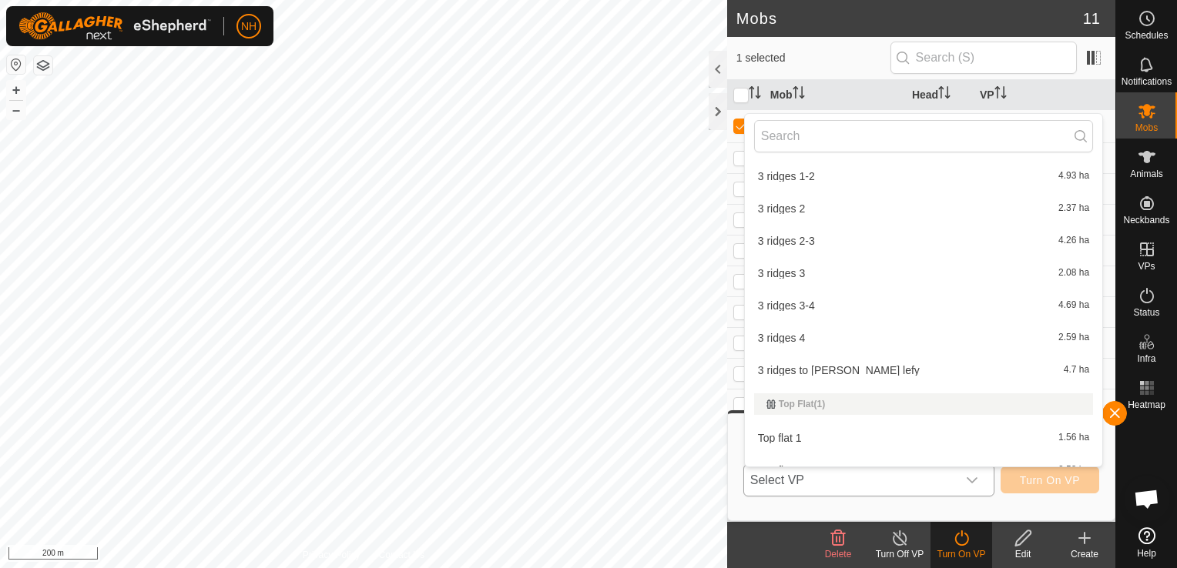
scroll to position [11086, 0]
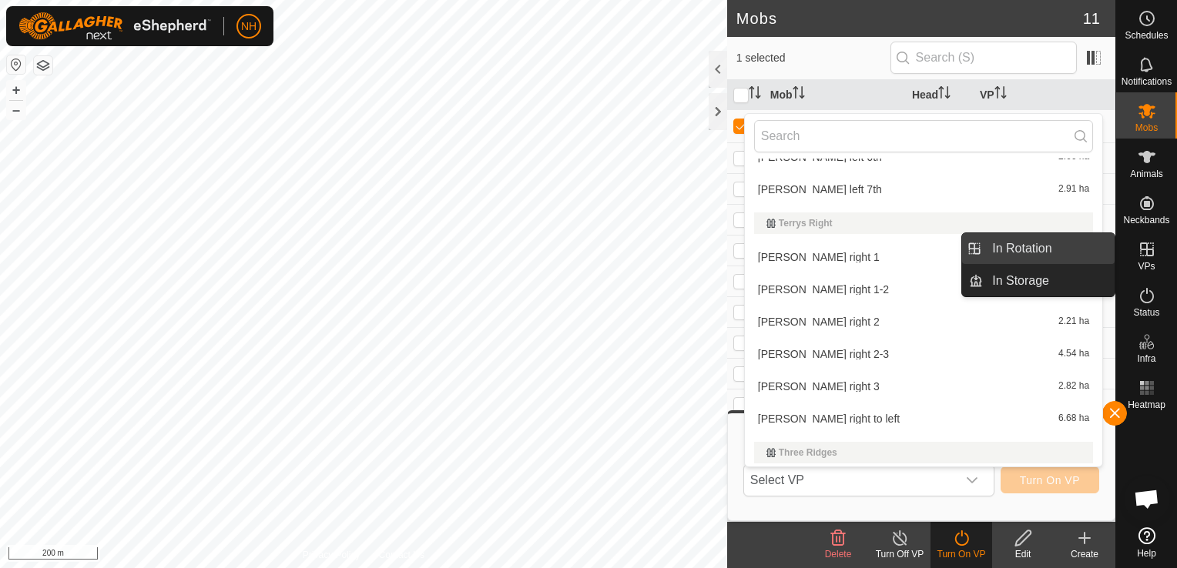
click at [1047, 246] on link "In Rotation" at bounding box center [1049, 248] width 132 height 31
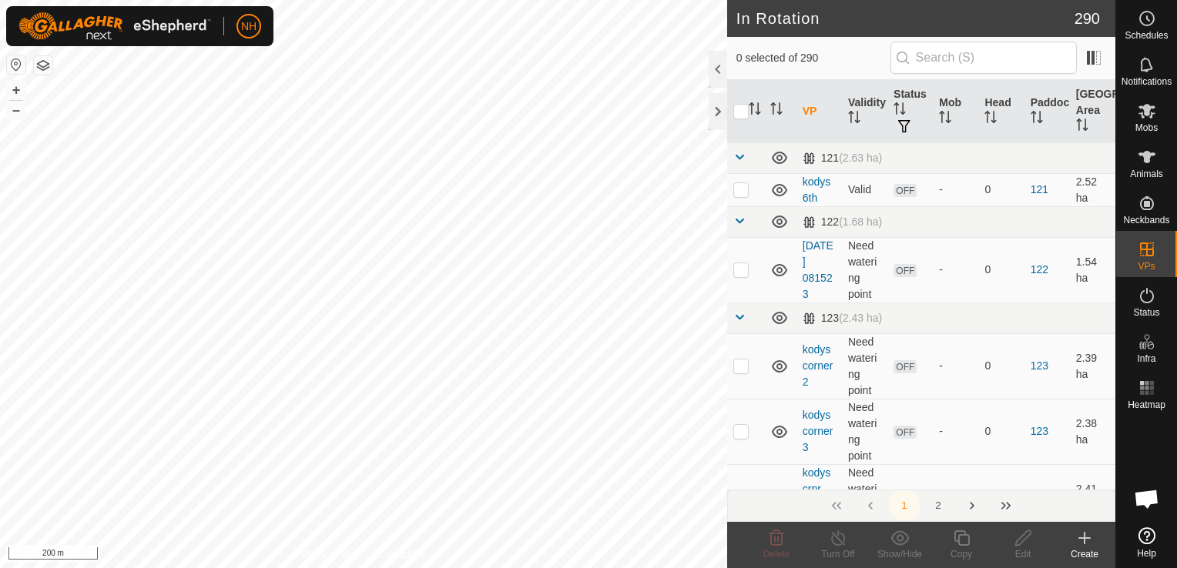
click at [1080, 541] on icon at bounding box center [1084, 538] width 18 height 18
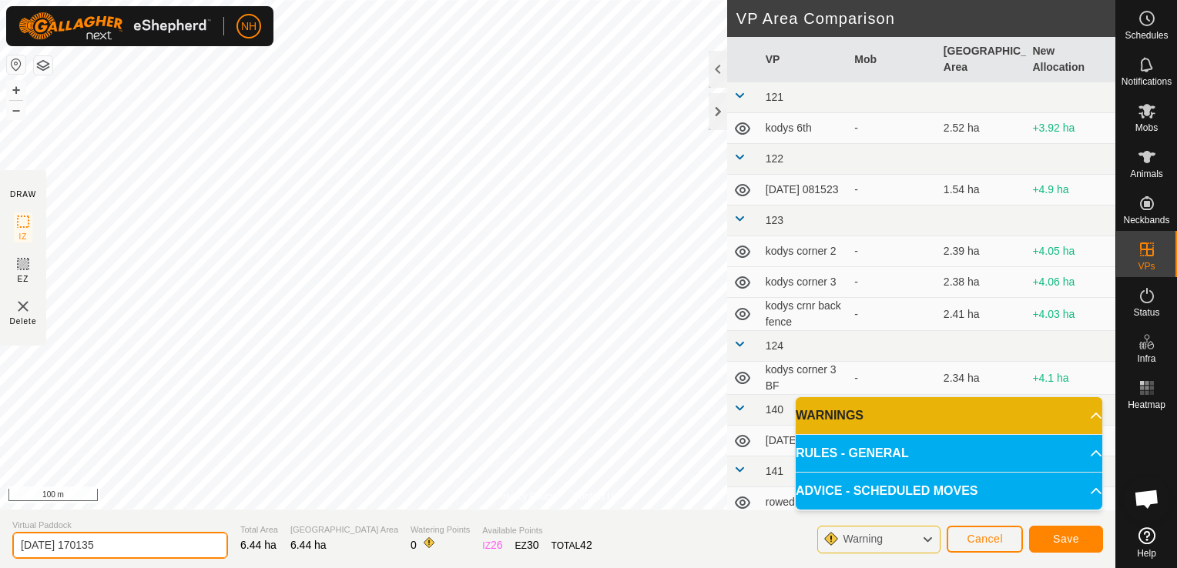
click at [176, 544] on input "[DATE] 170135" at bounding box center [120, 545] width 216 height 27
type input "2"
type input "mores 5th 2nd"
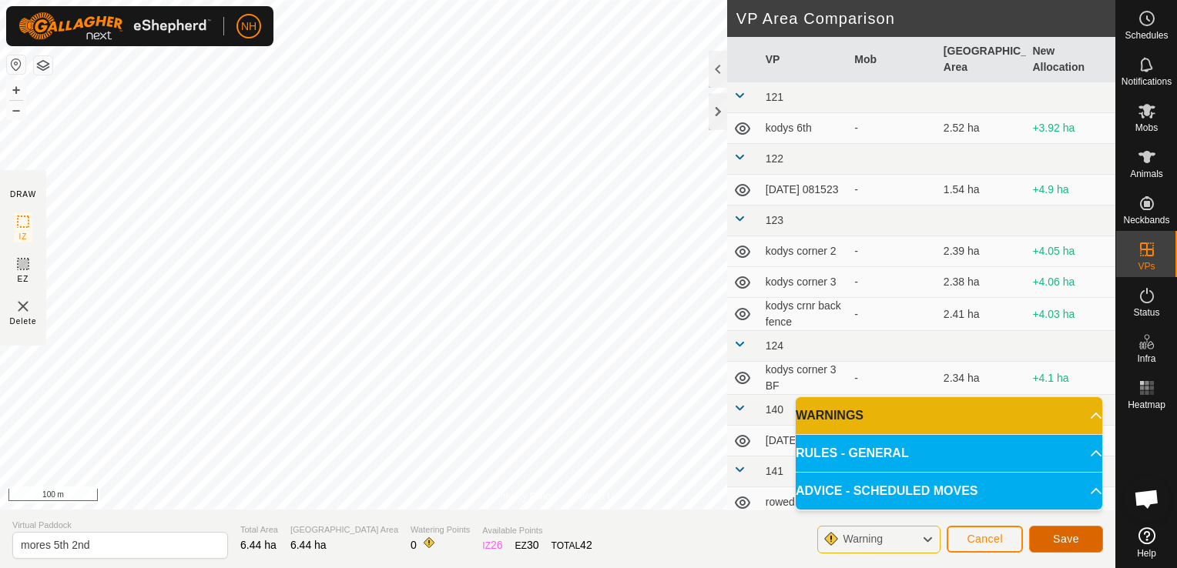
click at [1046, 541] on button "Save" at bounding box center [1066, 539] width 74 height 27
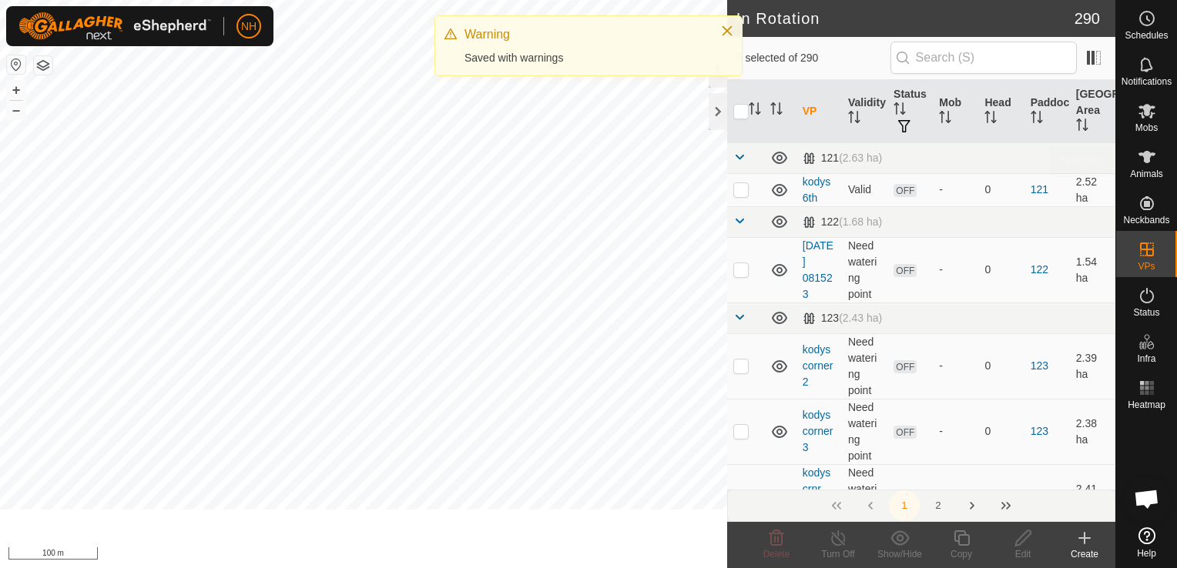
click at [1142, 116] on icon at bounding box center [1146, 111] width 17 height 15
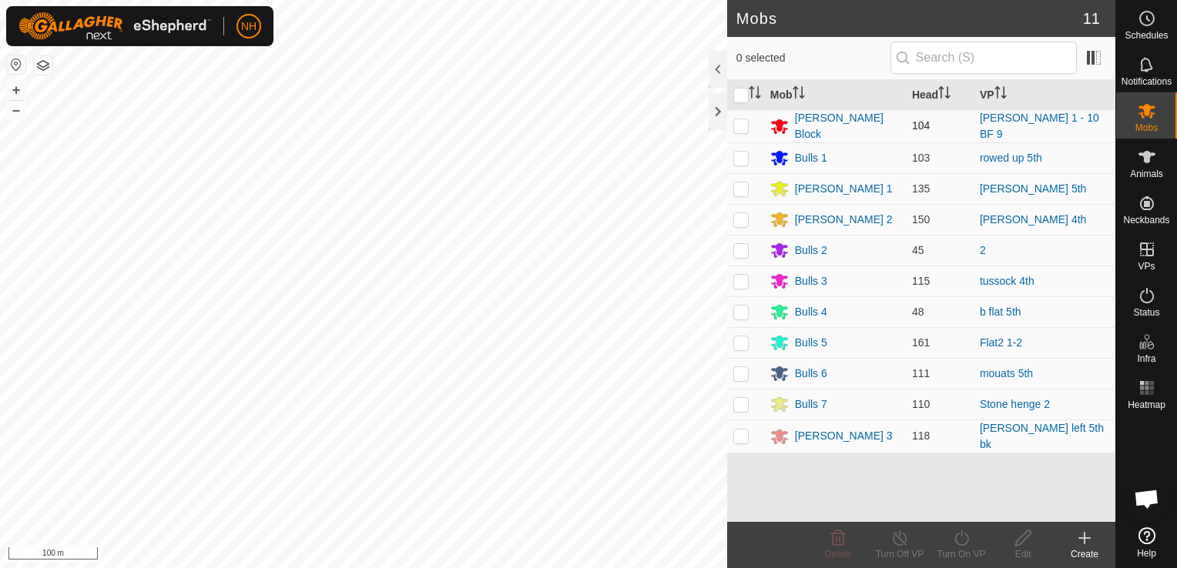
click at [745, 125] on p-checkbox at bounding box center [740, 125] width 15 height 12
checkbox input "true"
click at [958, 541] on icon at bounding box center [961, 538] width 19 height 18
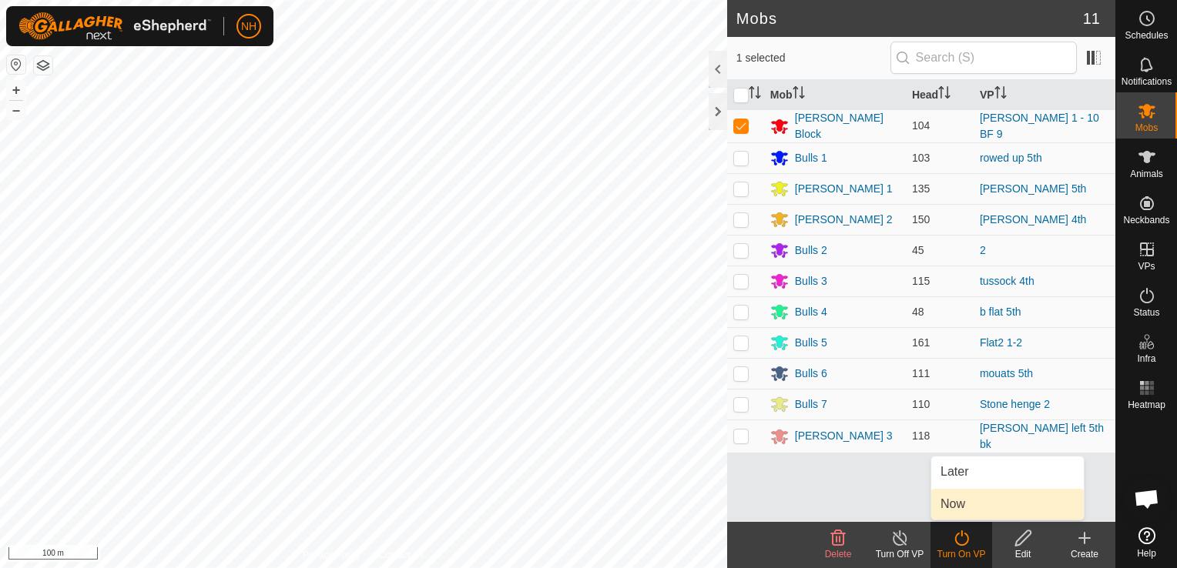
click at [956, 505] on link "Now" at bounding box center [1007, 504] width 152 height 31
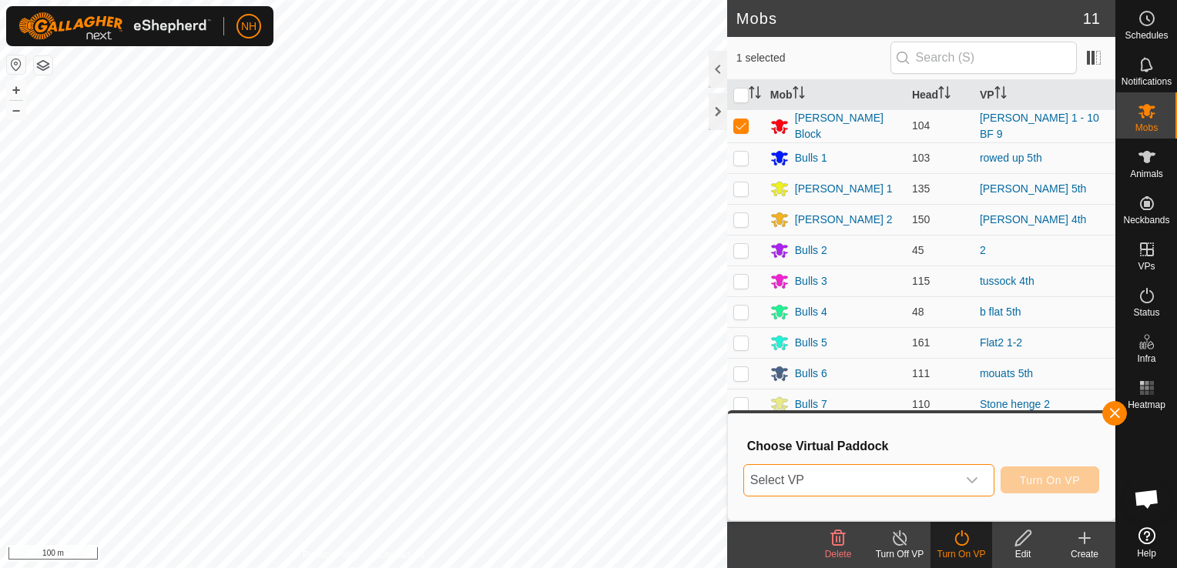
click at [873, 489] on span "Select VP" at bounding box center [850, 480] width 213 height 31
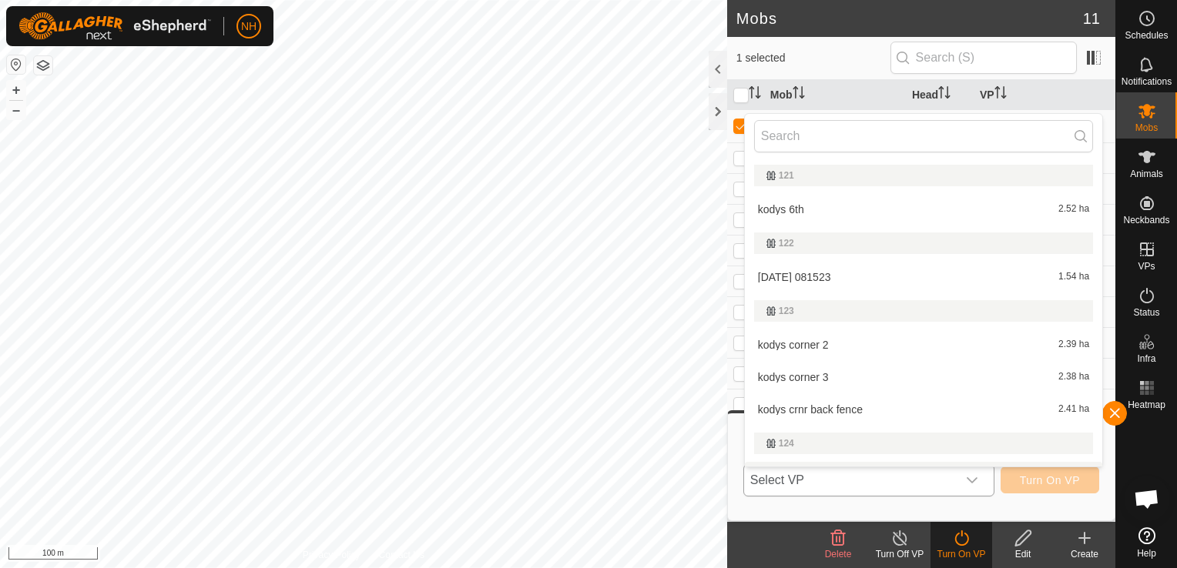
scroll to position [26, 0]
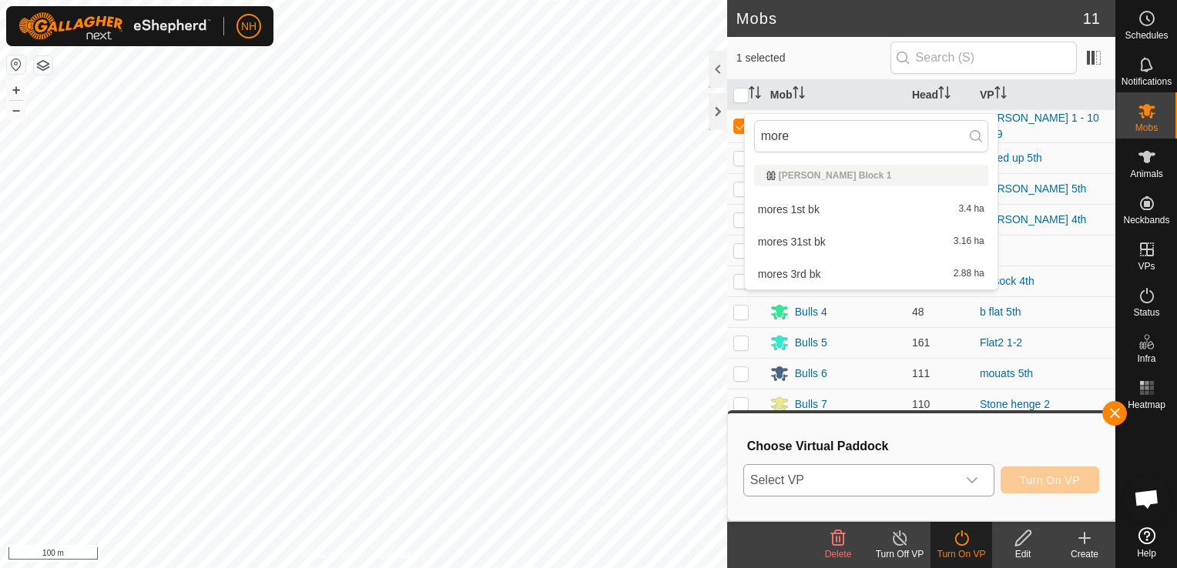
type input "mores"
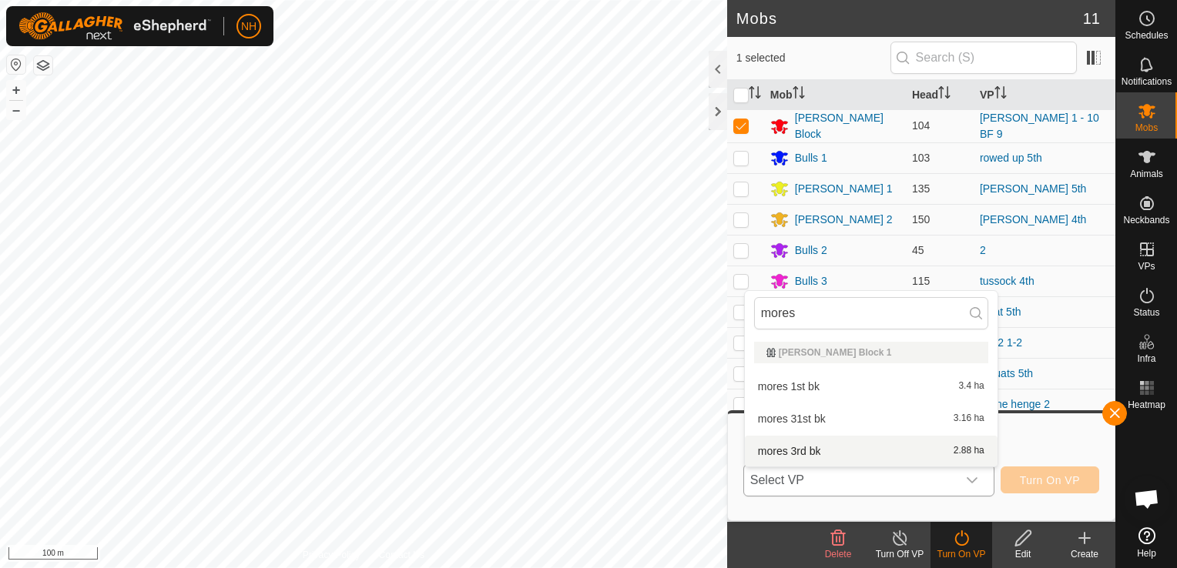
scroll to position [0, 0]
type input "mores"
click at [807, 450] on li "mores 5th 2nd 6.44 ha" at bounding box center [871, 451] width 253 height 31
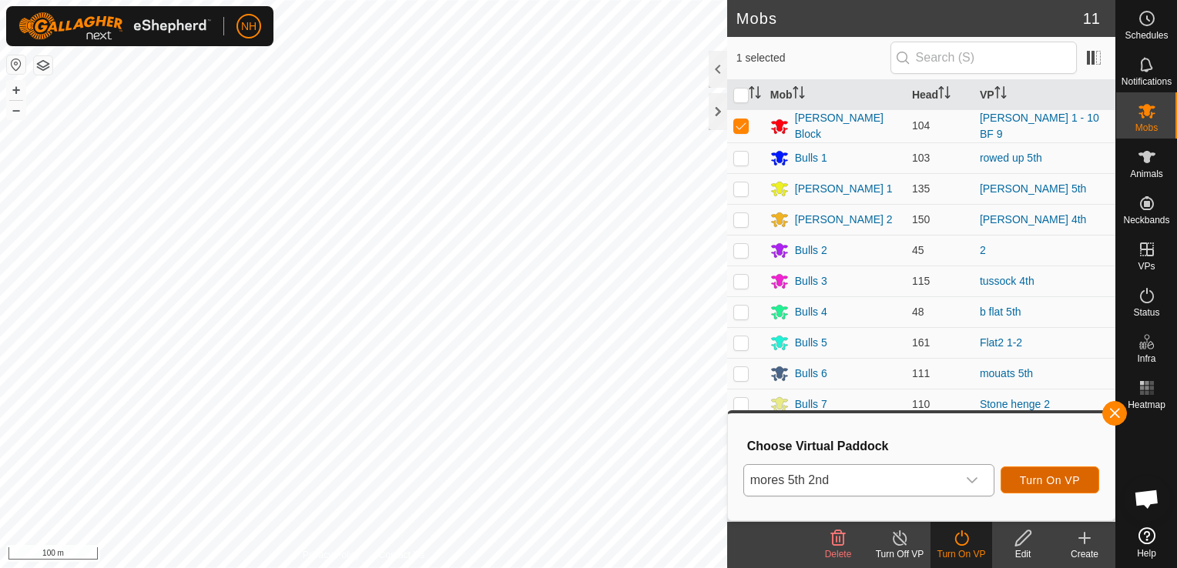
click at [1038, 475] on span "Turn On VP" at bounding box center [1050, 480] width 60 height 12
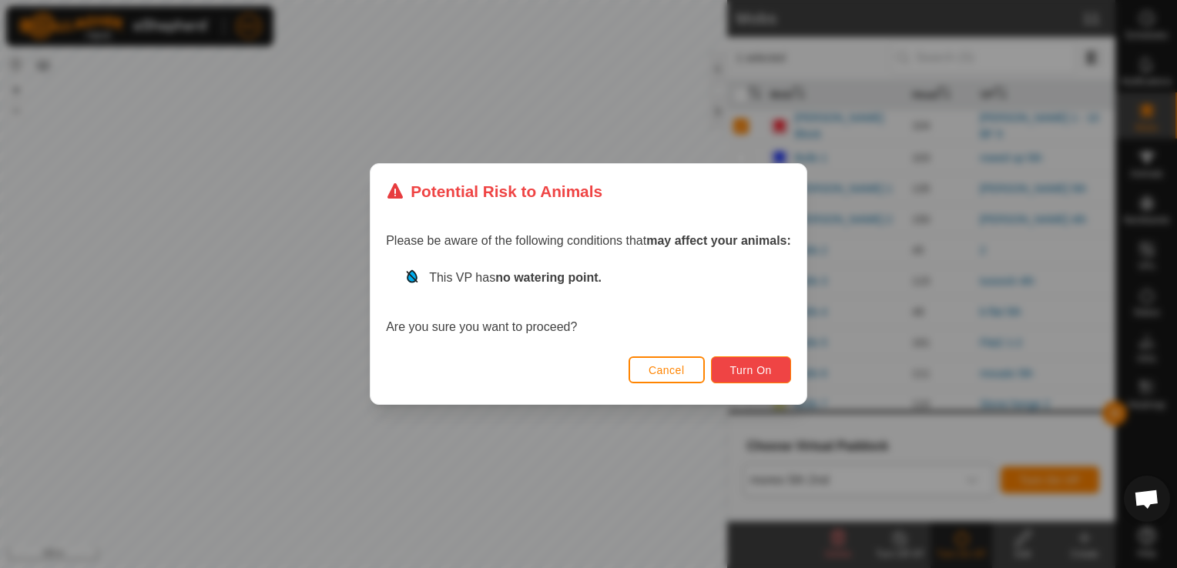
click at [761, 377] on button "Turn On" at bounding box center [751, 370] width 80 height 27
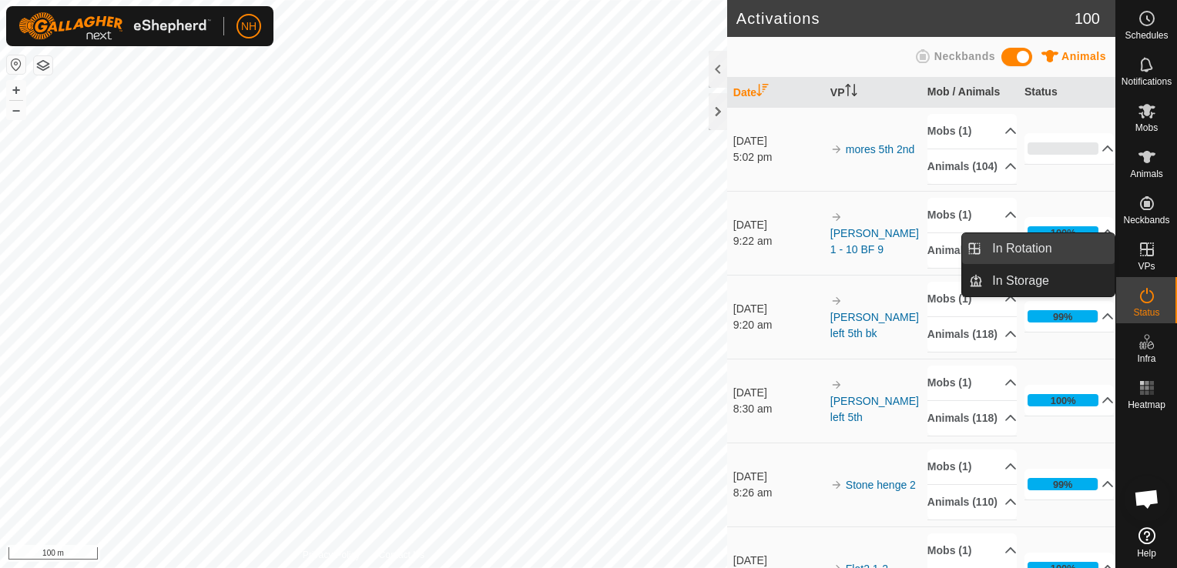
click at [1054, 246] on link "In Rotation" at bounding box center [1049, 248] width 132 height 31
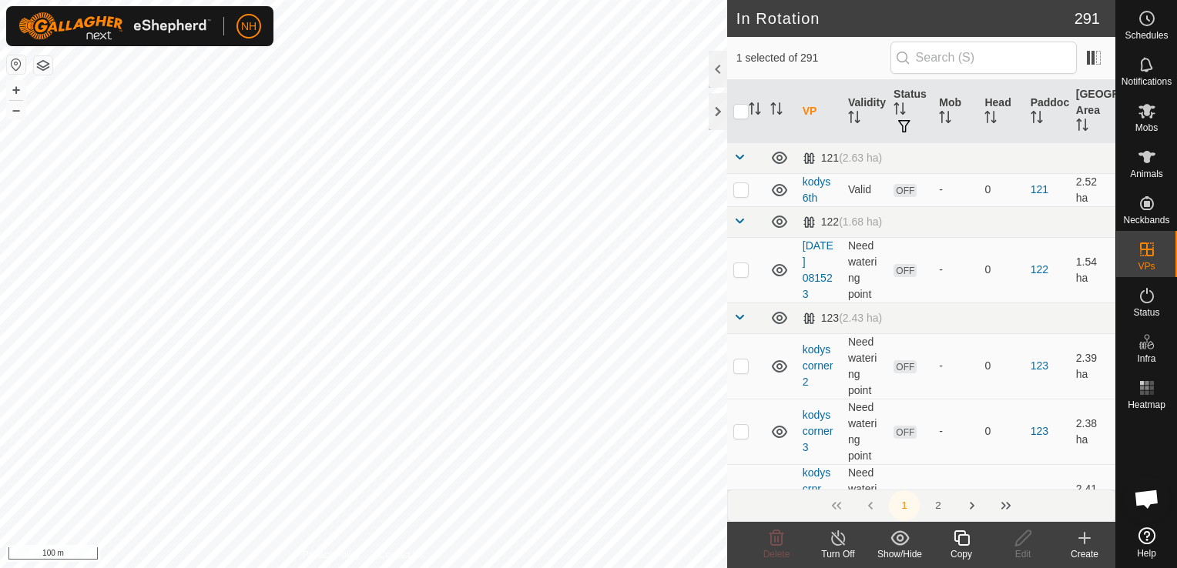
click at [1081, 540] on icon at bounding box center [1084, 538] width 18 height 18
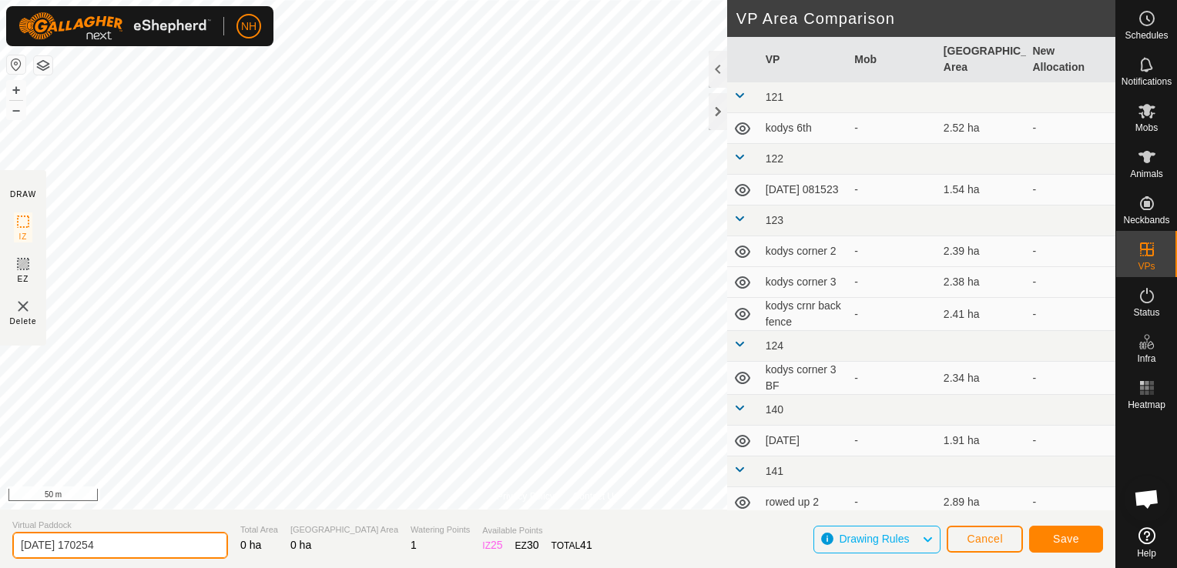
click at [149, 553] on input "2025-09-05 170254" at bounding box center [120, 545] width 216 height 27
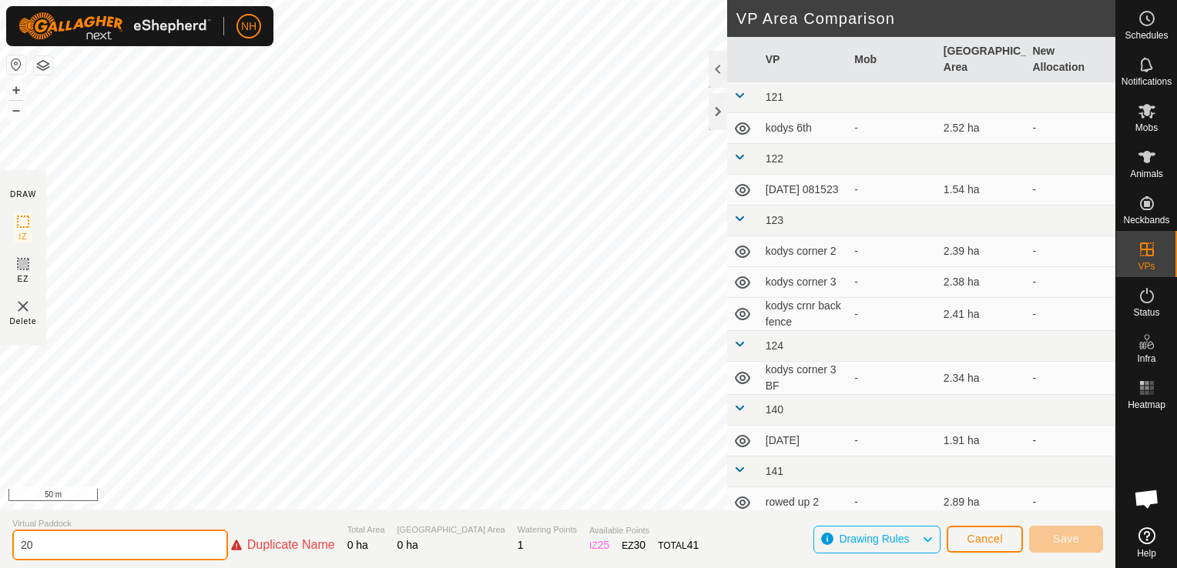
type input "2"
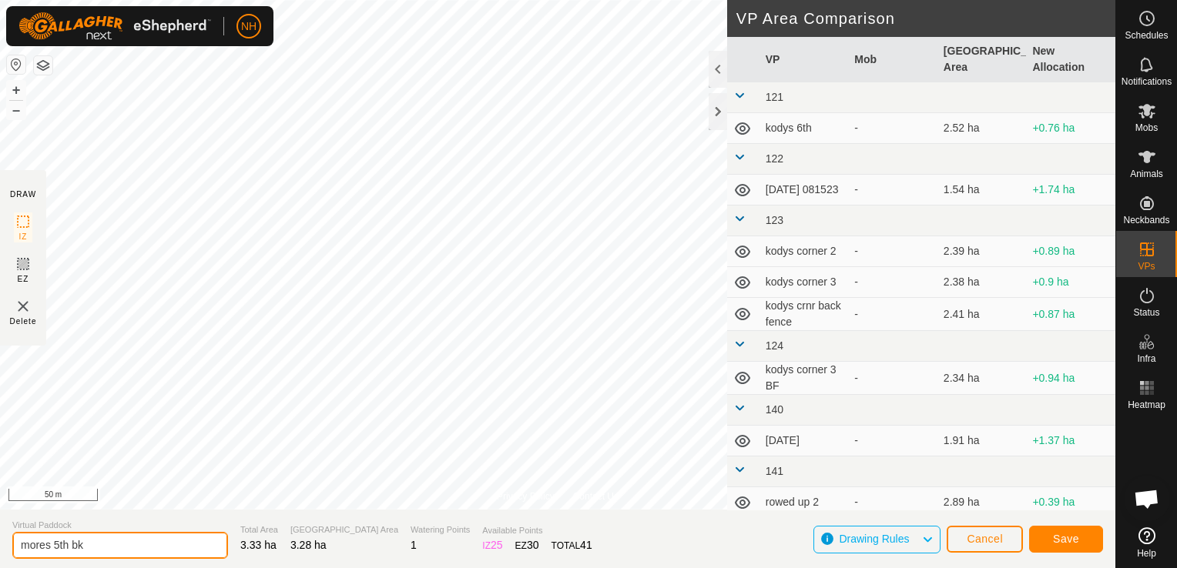
type input "mores 5th bk"
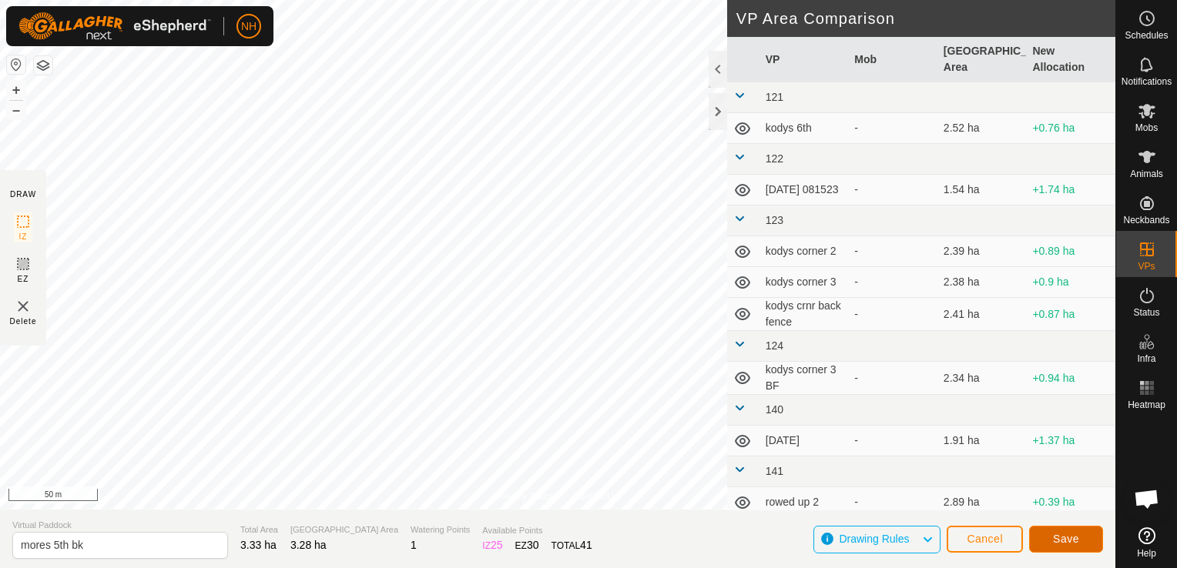
click at [1077, 535] on span "Save" at bounding box center [1066, 539] width 26 height 12
